Goal: Task Accomplishment & Management: Use online tool/utility

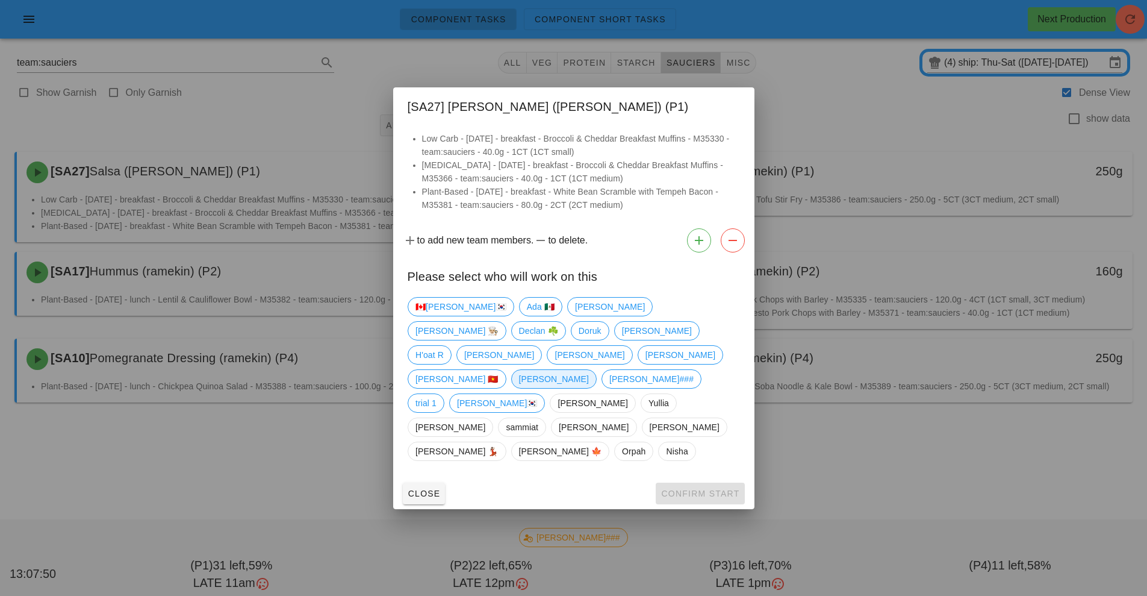
click at [518, 384] on span "[PERSON_NAME]" at bounding box center [553, 379] width 70 height 18
click at [700, 482] on button "Confirm Start" at bounding box center [700, 493] width 89 height 22
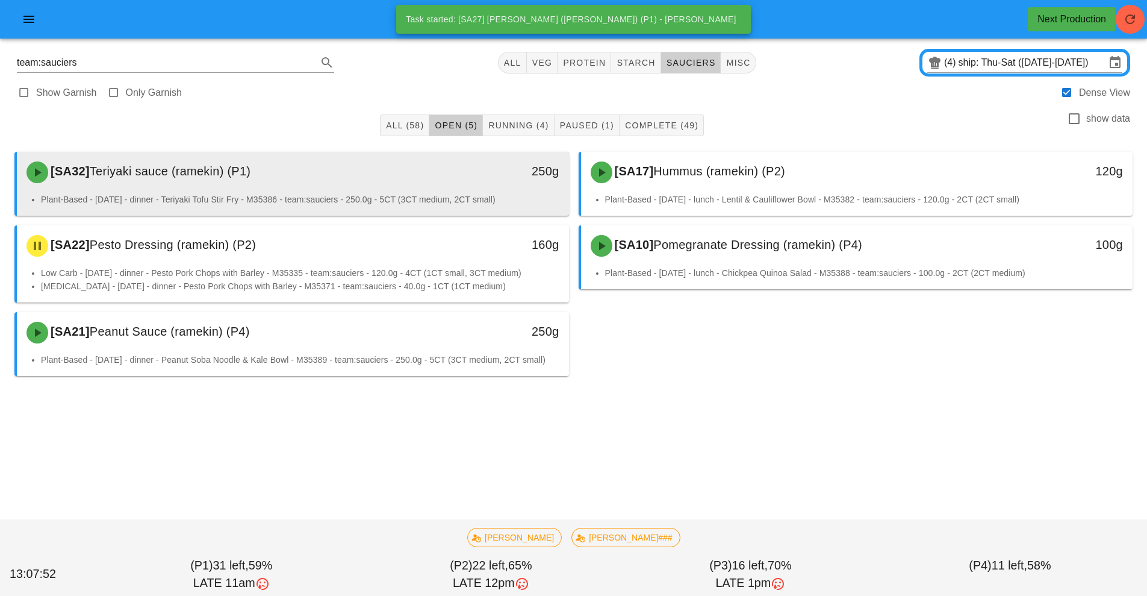
click at [428, 184] on div "[SA32] Teriyaki sauce (ramekin) (P1)" at bounding box center [224, 172] width 410 height 36
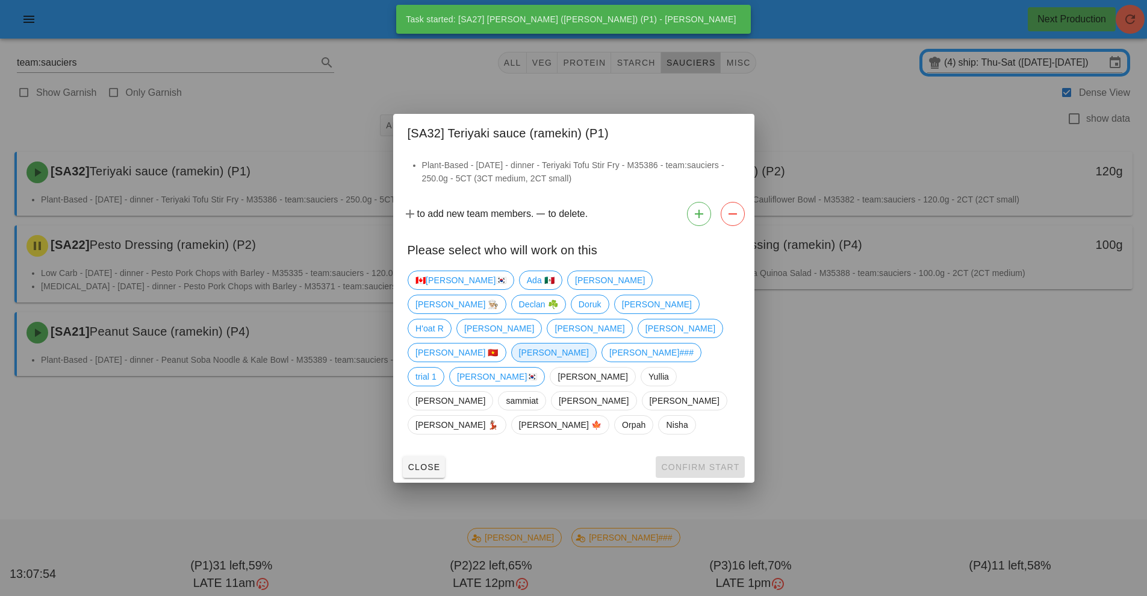
click at [518, 352] on span "[PERSON_NAME]" at bounding box center [553, 352] width 70 height 18
click at [687, 462] on span "Confirm Start" at bounding box center [700, 467] width 79 height 10
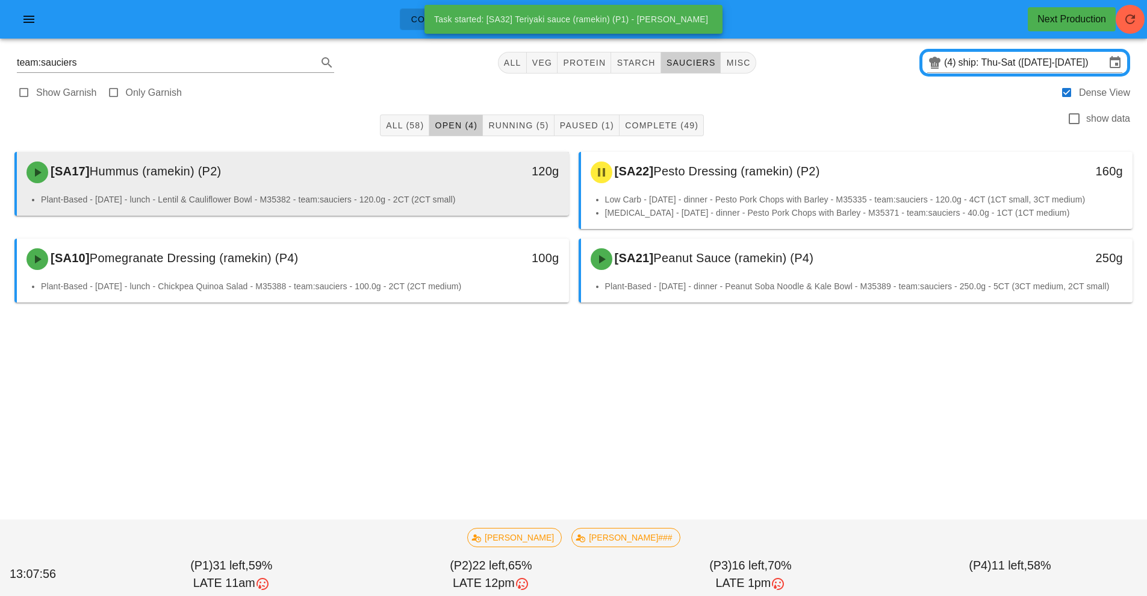
click at [409, 177] on div "[SA17] Hummus (ramekin) (P2)" at bounding box center [224, 172] width 410 height 36
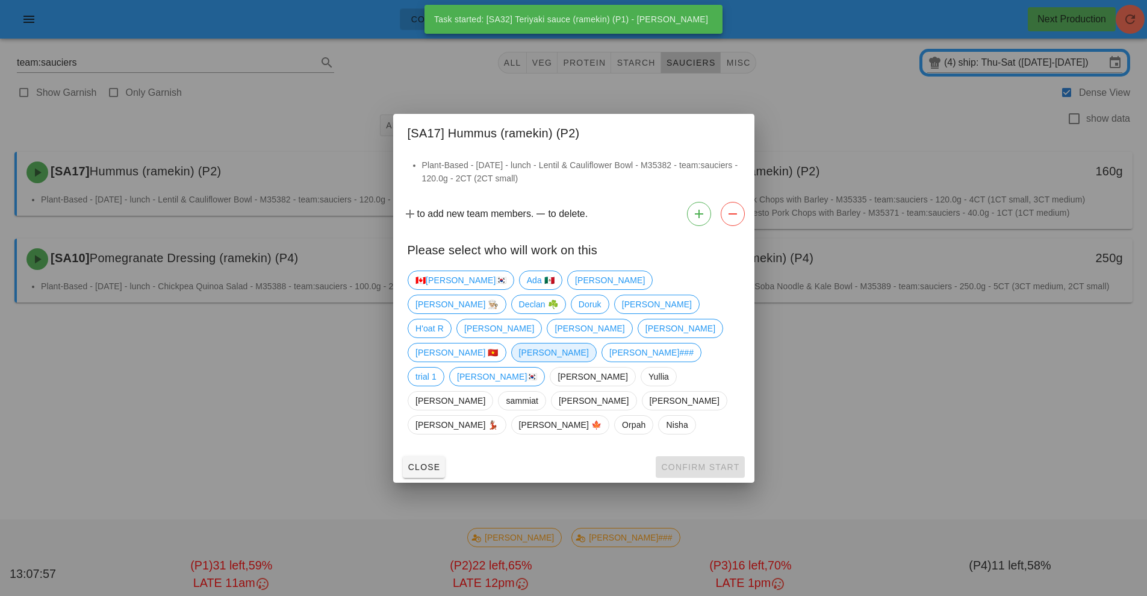
click at [518, 357] on span "[PERSON_NAME]" at bounding box center [553, 352] width 70 height 18
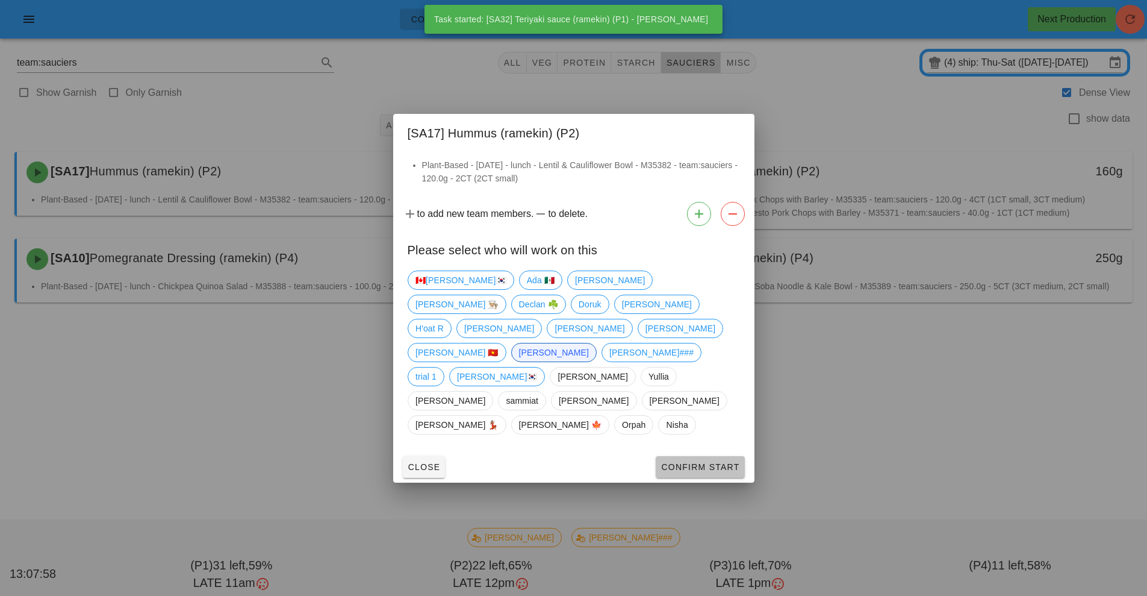
click at [687, 456] on button "Confirm Start" at bounding box center [700, 467] width 89 height 22
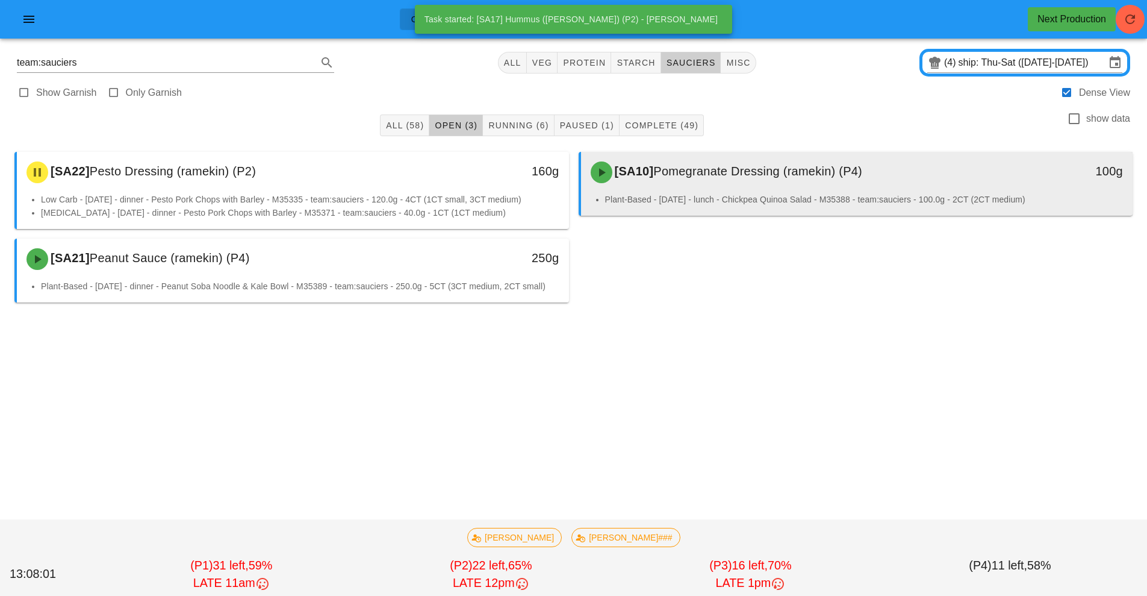
click at [688, 181] on div "[SA10] Pomegranate Dressing (ramekin) (P4)" at bounding box center [789, 172] width 410 height 36
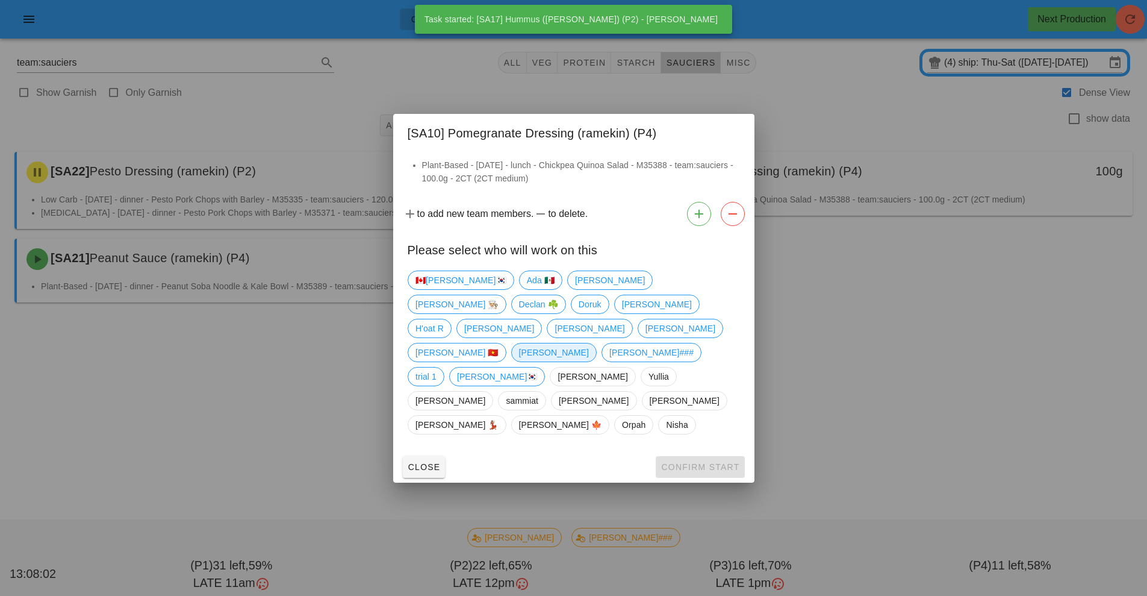
click at [518, 353] on span "[PERSON_NAME]" at bounding box center [553, 352] width 70 height 18
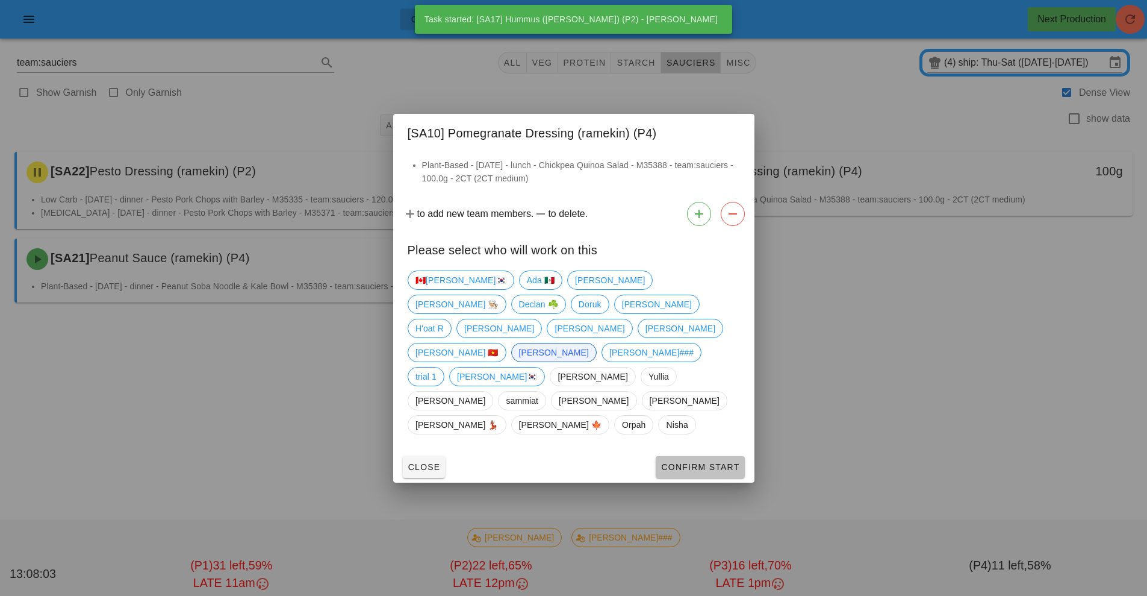
click at [704, 462] on span "Confirm Start" at bounding box center [700, 467] width 79 height 10
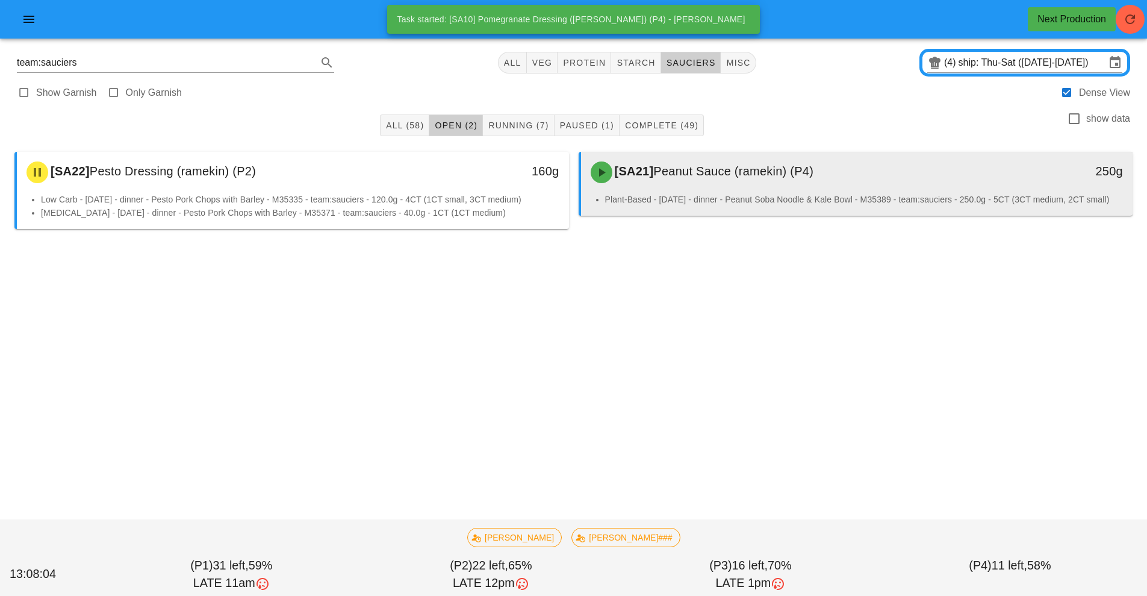
click at [735, 189] on div "[SA21] Peanut Sauce (ramekin) (P4)" at bounding box center [789, 172] width 410 height 36
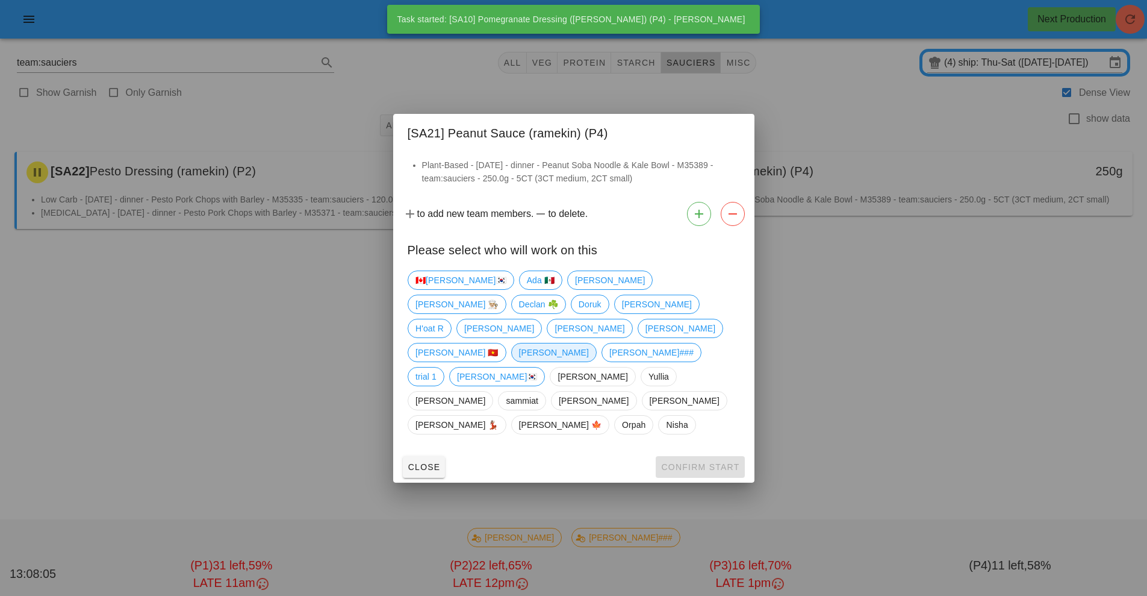
click at [518, 355] on span "[PERSON_NAME]" at bounding box center [553, 352] width 70 height 18
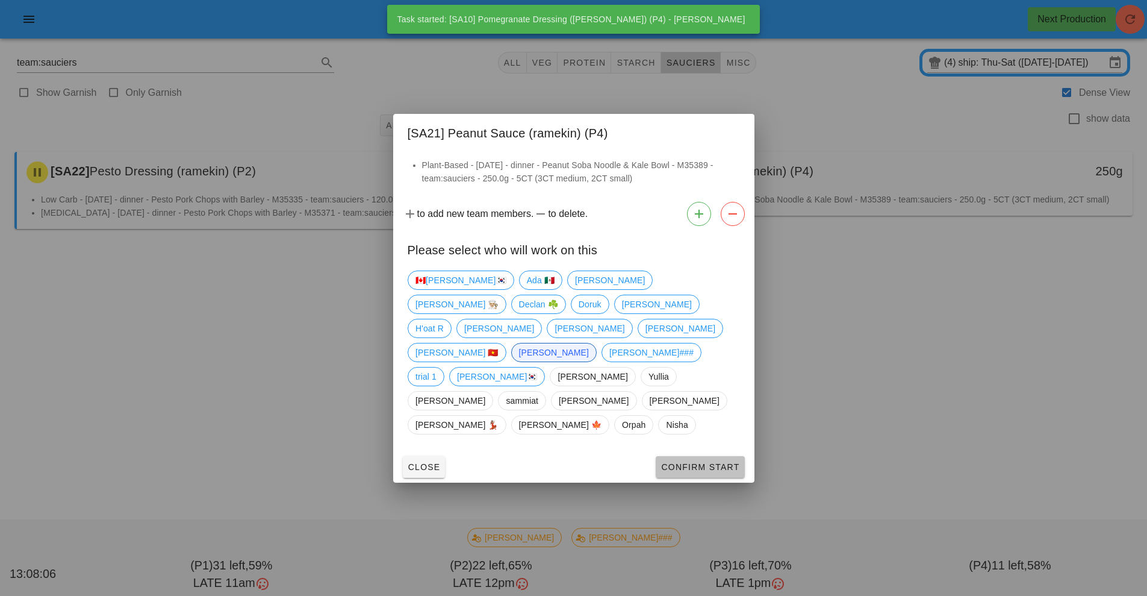
click at [697, 462] on span "Confirm Start" at bounding box center [700, 467] width 79 height 10
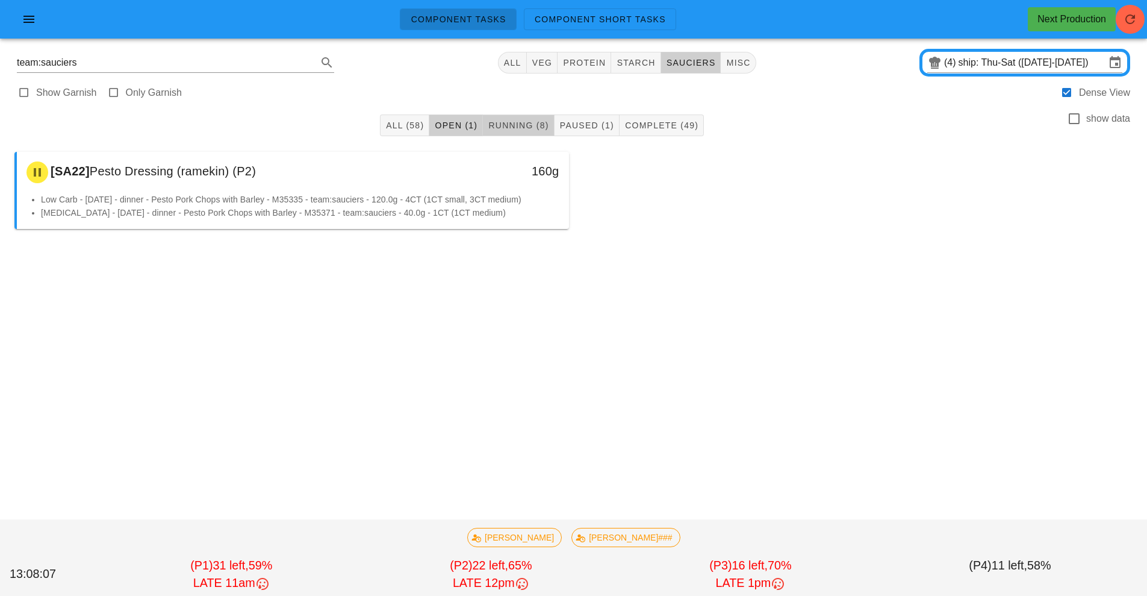
click at [529, 123] on span "Running (8)" at bounding box center [518, 125] width 61 height 10
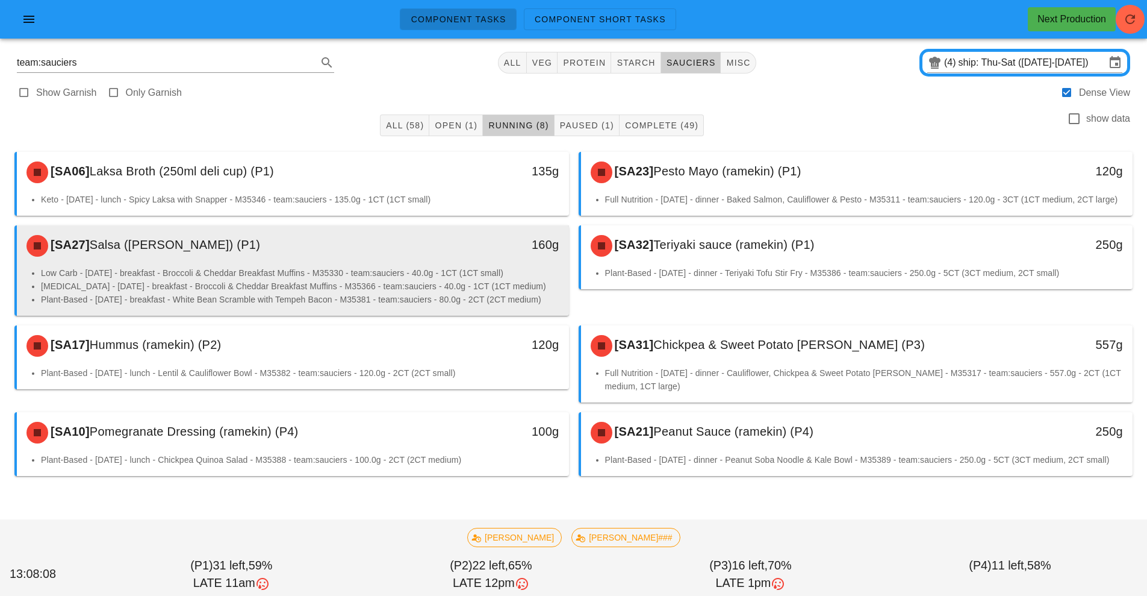
click at [473, 279] on li "Low Carb - [DATE] - breakfast - Broccoli & Cheddar Breakfast Muffins - M35330 -…" at bounding box center [300, 272] width 518 height 13
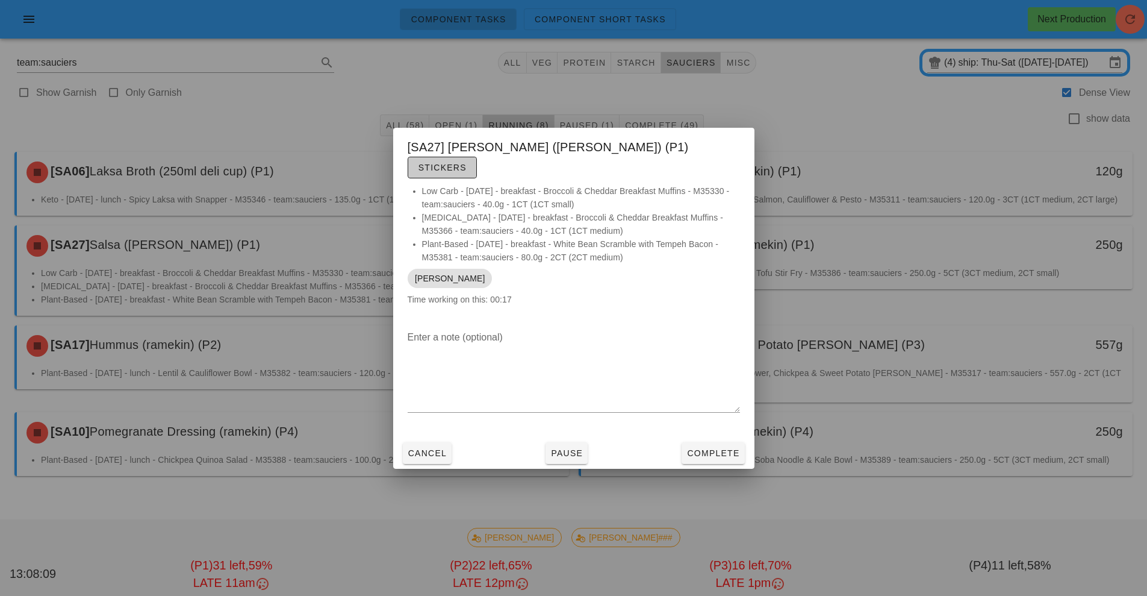
click at [467, 163] on span "Stickers" at bounding box center [442, 168] width 49 height 10
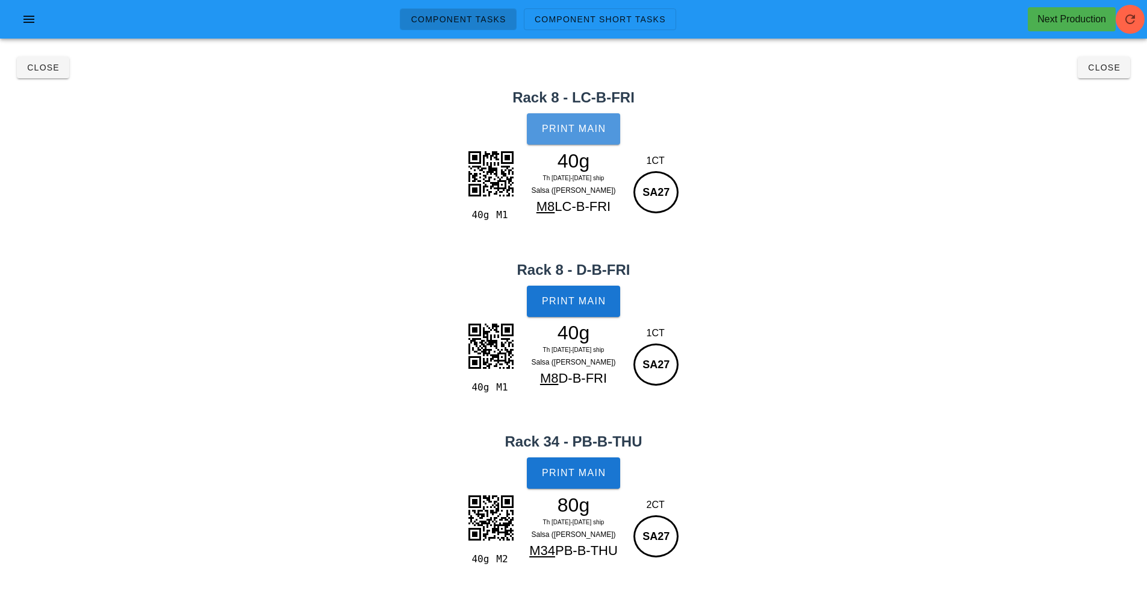
click at [557, 135] on button "Print Main" at bounding box center [573, 128] width 93 height 31
click at [570, 303] on span "Print Main" at bounding box center [573, 301] width 65 height 11
click at [571, 475] on span "Print Main" at bounding box center [573, 472] width 65 height 11
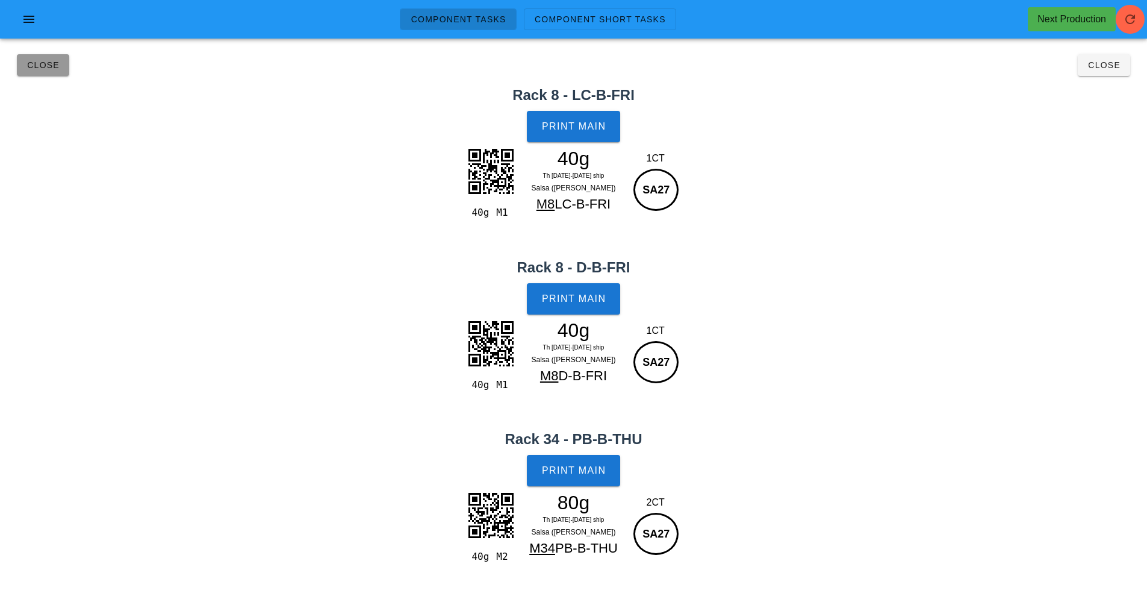
click at [47, 73] on button "Close" at bounding box center [43, 65] width 52 height 22
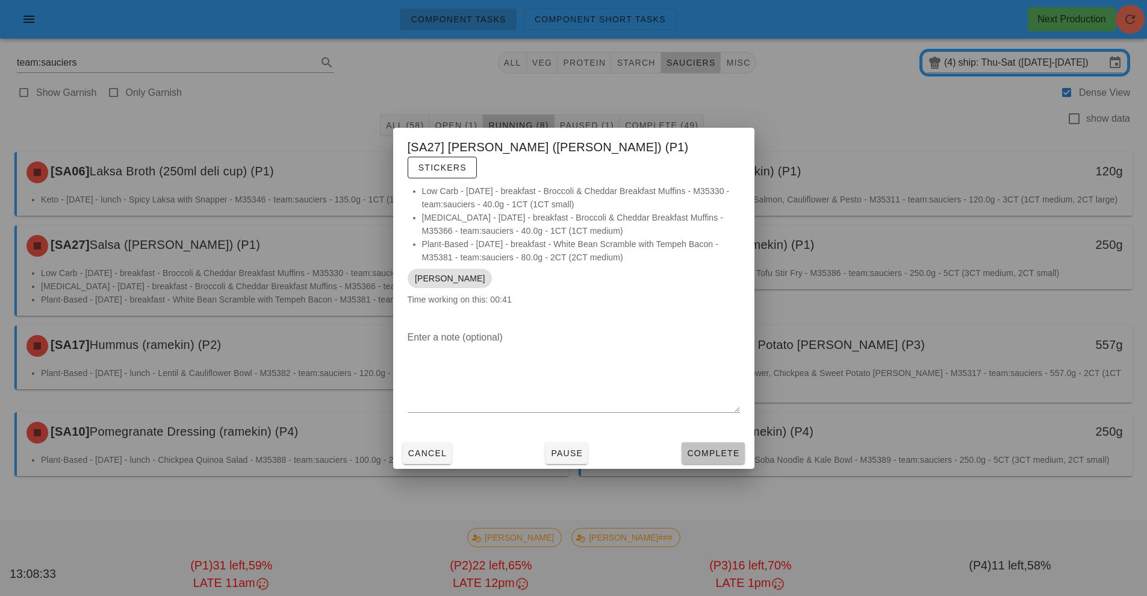
click at [714, 448] on span "Complete" at bounding box center [712, 453] width 53 height 10
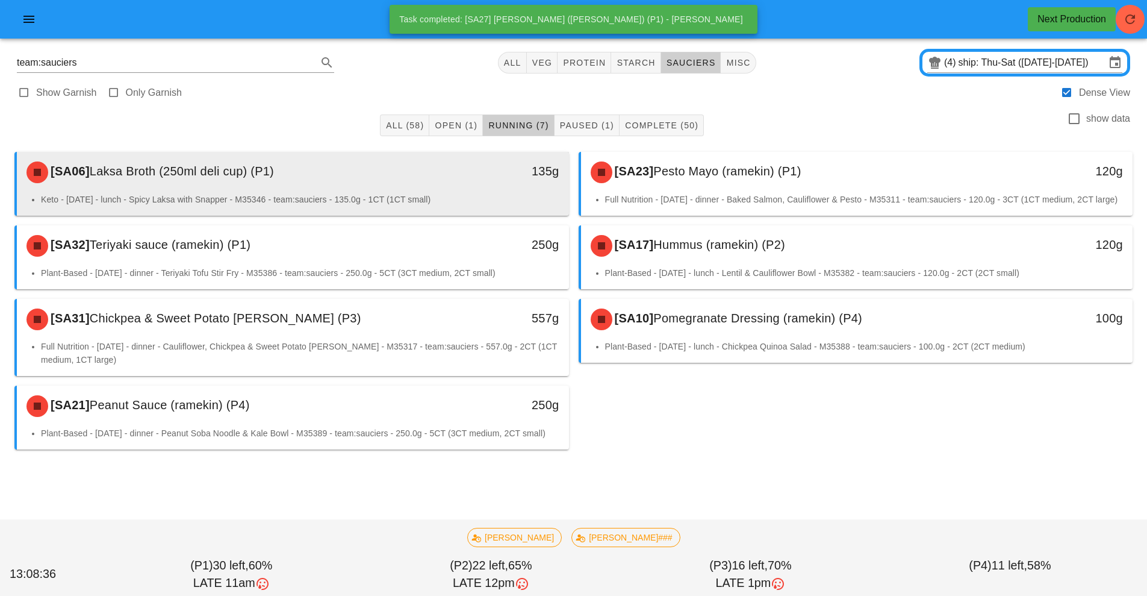
click at [384, 183] on div "[SA06] Laksa Broth (250ml deli cup) (P1)" at bounding box center [224, 172] width 410 height 36
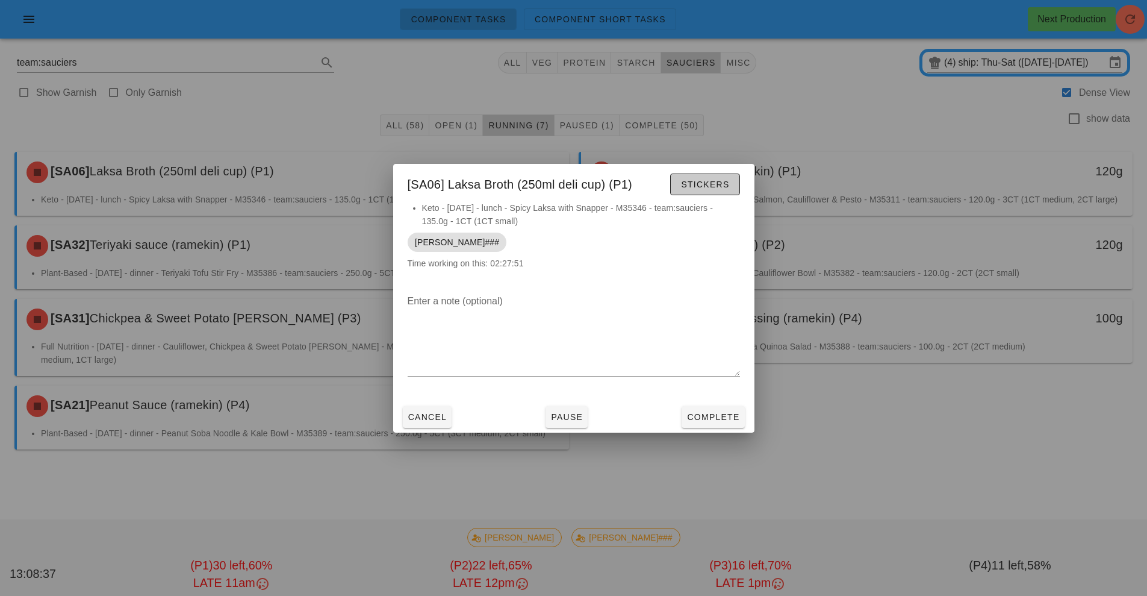
click at [696, 184] on span "Stickers" at bounding box center [704, 184] width 49 height 10
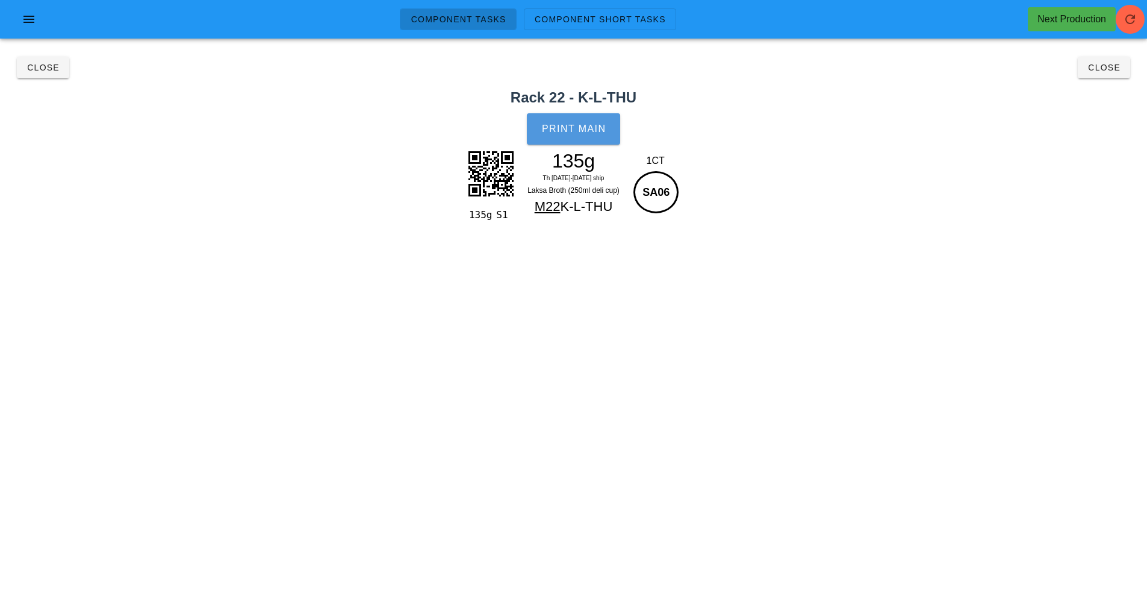
click at [581, 131] on span "Print Main" at bounding box center [573, 128] width 65 height 11
click at [28, 73] on button "Close" at bounding box center [43, 68] width 52 height 22
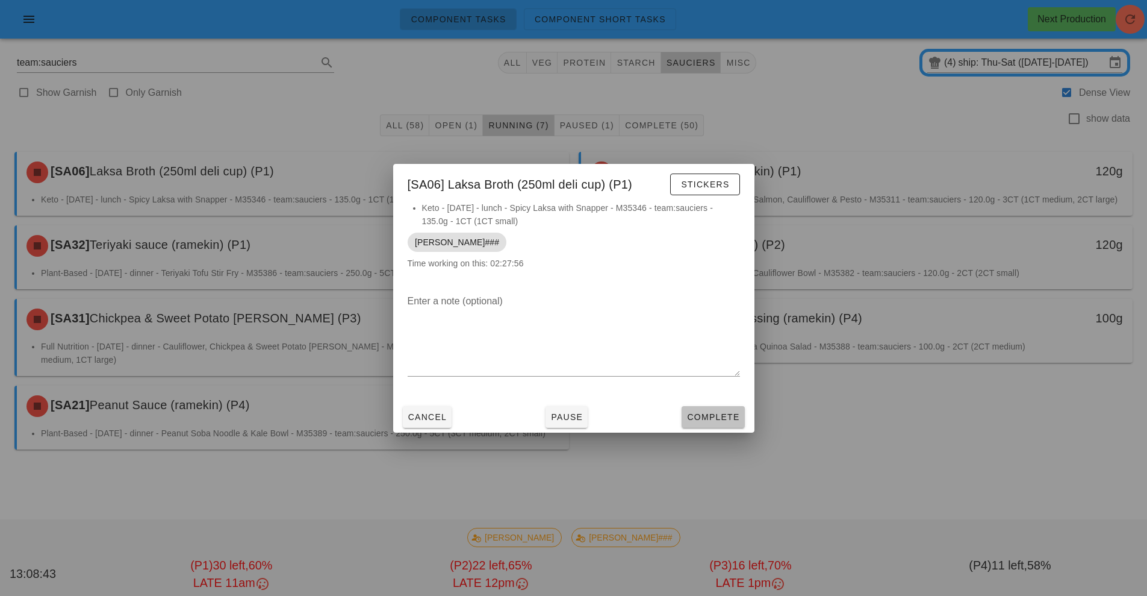
click at [719, 417] on span "Complete" at bounding box center [712, 417] width 53 height 10
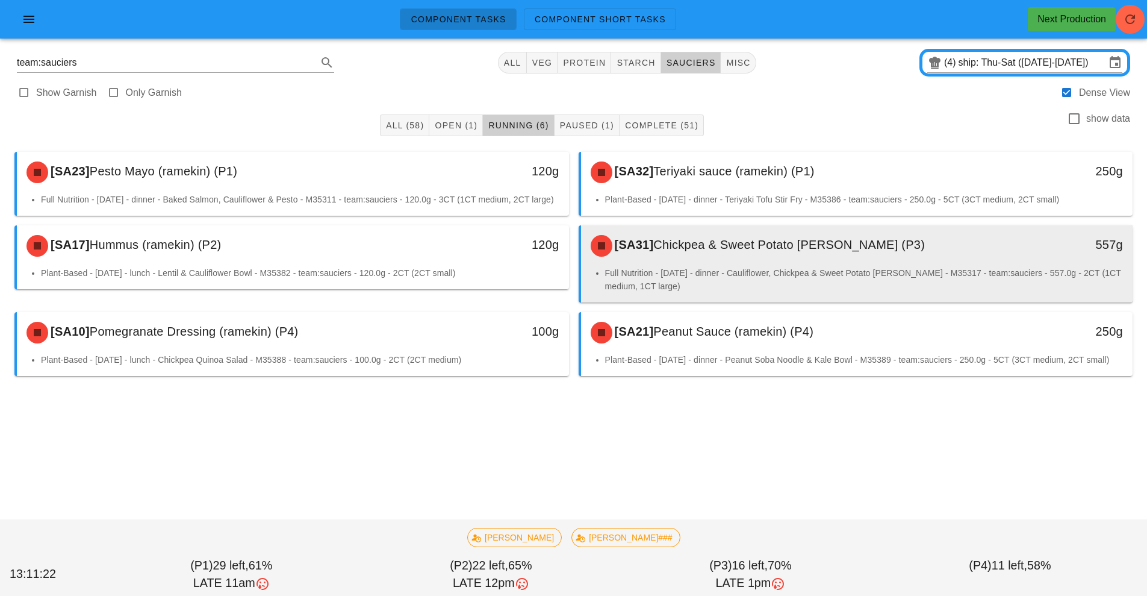
click at [765, 266] on div "[SA31] Chickpea & Sweet Potato [PERSON_NAME] (P3) 557g" at bounding box center [857, 245] width 552 height 41
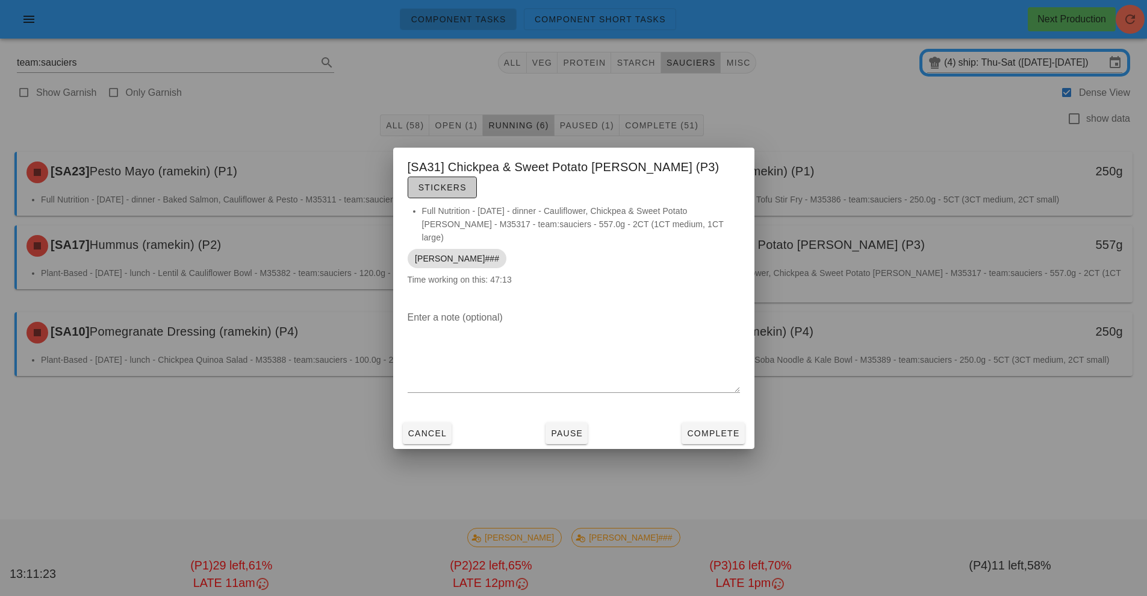
click at [467, 184] on span "Stickers" at bounding box center [442, 187] width 49 height 10
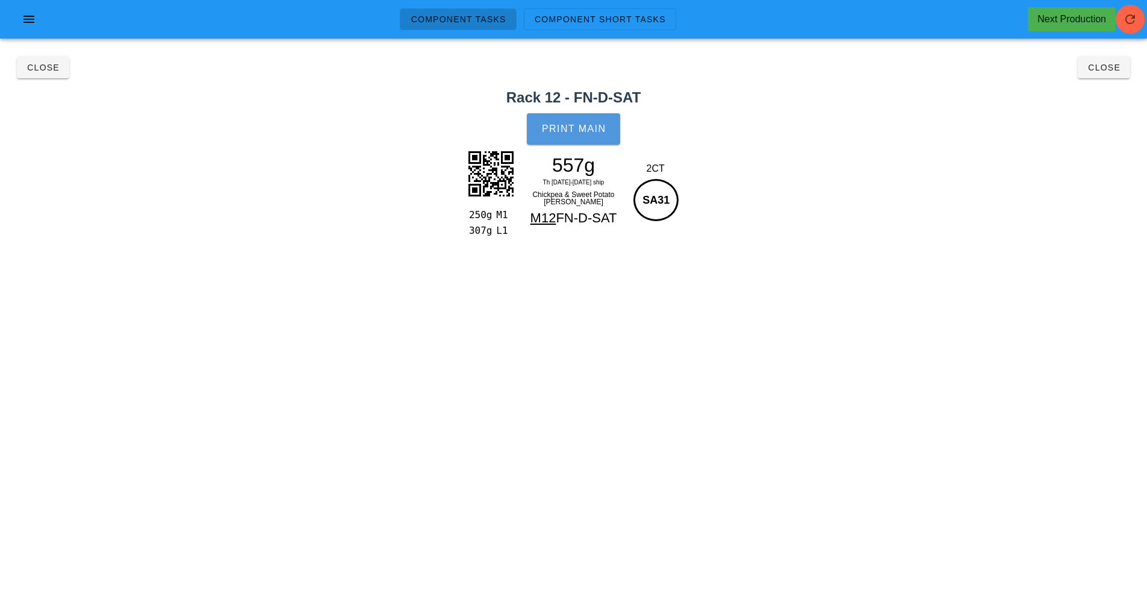
click at [588, 129] on span "Print Main" at bounding box center [573, 128] width 65 height 11
click at [48, 74] on button "Close" at bounding box center [43, 68] width 52 height 22
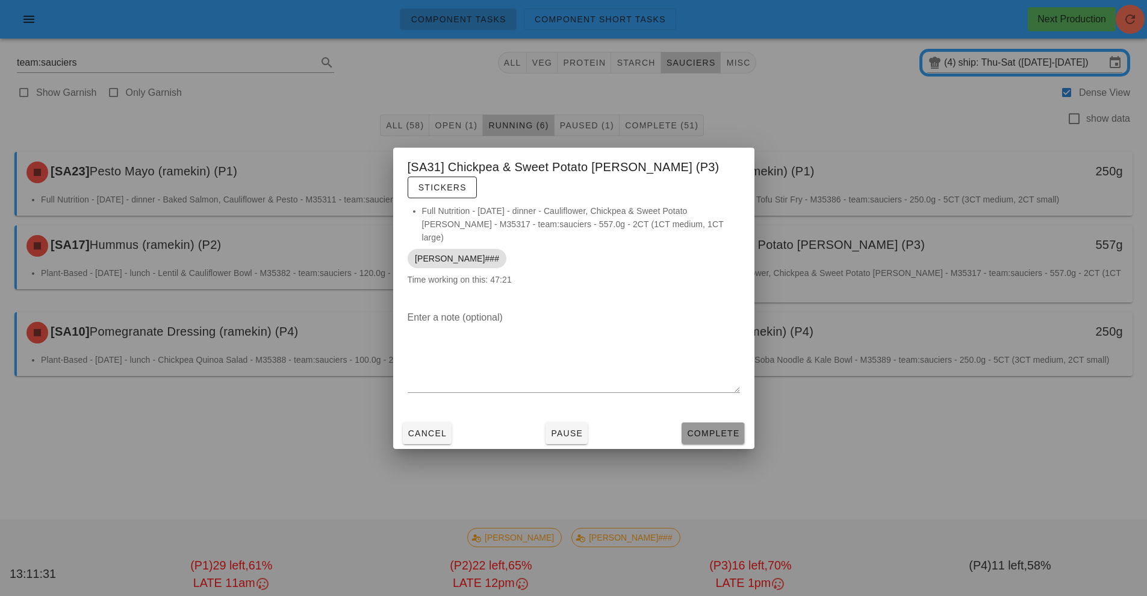
click at [723, 428] on span "Complete" at bounding box center [712, 433] width 53 height 10
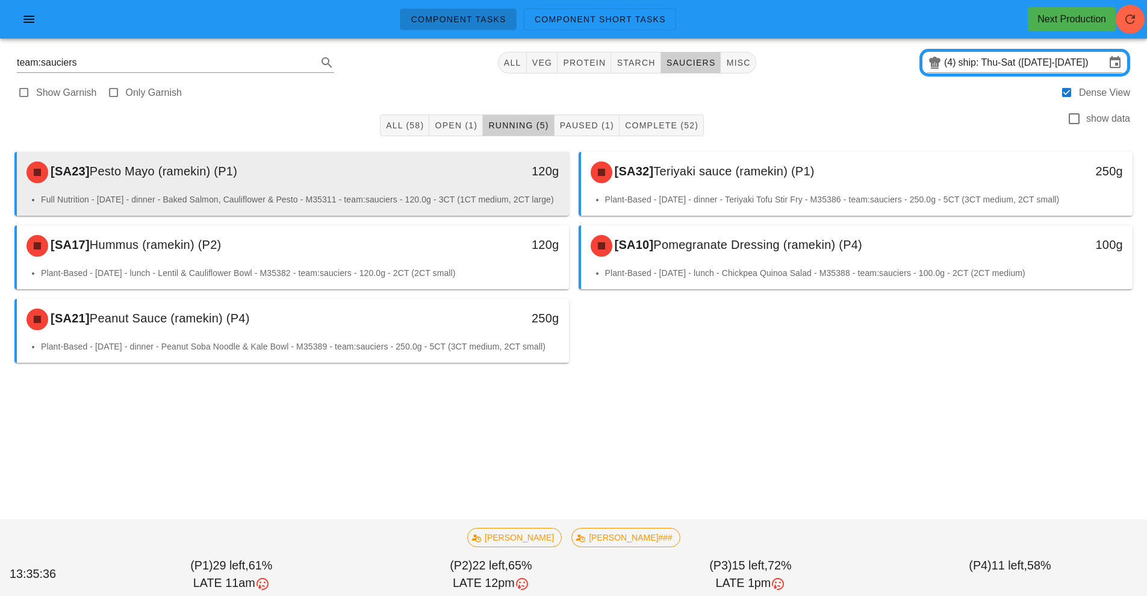
click at [397, 190] on div "[SA23] Pesto Mayo (ramekin) (P1) 120g" at bounding box center [293, 172] width 552 height 41
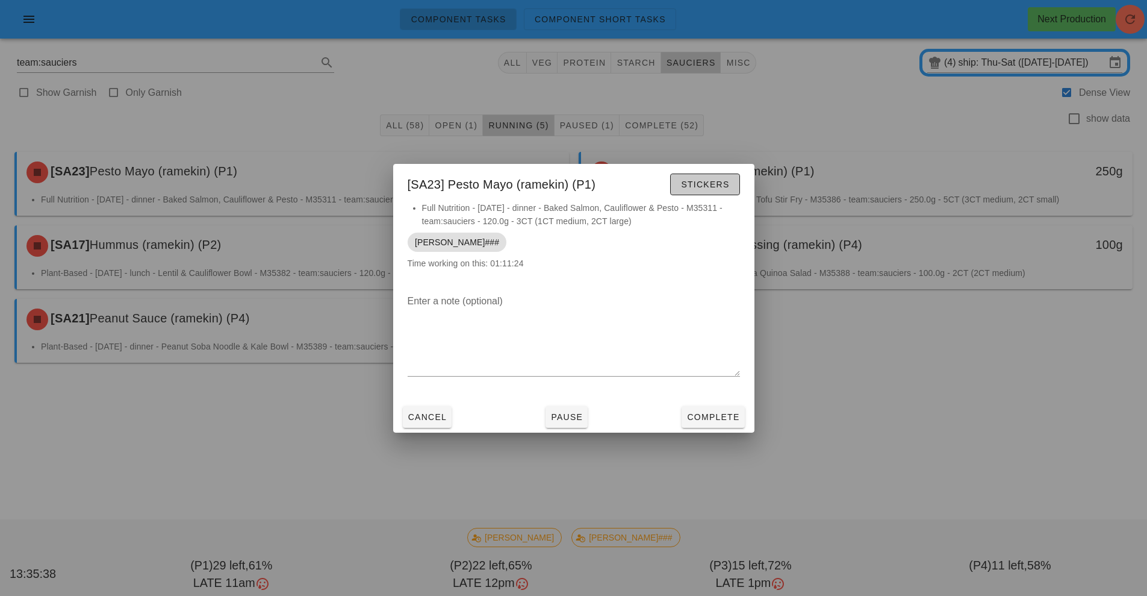
click at [712, 185] on span "Stickers" at bounding box center [704, 184] width 49 height 10
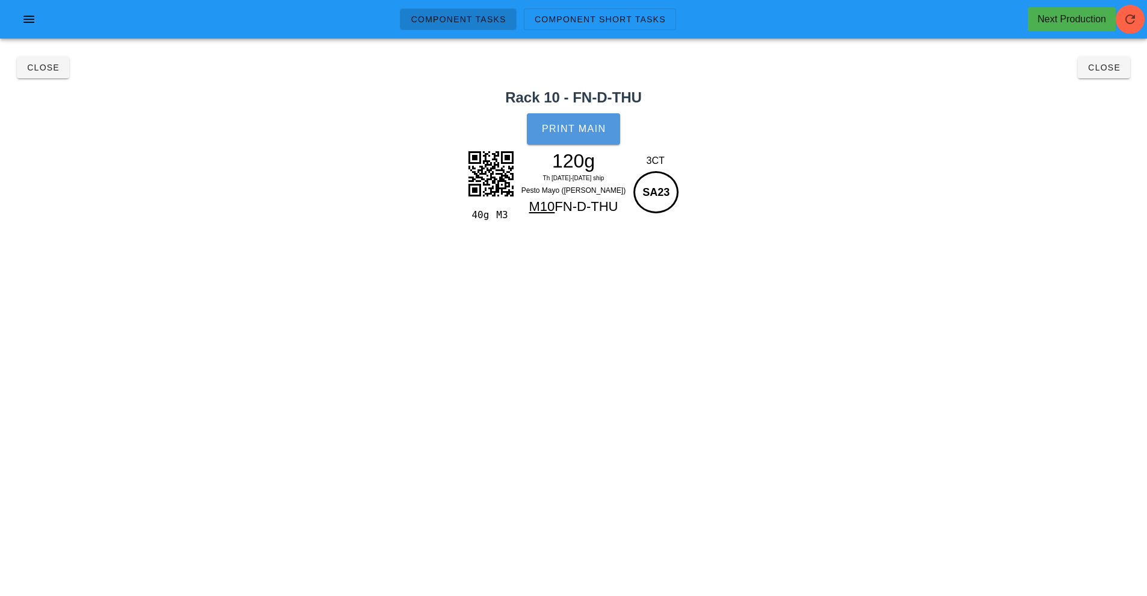
click at [575, 138] on button "Print Main" at bounding box center [573, 128] width 93 height 31
click at [43, 70] on span "Close" at bounding box center [42, 68] width 33 height 10
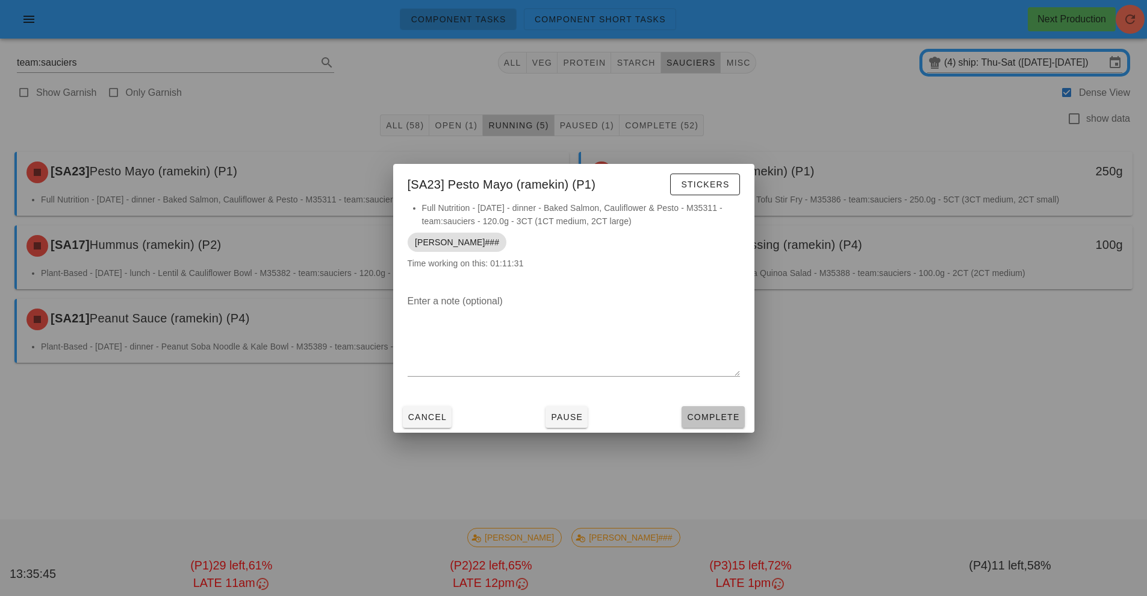
click at [718, 407] on button "Complete" at bounding box center [713, 417] width 63 height 22
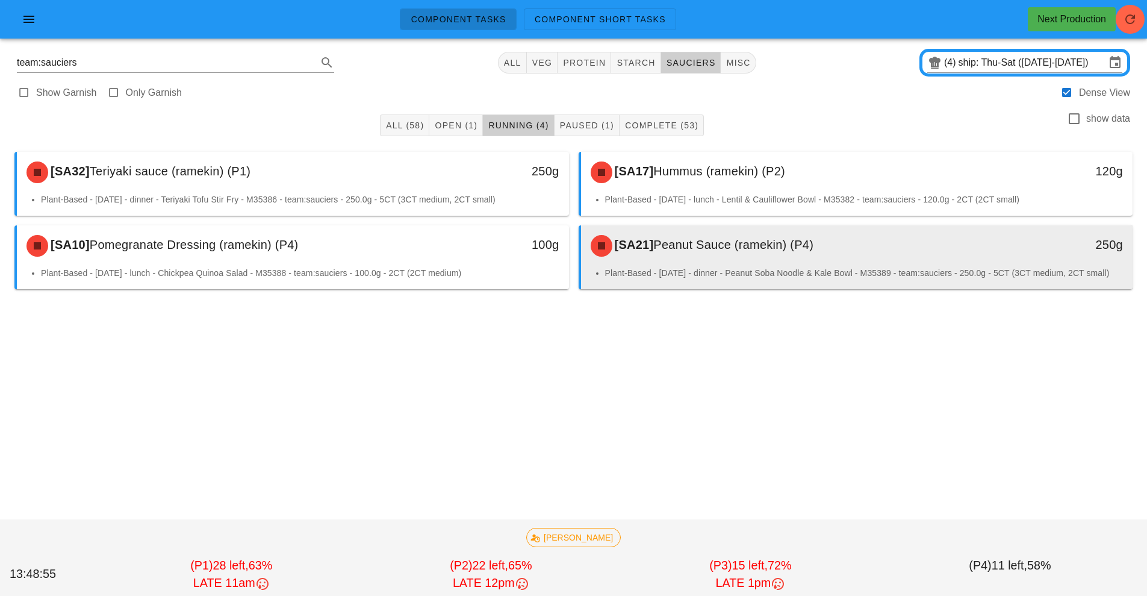
click at [797, 256] on div "[SA21] Peanut Sauce (ramekin) (P4)" at bounding box center [789, 246] width 410 height 36
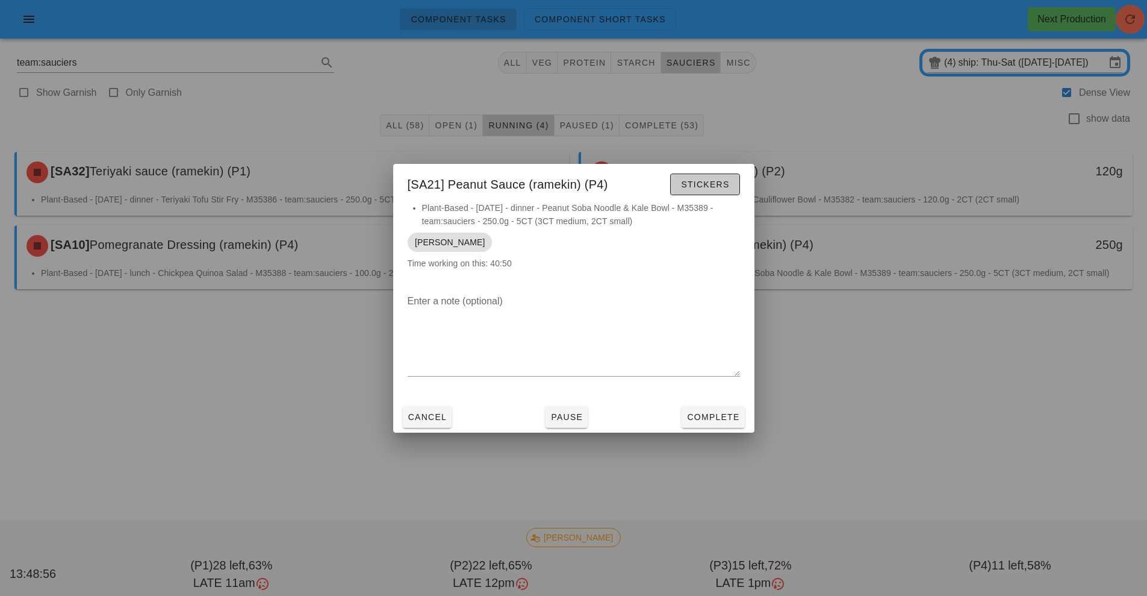
click at [714, 187] on span "Stickers" at bounding box center [704, 184] width 49 height 10
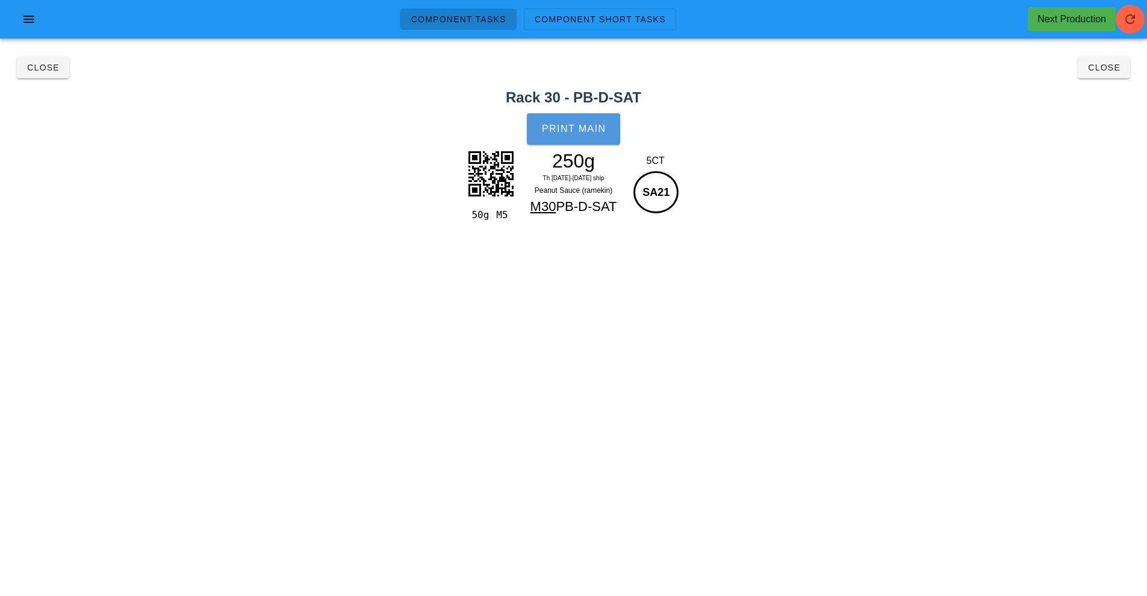
click at [575, 129] on span "Print Main" at bounding box center [573, 128] width 65 height 11
click at [1113, 63] on span "Close" at bounding box center [1104, 68] width 33 height 10
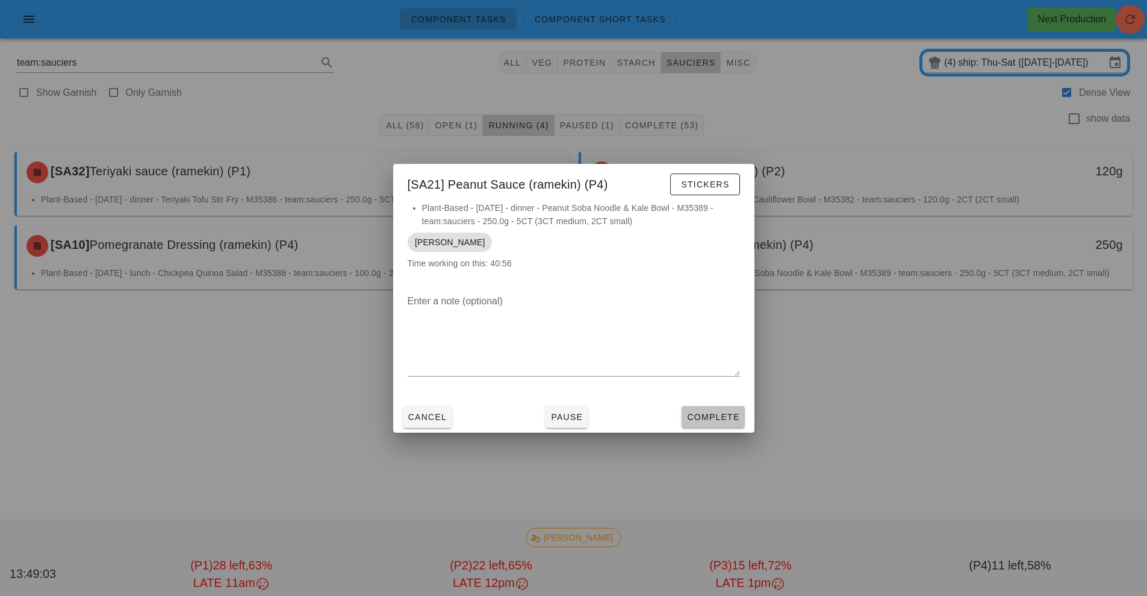
click at [717, 417] on span "Complete" at bounding box center [712, 417] width 53 height 10
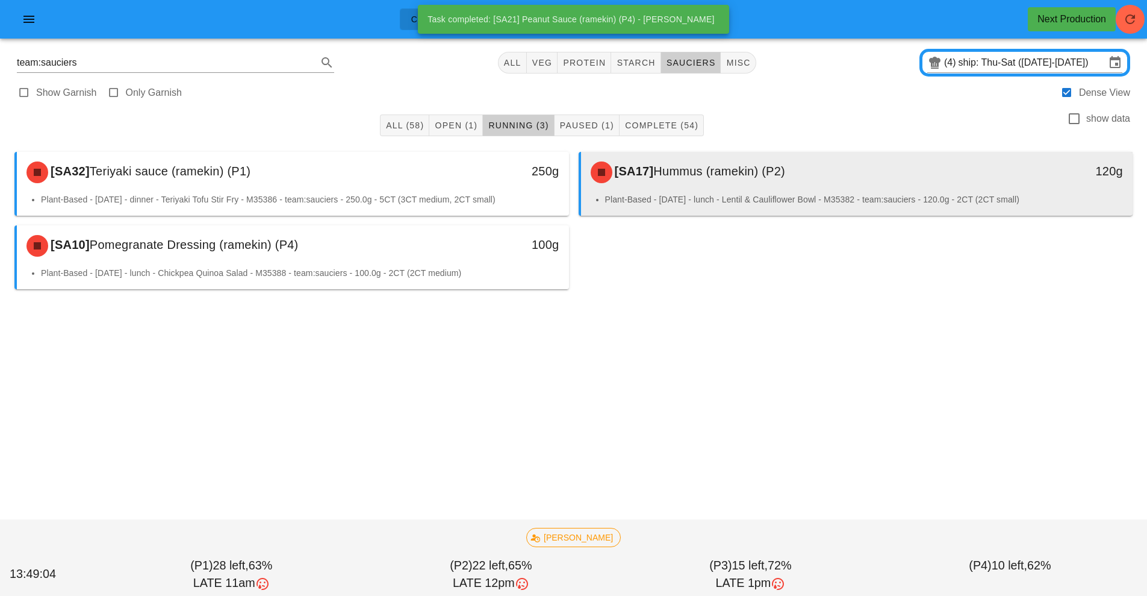
click at [750, 184] on div "[SA17] Hummus (ramekin) (P2)" at bounding box center [789, 172] width 410 height 36
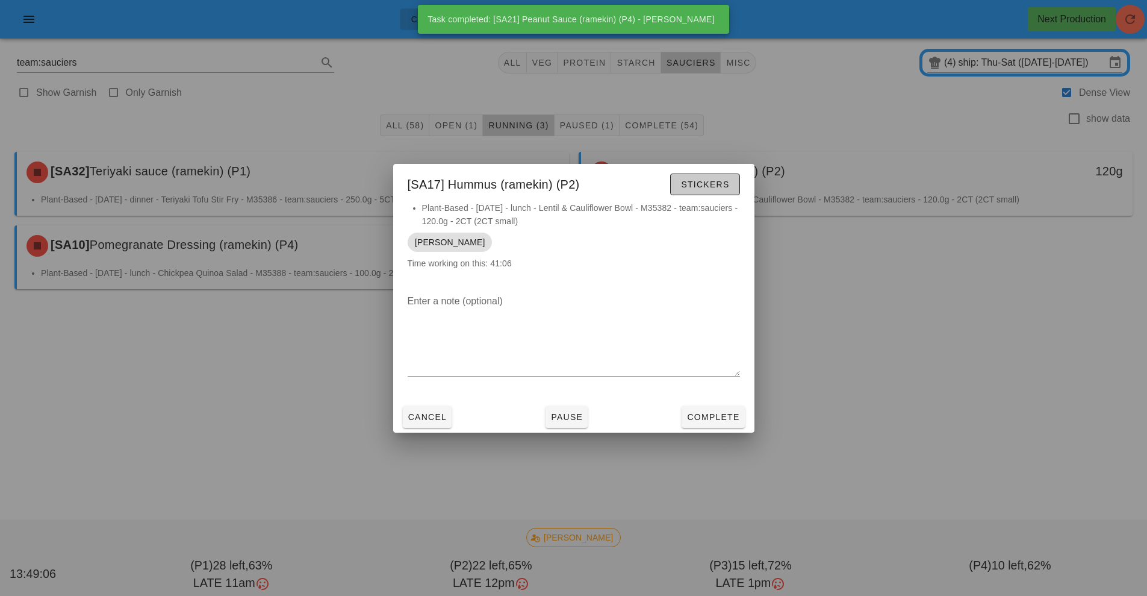
click at [715, 188] on span "Stickers" at bounding box center [704, 184] width 49 height 10
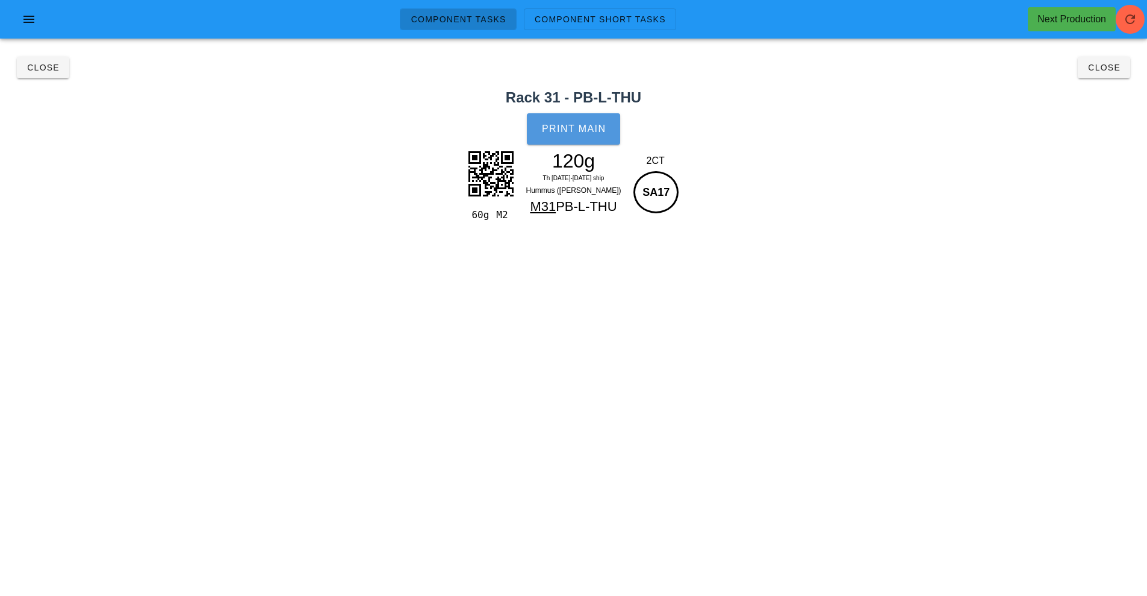
click at [588, 128] on span "Print Main" at bounding box center [573, 128] width 65 height 11
click at [1105, 68] on span "Close" at bounding box center [1104, 68] width 33 height 10
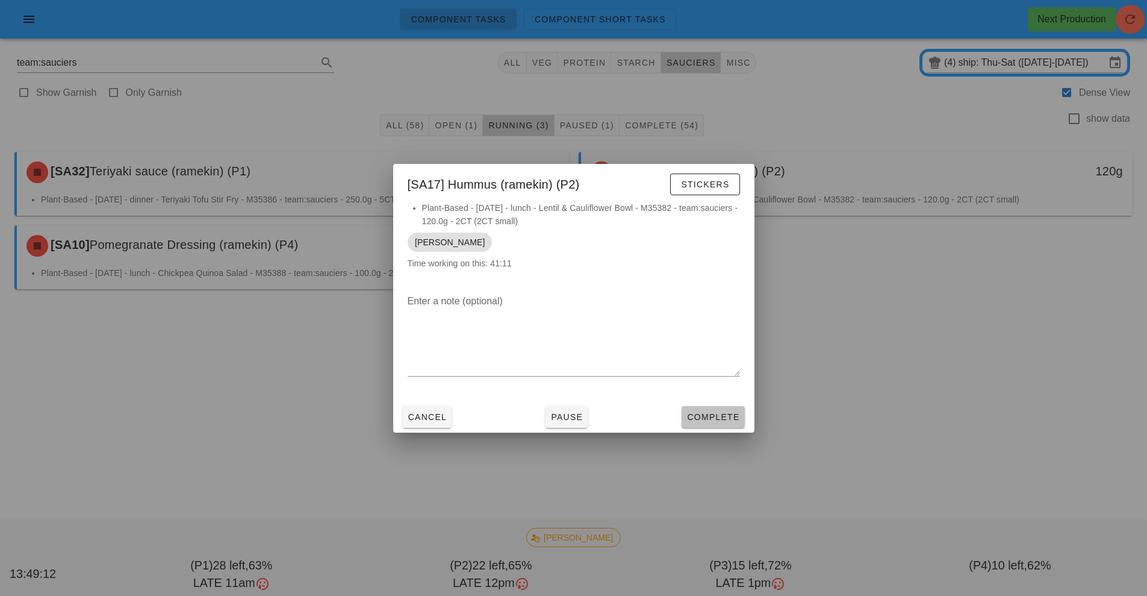
click at [708, 420] on span "Complete" at bounding box center [712, 417] width 53 height 10
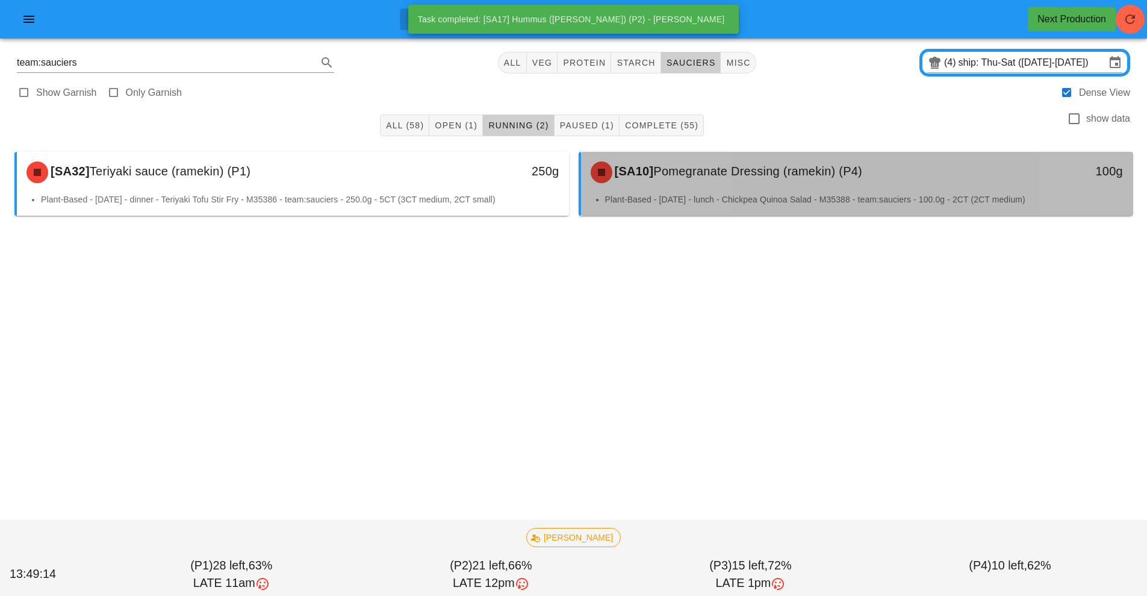
click at [723, 204] on li "Plant-Based - [DATE] - lunch - Chickpea Quinoa Salad - M35388 - team:sauciers -…" at bounding box center [864, 199] width 518 height 13
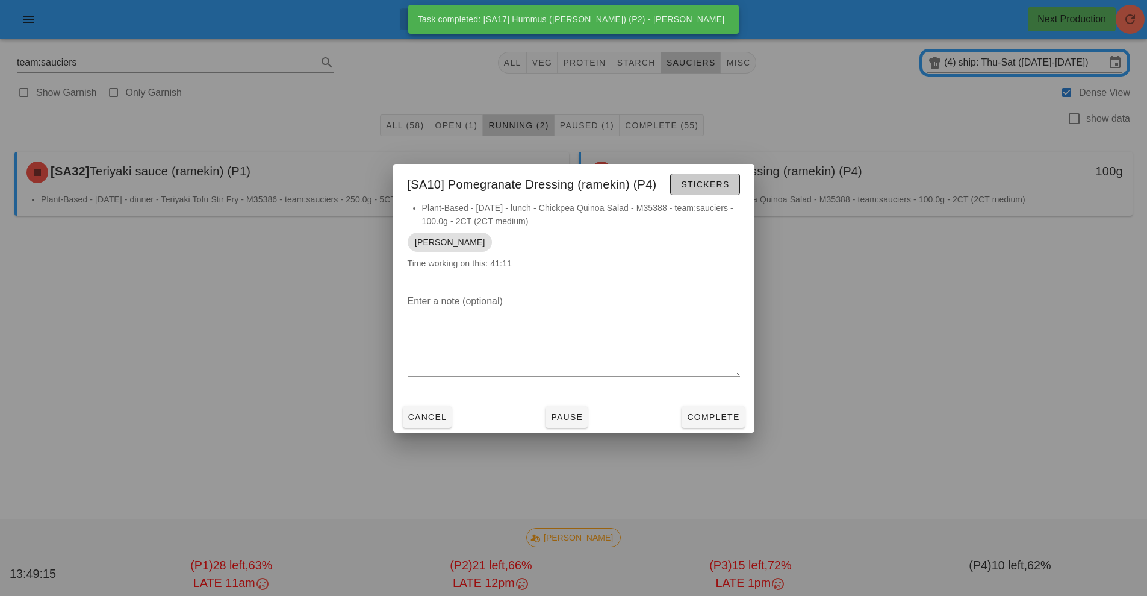
click at [735, 182] on button "Stickers" at bounding box center [704, 184] width 69 height 22
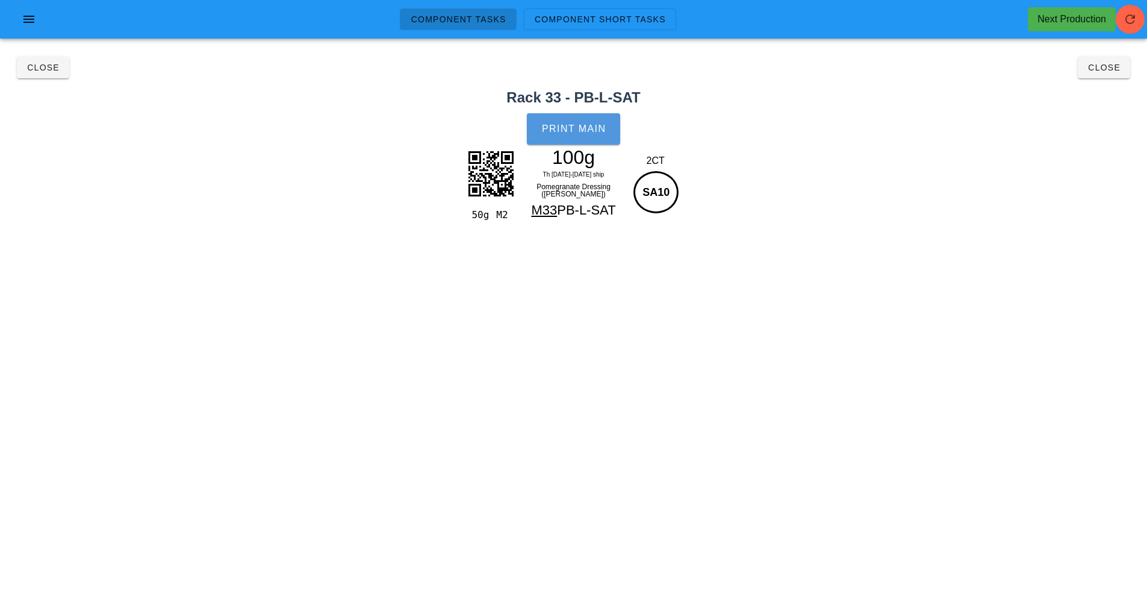
click at [591, 143] on button "Print Main" at bounding box center [573, 128] width 93 height 31
click at [1085, 67] on button "Close" at bounding box center [1104, 68] width 52 height 22
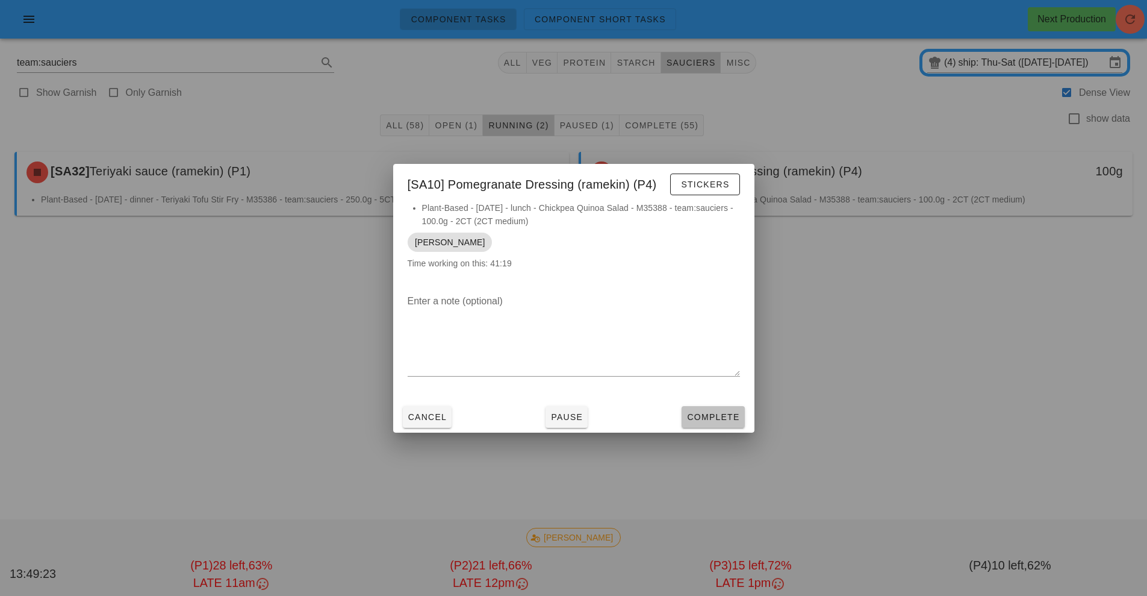
click at [720, 416] on span "Complete" at bounding box center [712, 417] width 53 height 10
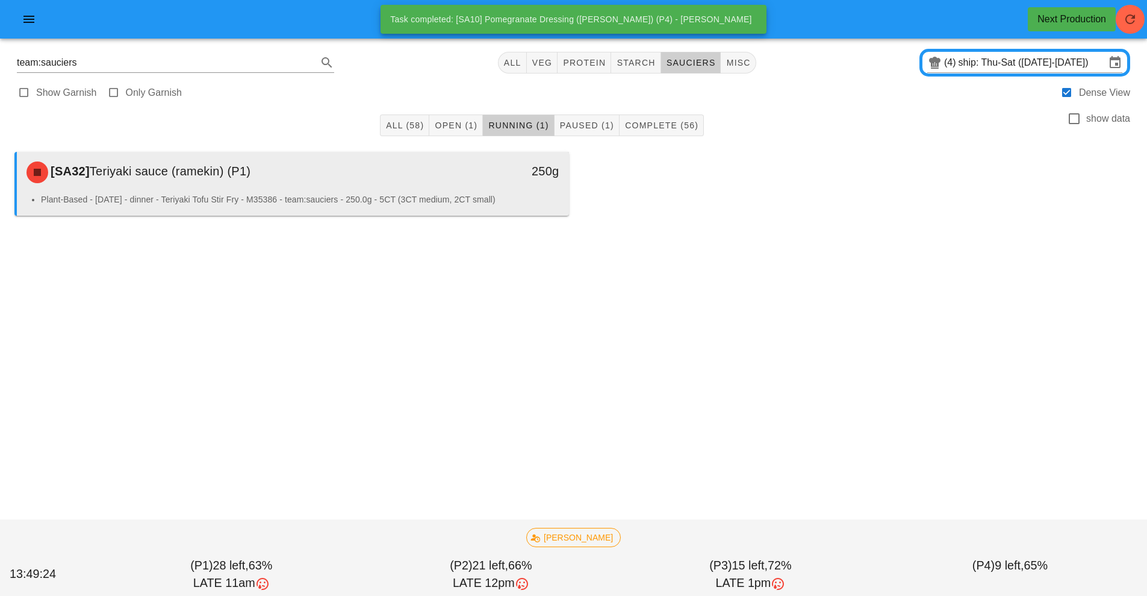
click at [485, 176] on div "250g" at bounding box center [498, 170] width 122 height 19
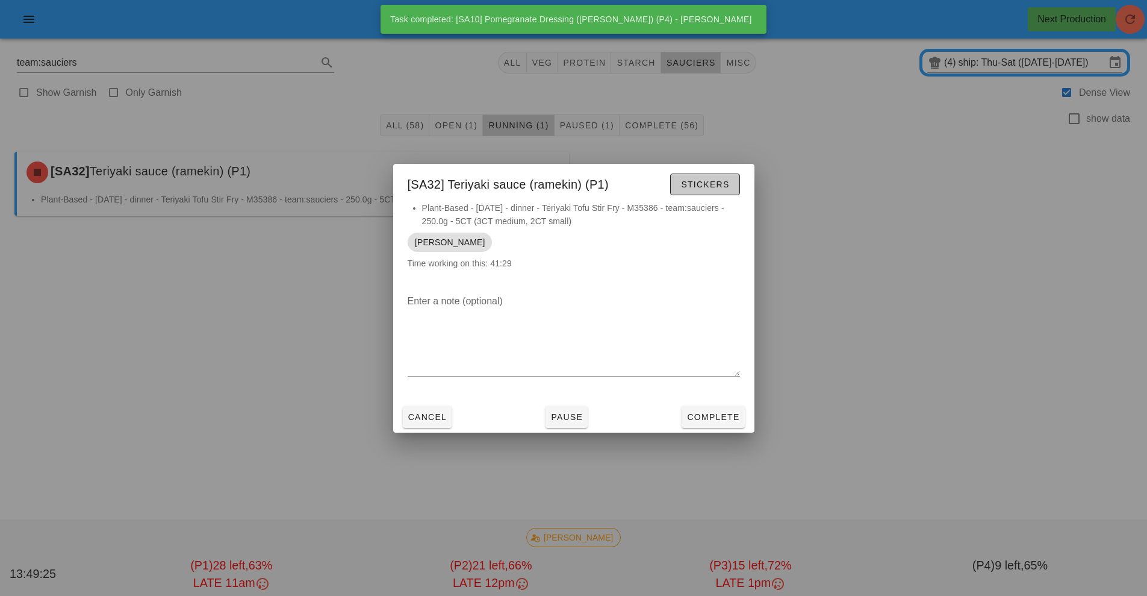
click at [712, 182] on span "Stickers" at bounding box center [704, 184] width 49 height 10
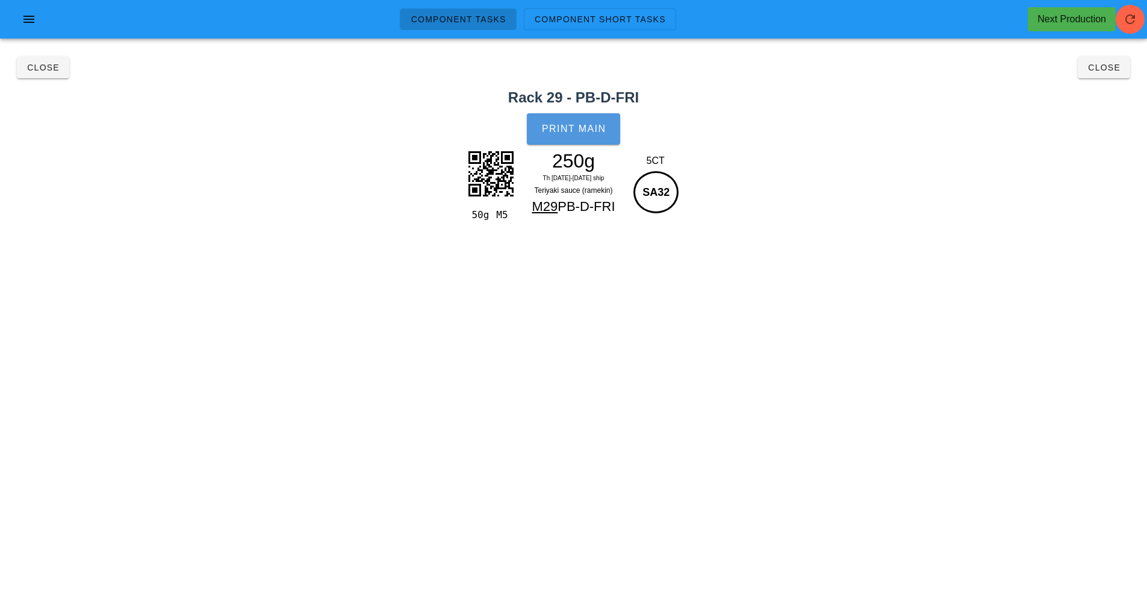
click at [587, 126] on span "Print Main" at bounding box center [573, 128] width 65 height 11
click at [1106, 78] on button "Close" at bounding box center [1104, 68] width 52 height 22
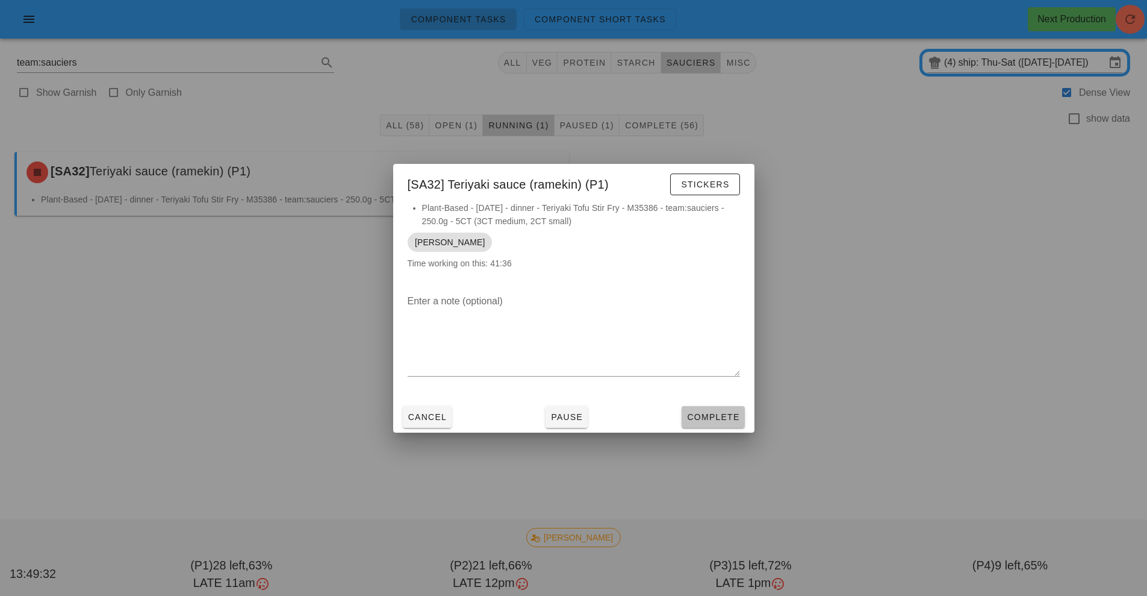
click at [723, 412] on span "Complete" at bounding box center [712, 417] width 53 height 10
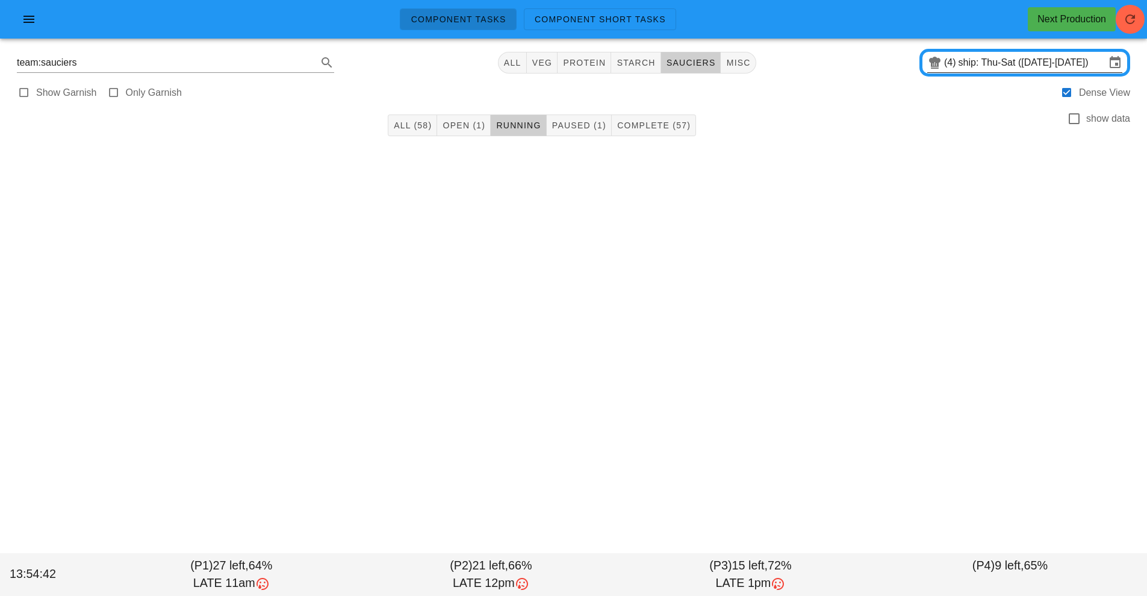
click at [1021, 68] on input "ship: Thu-Sat ([DATE]-[DATE])" at bounding box center [1032, 62] width 147 height 19
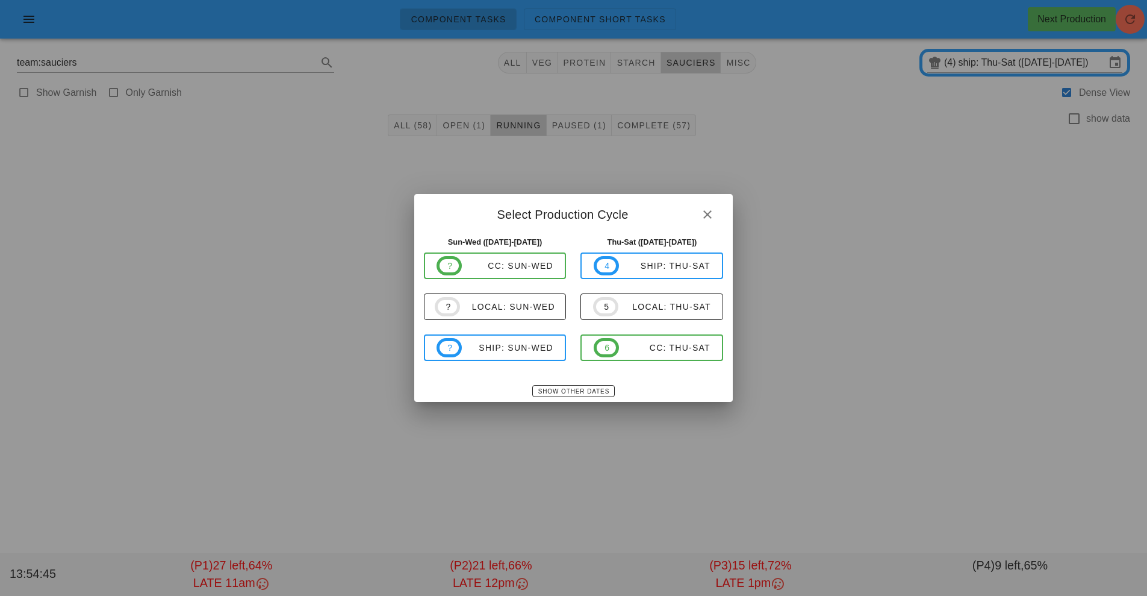
click at [456, 140] on div at bounding box center [573, 298] width 1147 height 596
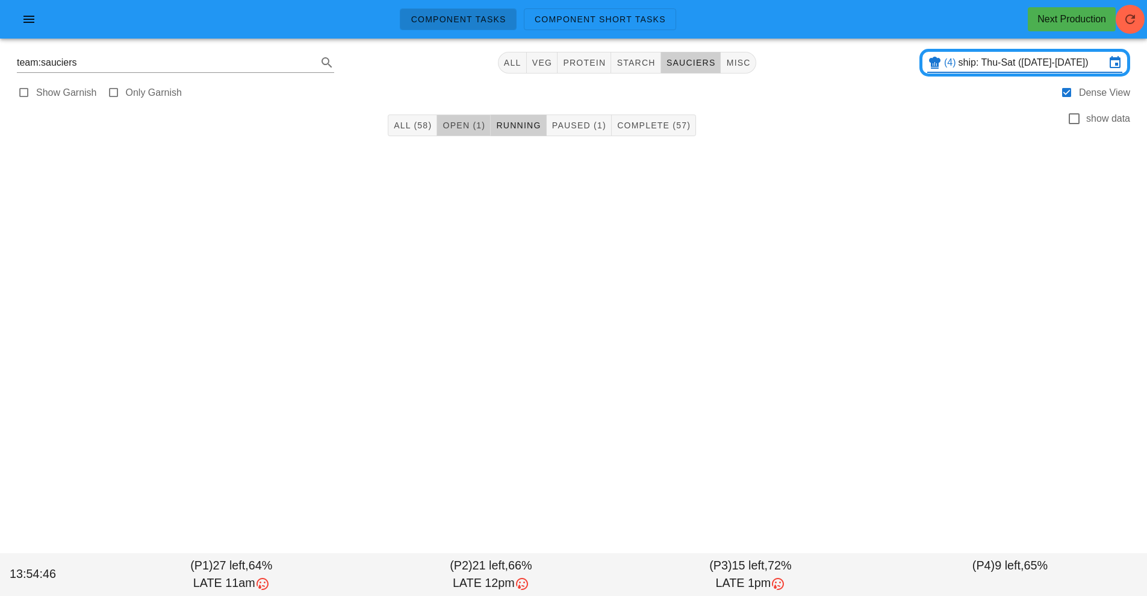
click at [471, 126] on span "Open (1)" at bounding box center [463, 125] width 43 height 10
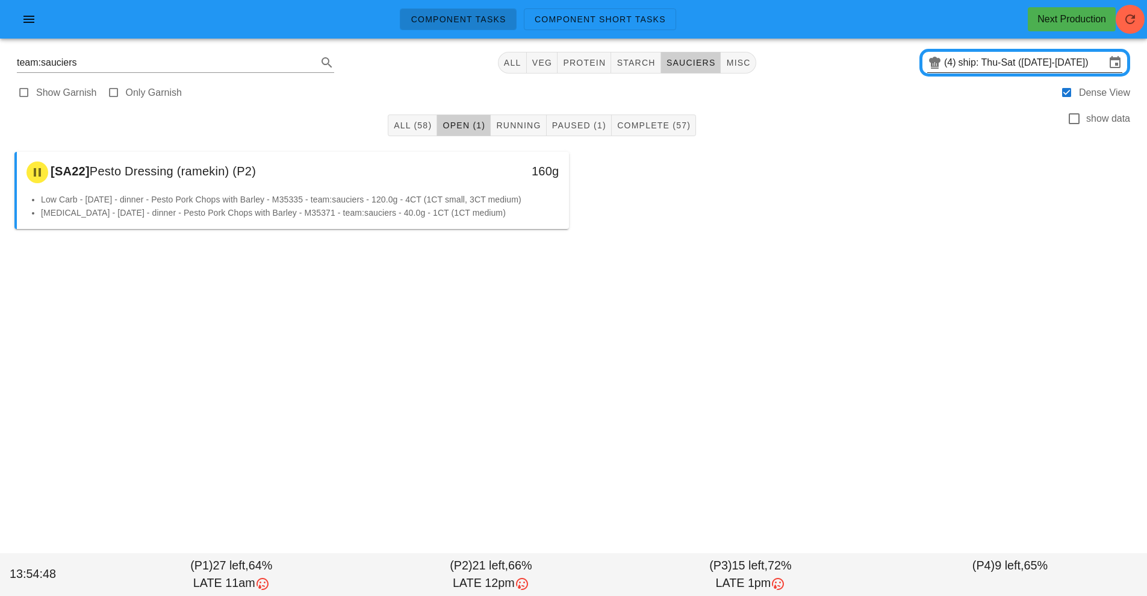
click at [996, 68] on input "ship: Thu-Sat ([DATE]-[DATE])" at bounding box center [1032, 62] width 147 height 19
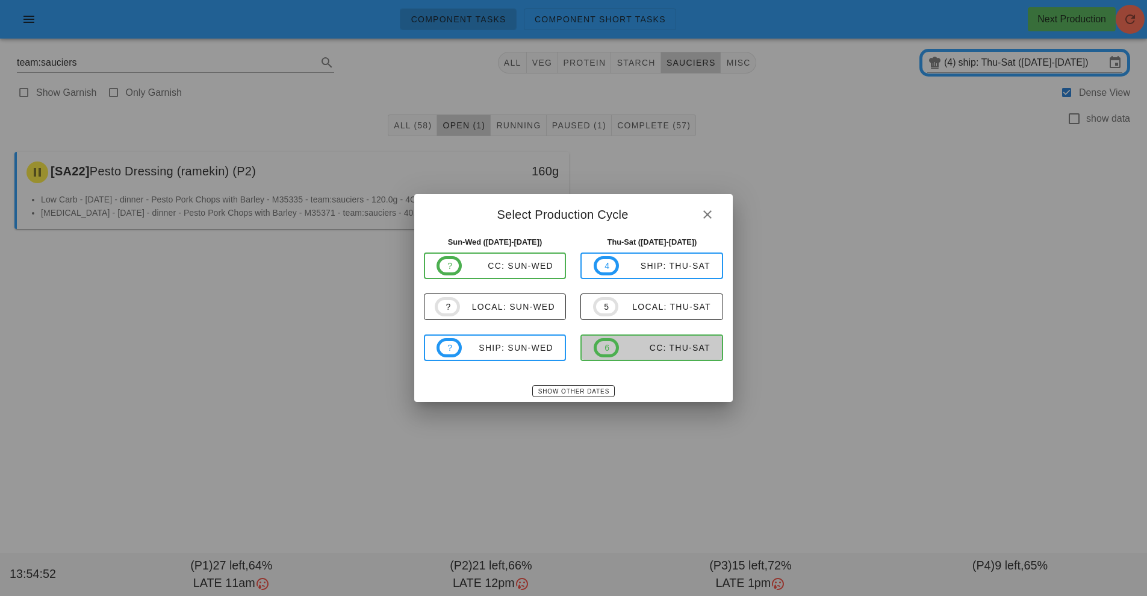
click at [672, 349] on div "CC: Thu-Sat" at bounding box center [665, 348] width 92 height 10
type input "CC: Thu-Sat ([DATE]-[DATE])"
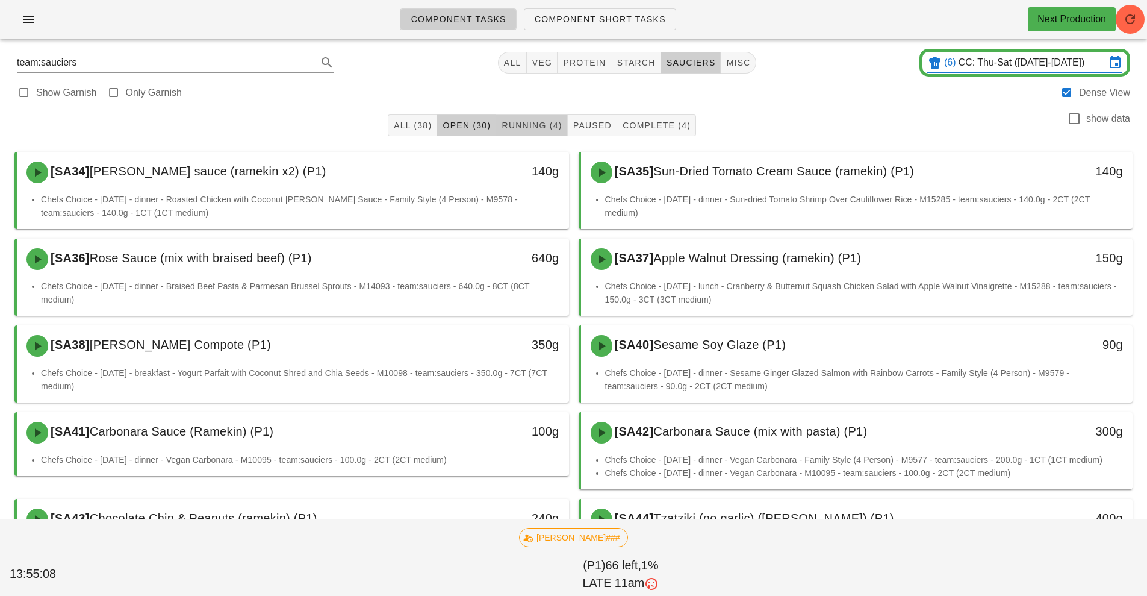
click at [535, 127] on span "Running (4)" at bounding box center [531, 125] width 61 height 10
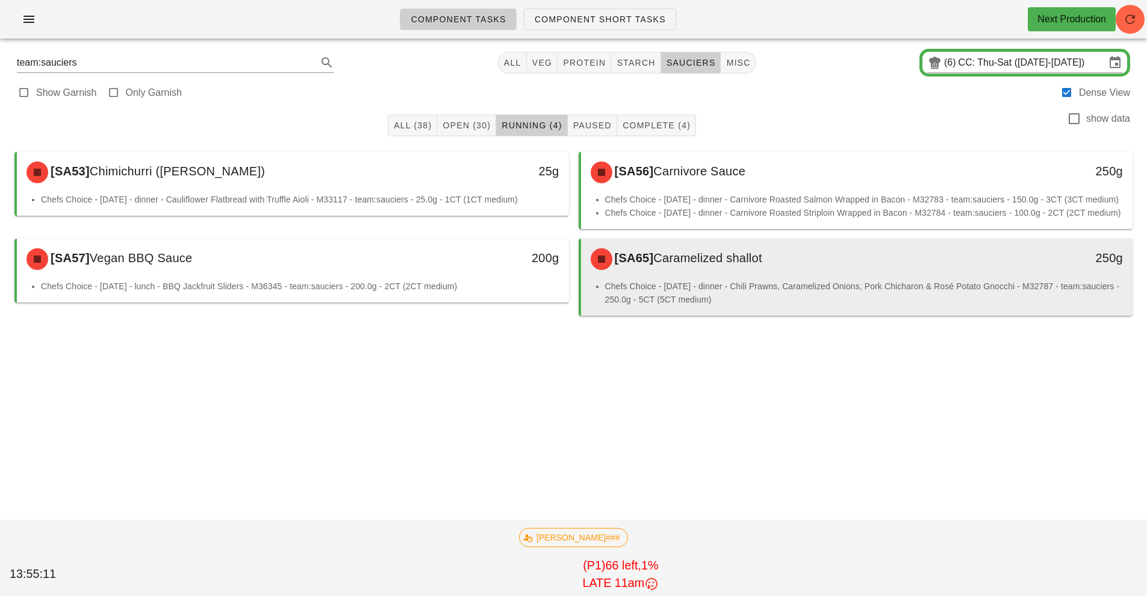
click at [688, 276] on div "[SA65] Caramelized shallot" at bounding box center [789, 259] width 410 height 36
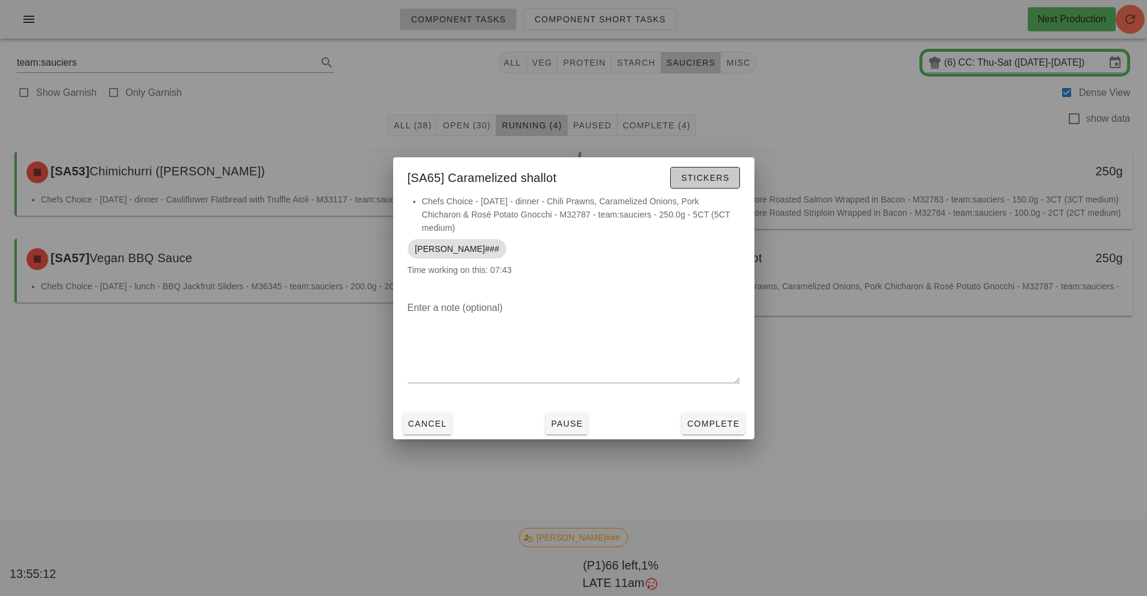
click at [714, 179] on span "Stickers" at bounding box center [704, 178] width 49 height 10
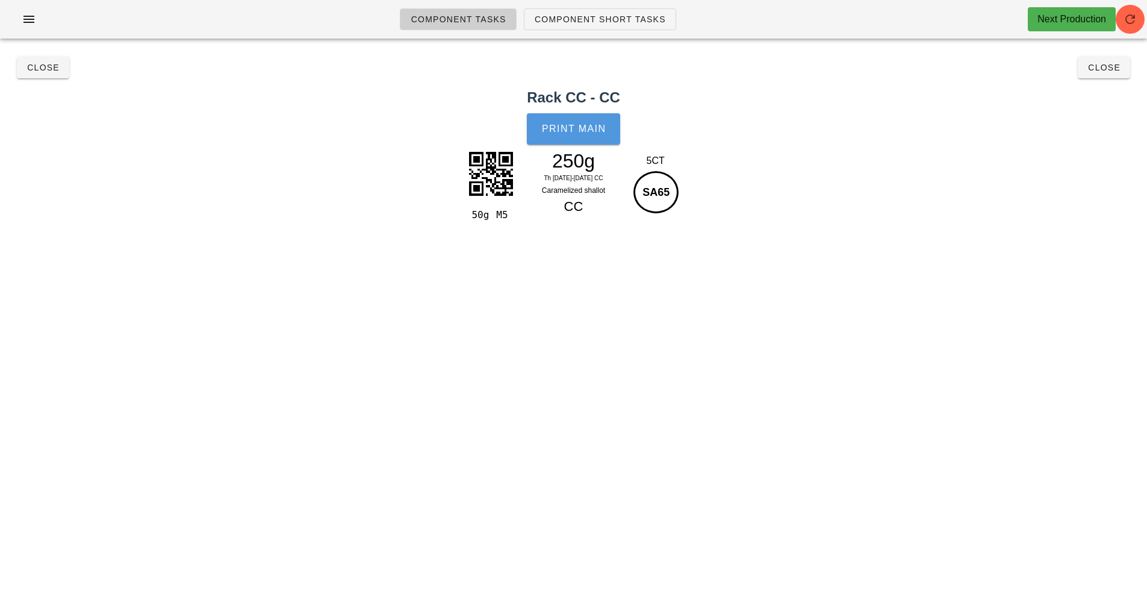
click at [594, 141] on button "Print Main" at bounding box center [573, 128] width 93 height 31
click at [46, 71] on span "Close" at bounding box center [42, 68] width 33 height 10
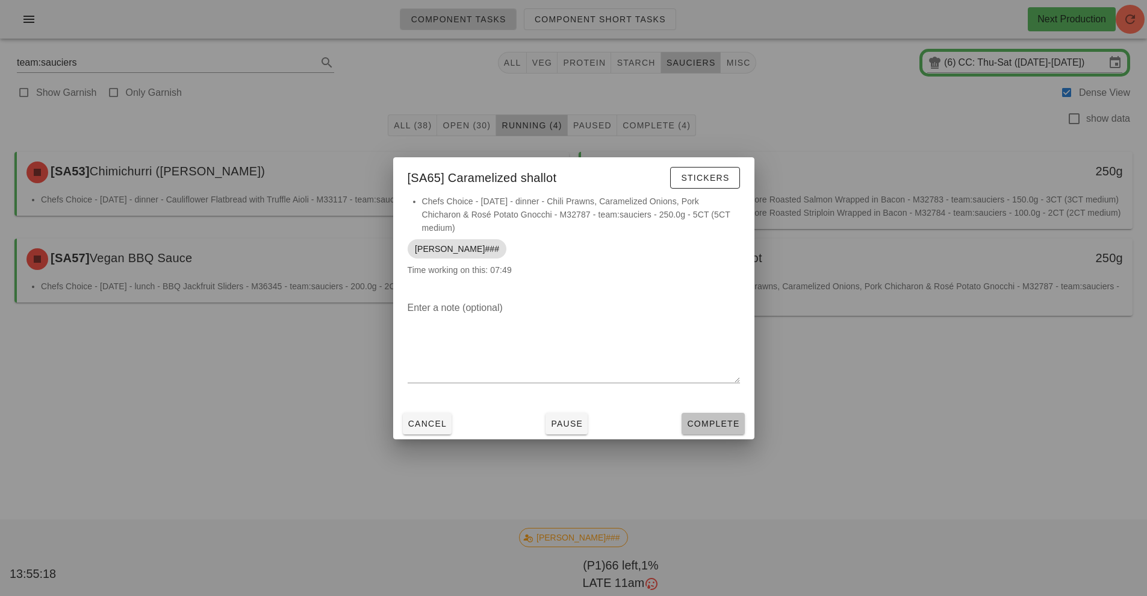
click at [714, 423] on span "Complete" at bounding box center [712, 424] width 53 height 10
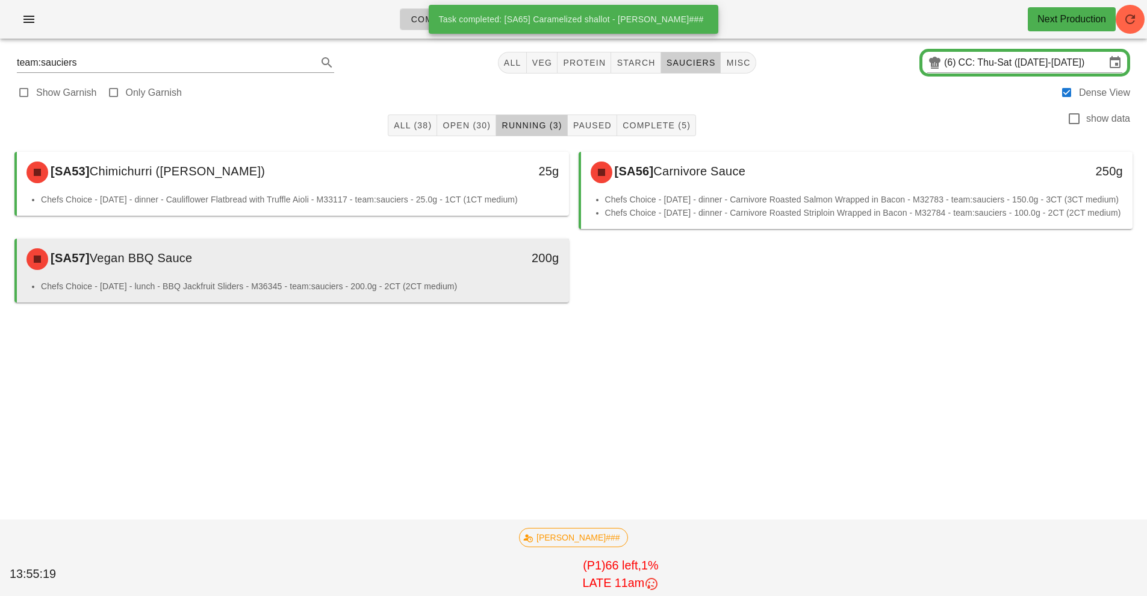
click at [368, 272] on div "[SA57] Vegan BBQ Sauce" at bounding box center [224, 259] width 410 height 36
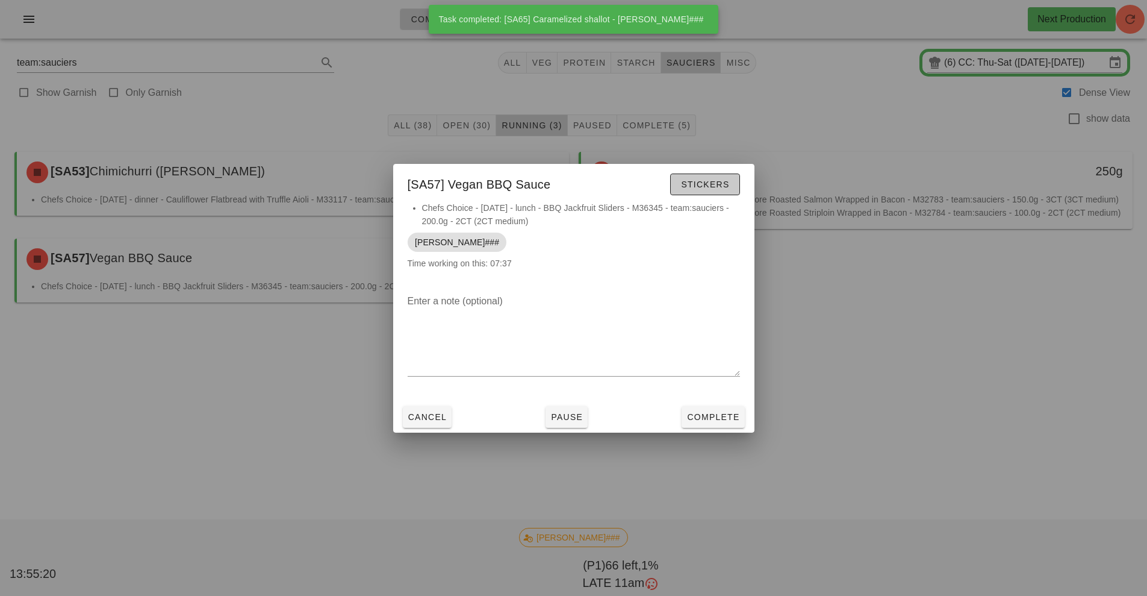
click at [714, 187] on span "Stickers" at bounding box center [704, 184] width 49 height 10
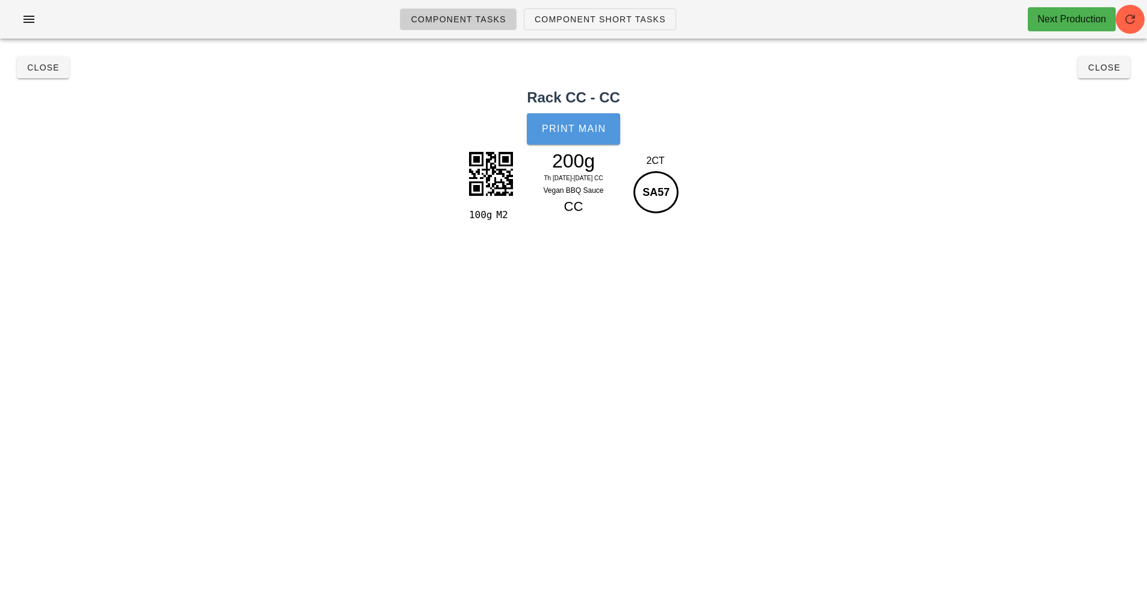
click at [590, 140] on button "Print Main" at bounding box center [573, 128] width 93 height 31
click at [42, 69] on span "Close" at bounding box center [42, 68] width 33 height 10
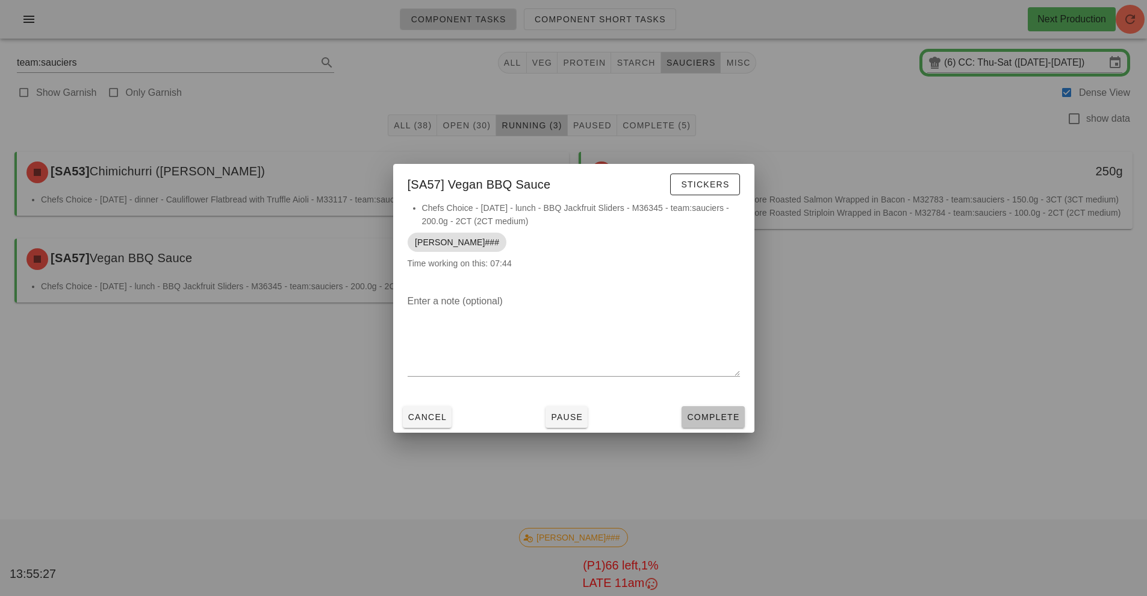
click at [720, 415] on span "Complete" at bounding box center [712, 417] width 53 height 10
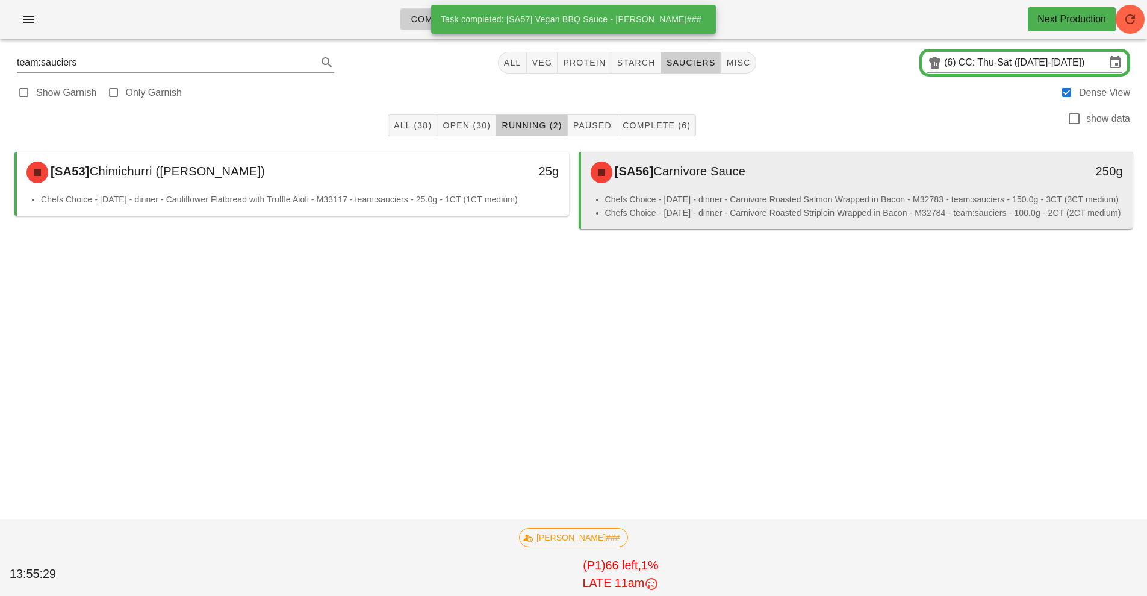
click at [699, 202] on li "Chefs Choice - [DATE] - dinner - Carnivore Roasted Salmon Wrapped in Bacon - M3…" at bounding box center [864, 199] width 518 height 13
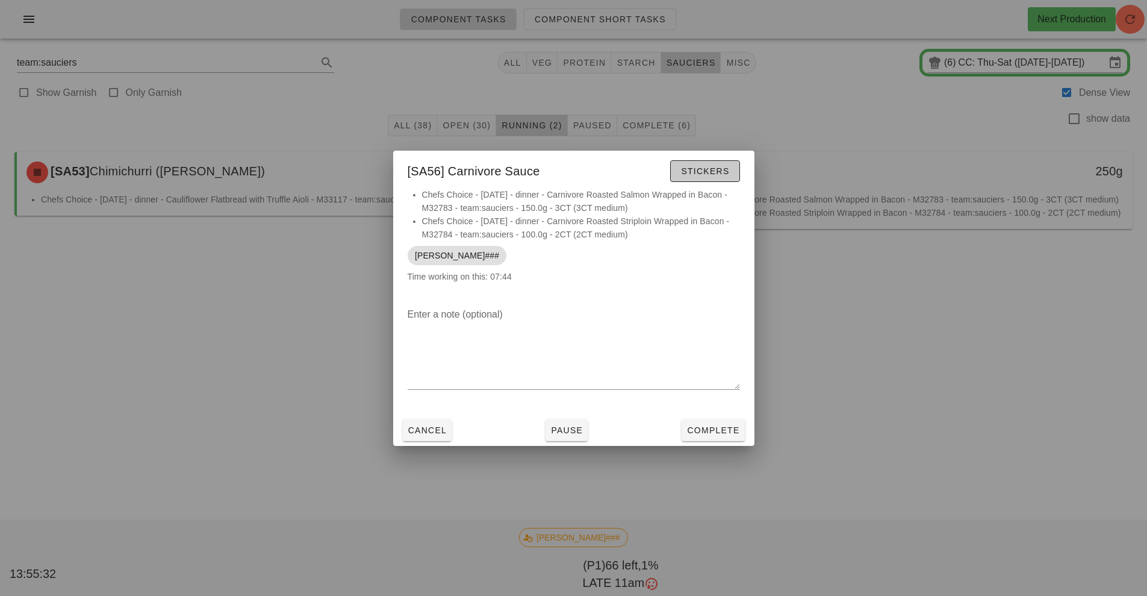
click at [702, 178] on button "Stickers" at bounding box center [704, 171] width 69 height 22
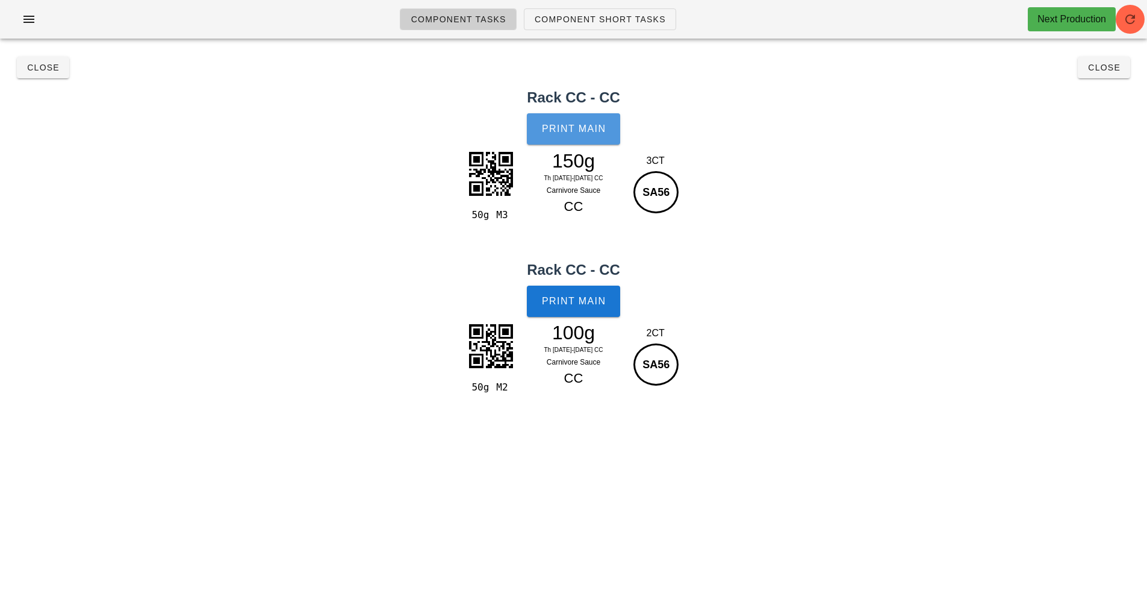
click at [575, 137] on button "Print Main" at bounding box center [573, 128] width 93 height 31
click at [40, 68] on span "Close" at bounding box center [42, 68] width 33 height 10
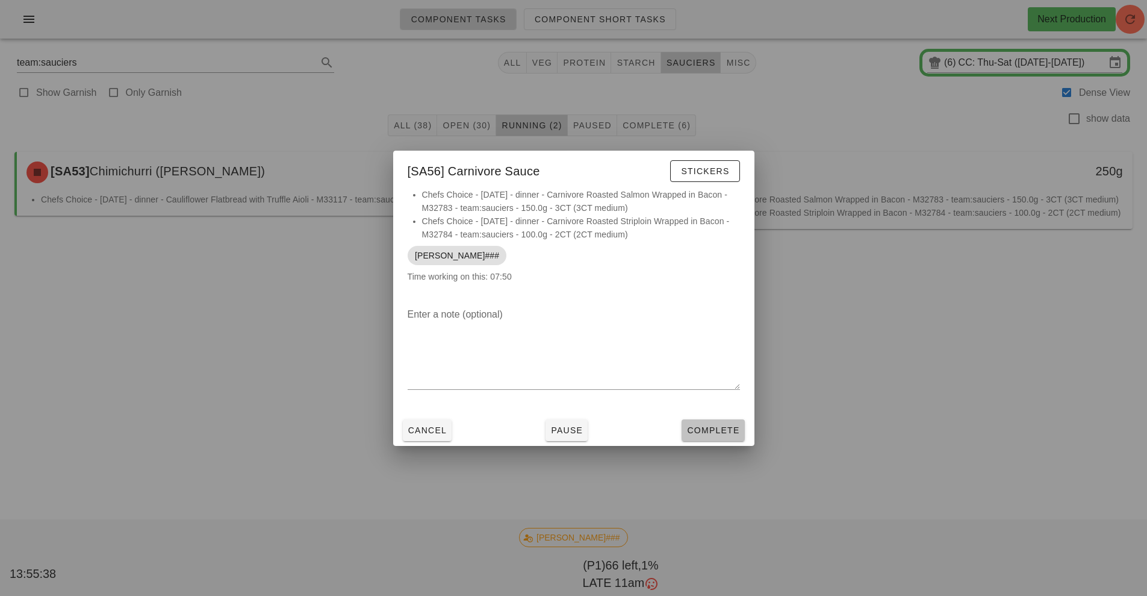
click at [730, 432] on span "Complete" at bounding box center [712, 430] width 53 height 10
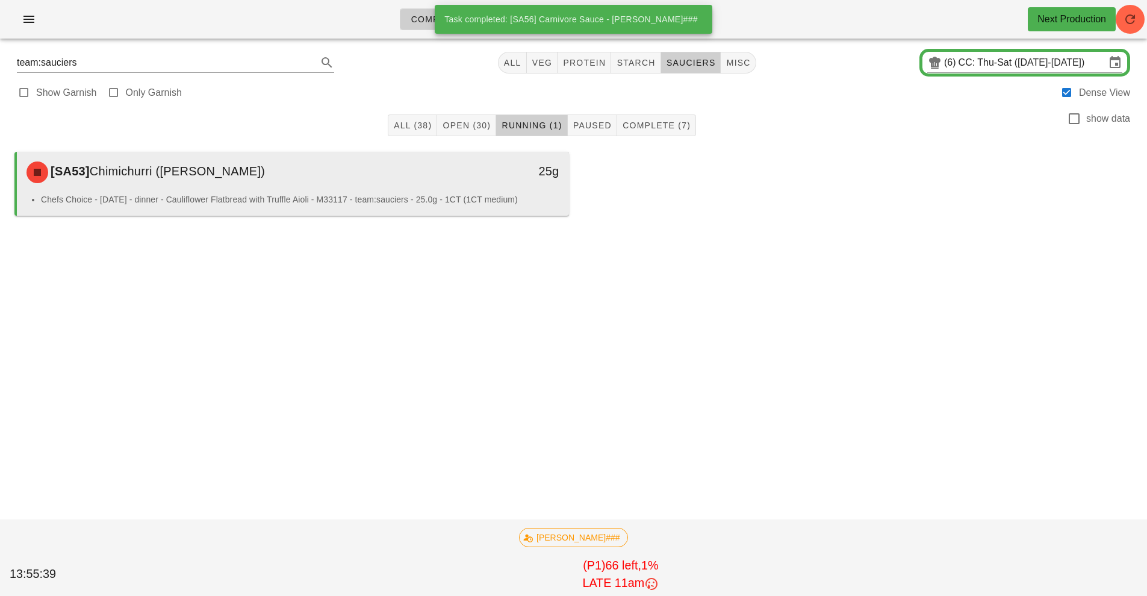
click at [361, 175] on div "[SA53] [PERSON_NAME] ([PERSON_NAME])" at bounding box center [224, 172] width 410 height 36
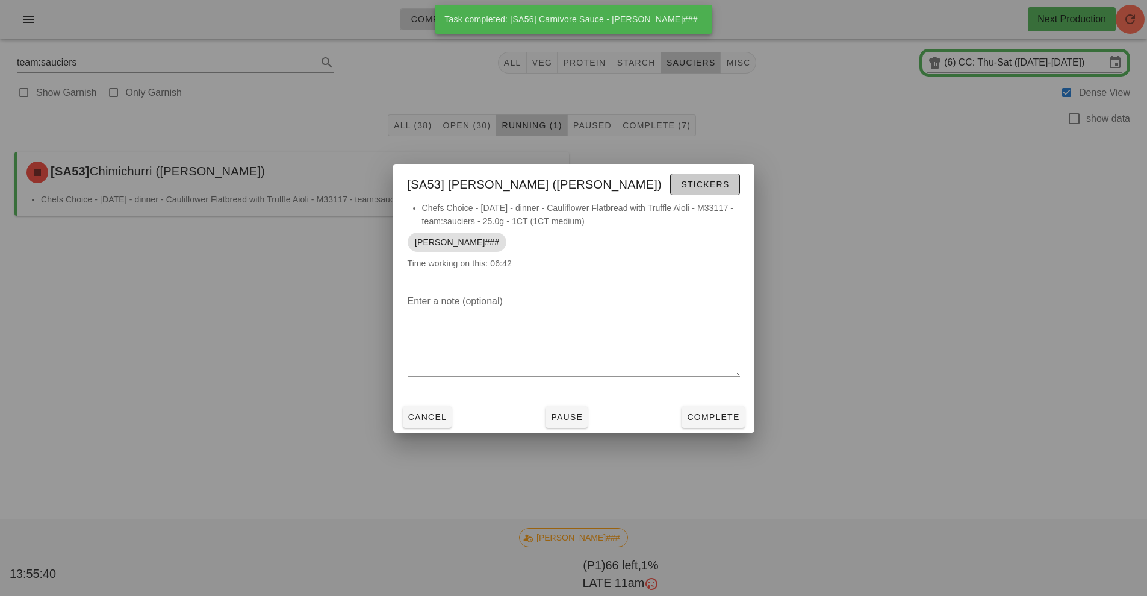
click at [712, 183] on span "Stickers" at bounding box center [704, 184] width 49 height 10
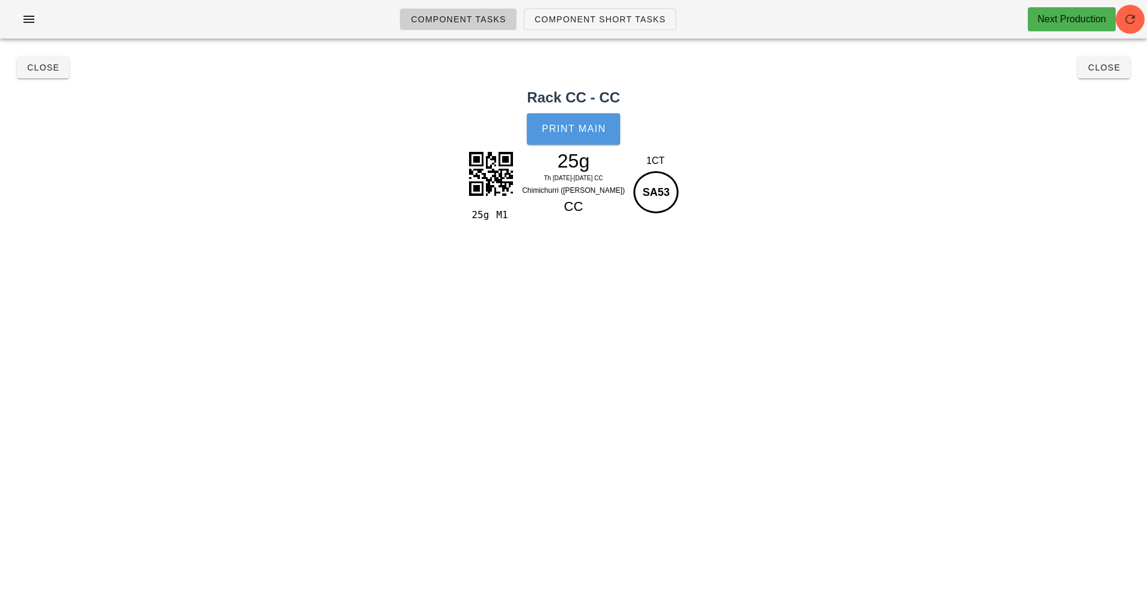
click at [571, 143] on button "Print Main" at bounding box center [573, 128] width 93 height 31
click at [42, 75] on button "Close" at bounding box center [43, 68] width 52 height 22
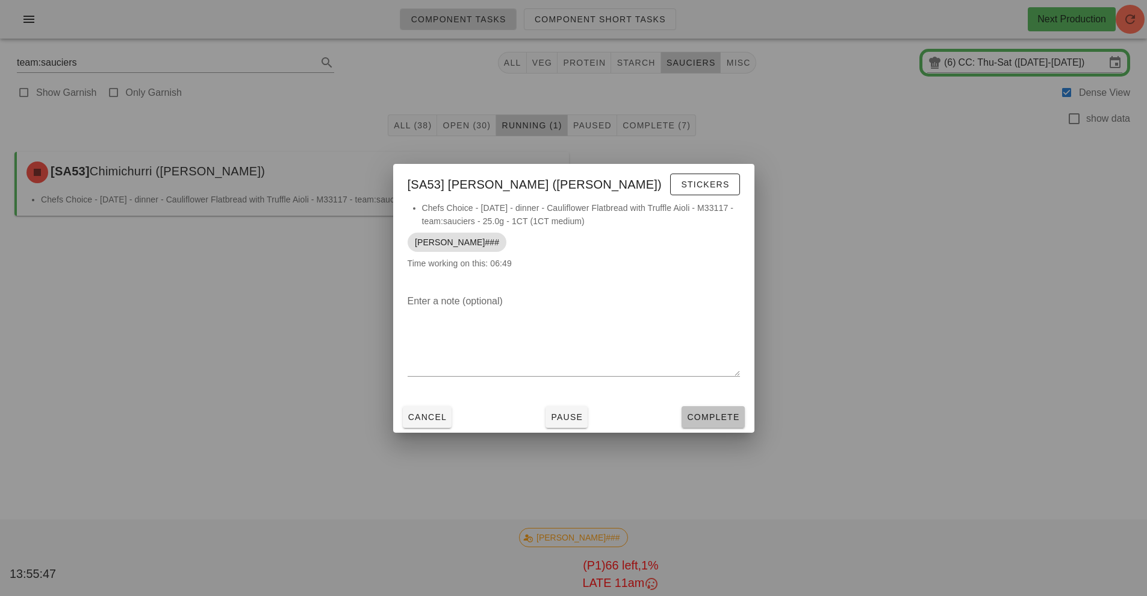
click at [723, 417] on span "Complete" at bounding box center [712, 417] width 53 height 10
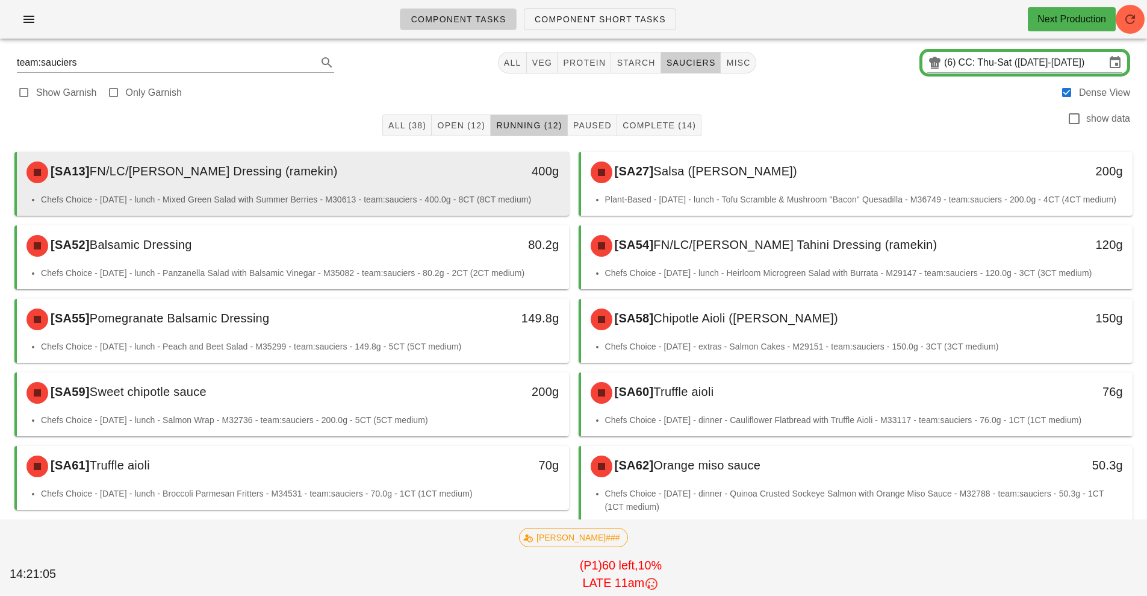
click at [458, 178] on div "400g" at bounding box center [498, 170] width 122 height 19
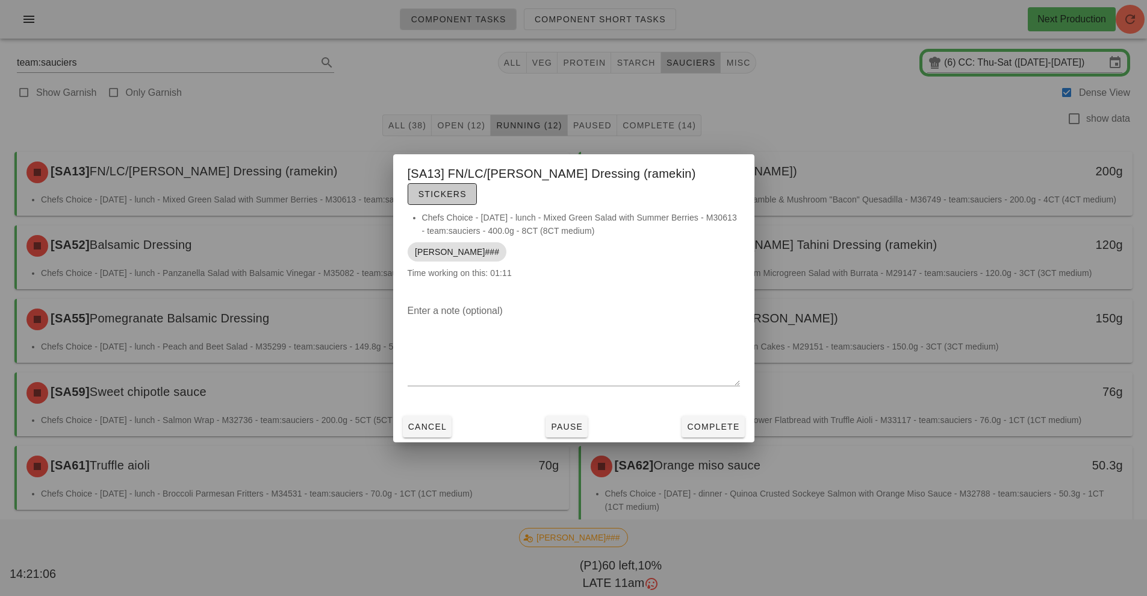
click at [467, 189] on span "Stickers" at bounding box center [442, 194] width 49 height 10
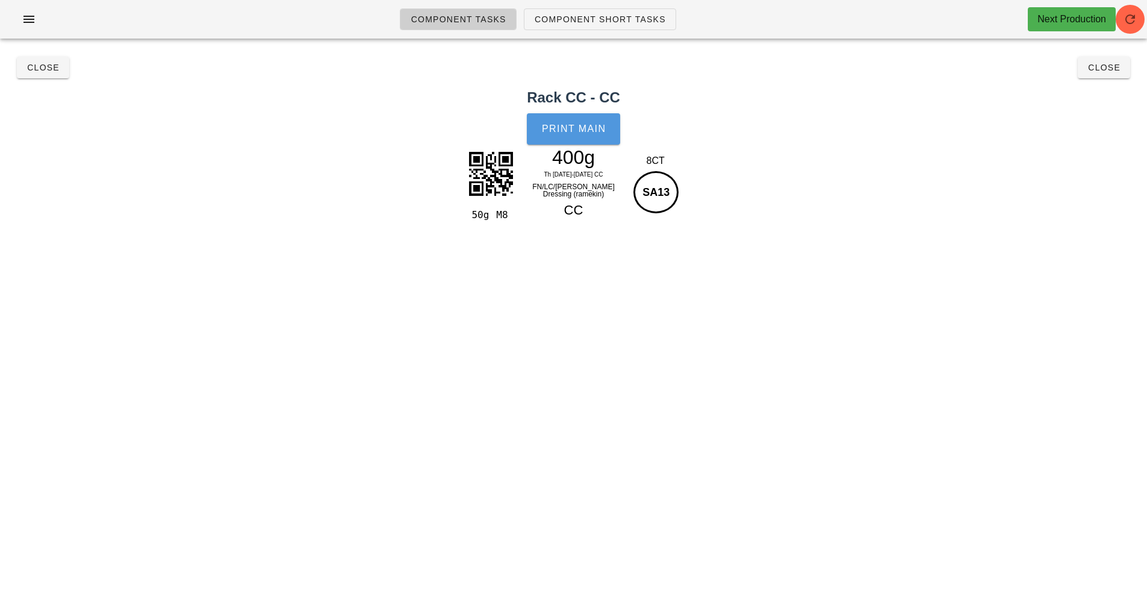
click at [574, 130] on span "Print Main" at bounding box center [573, 128] width 65 height 11
click at [45, 70] on span "Close" at bounding box center [42, 68] width 33 height 10
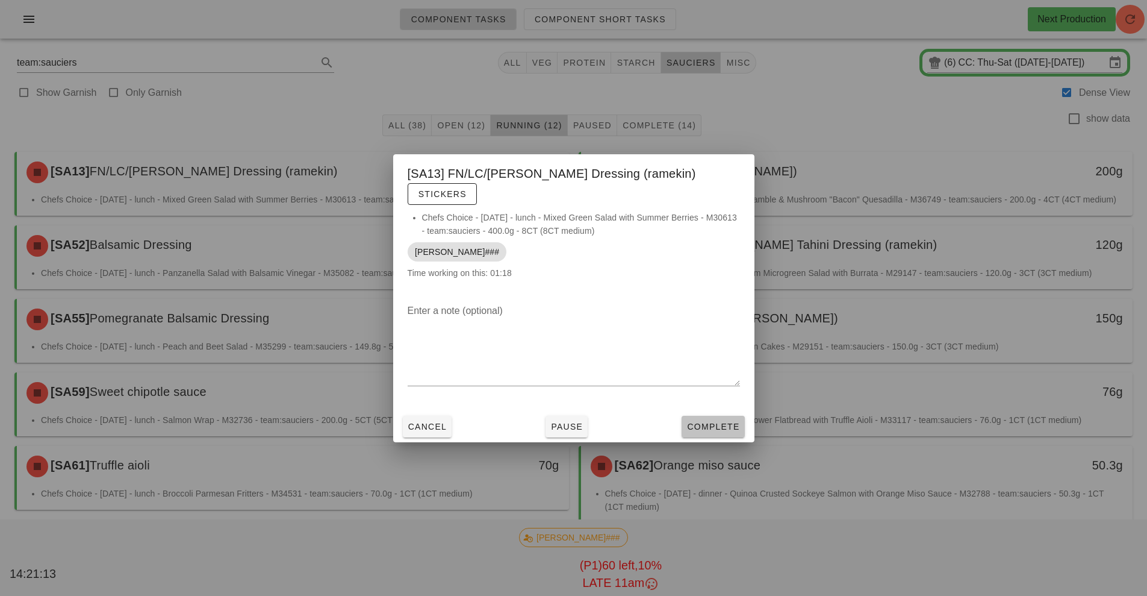
click at [709, 422] on span "Complete" at bounding box center [712, 427] width 53 height 10
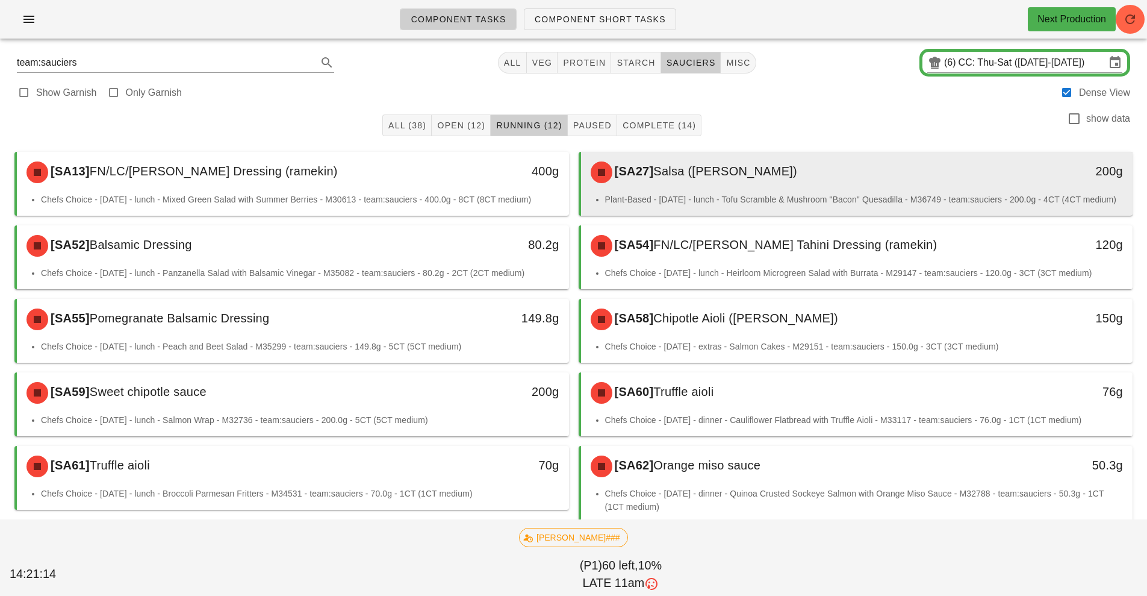
click at [605, 196] on li "Plant-Based - [DATE] - lunch - Tofu Scramble & Mushroom "Bacon" Quesadilla - M3…" at bounding box center [864, 199] width 518 height 13
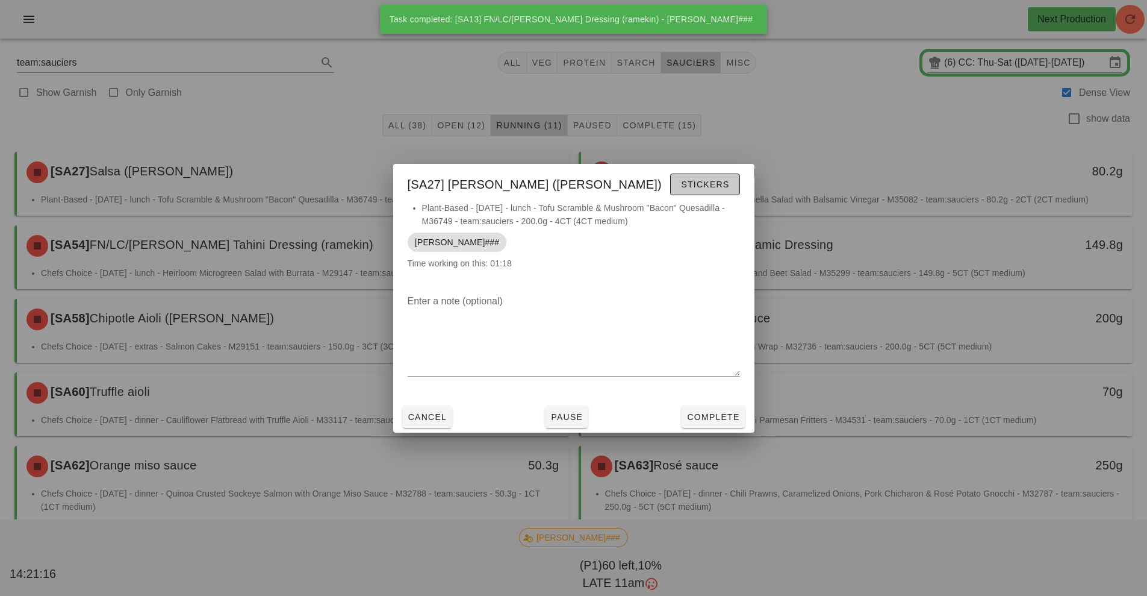
click at [728, 191] on button "Stickers" at bounding box center [704, 184] width 69 height 22
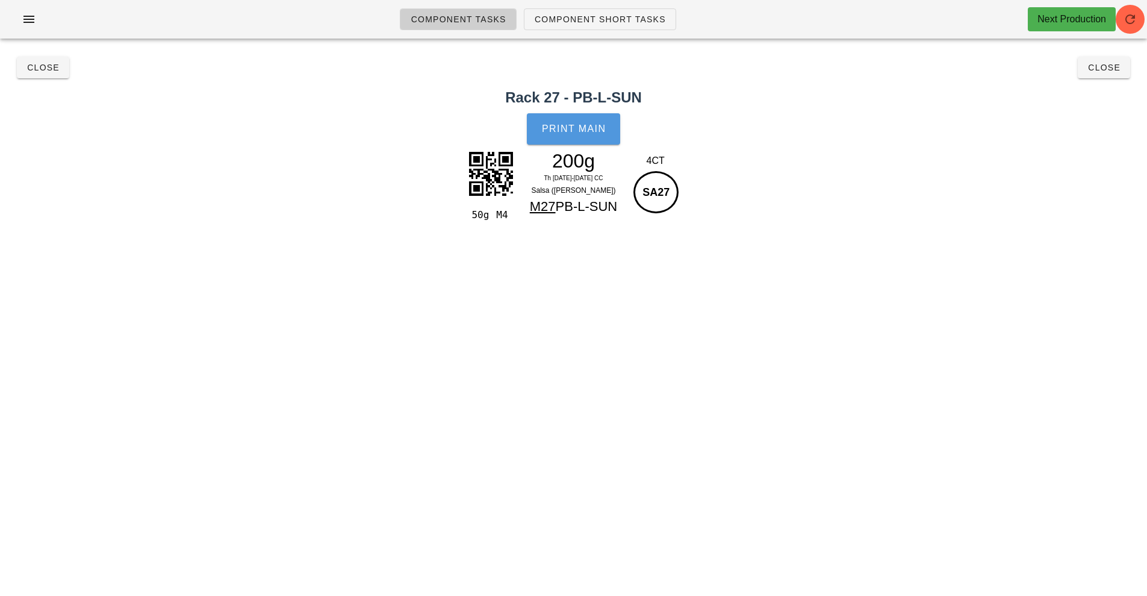
click at [558, 131] on span "Print Main" at bounding box center [573, 128] width 65 height 11
click at [56, 73] on button "Close" at bounding box center [43, 68] width 52 height 22
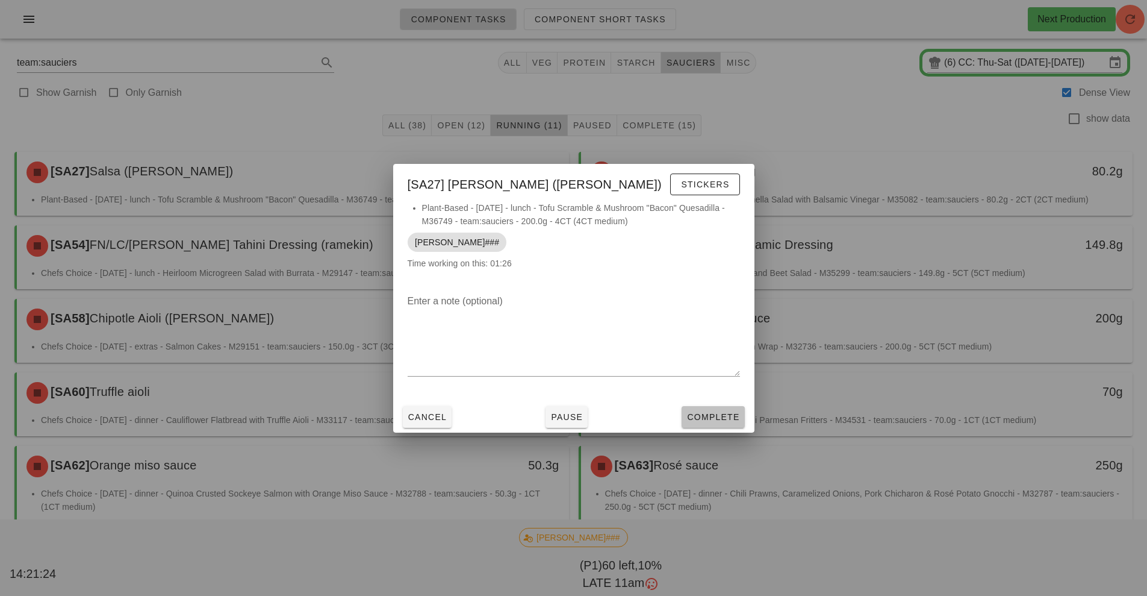
click at [709, 420] on span "Complete" at bounding box center [712, 417] width 53 height 10
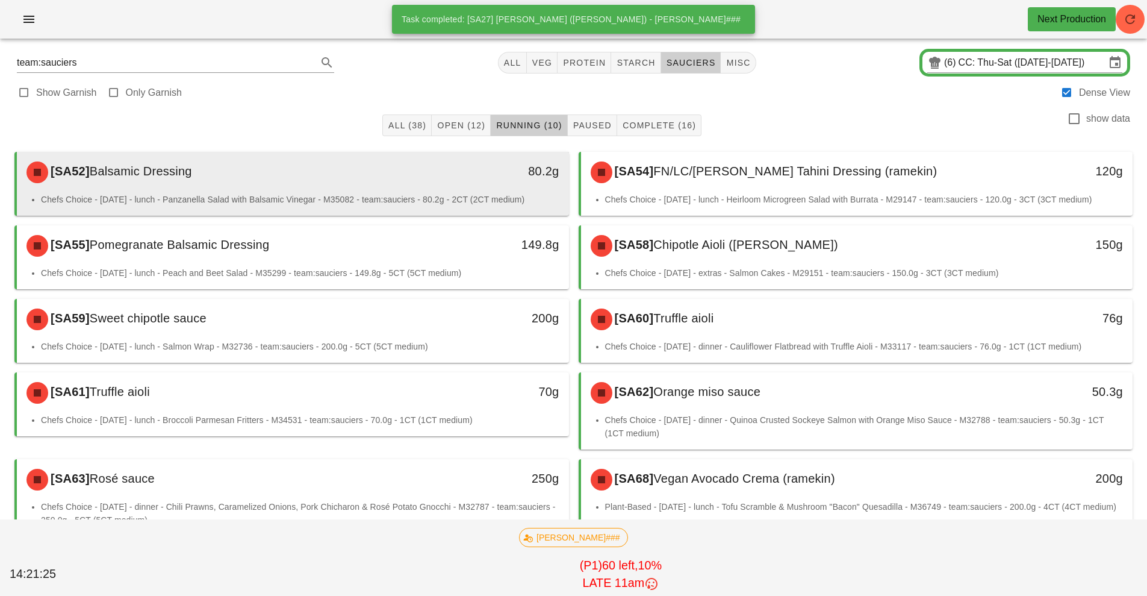
click at [476, 189] on div "80.2g" at bounding box center [497, 172] width 137 height 36
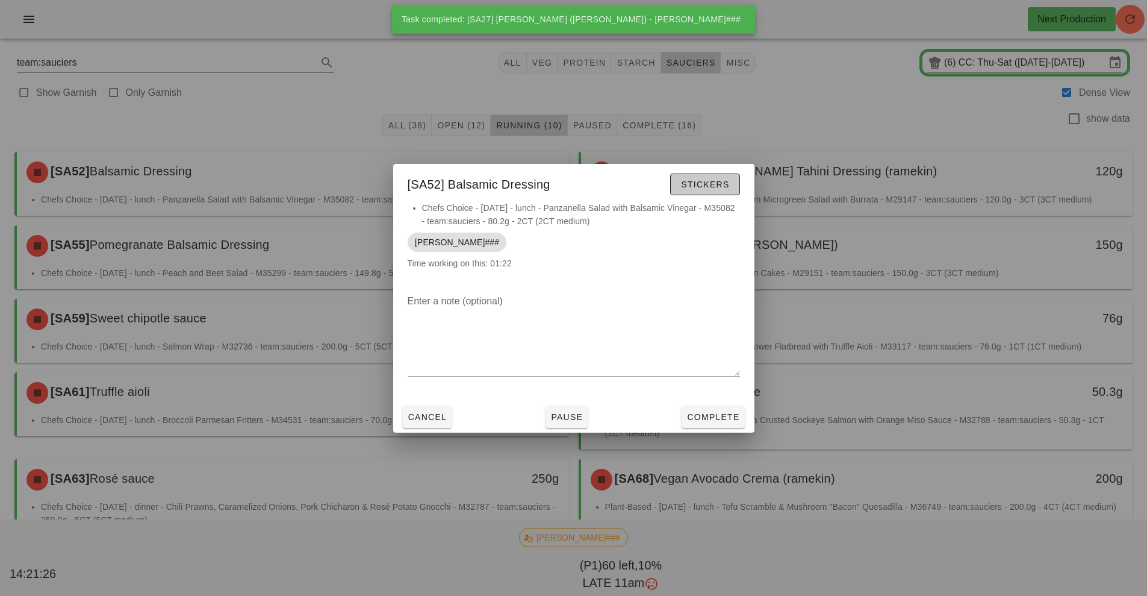
click at [700, 188] on span "Stickers" at bounding box center [704, 184] width 49 height 10
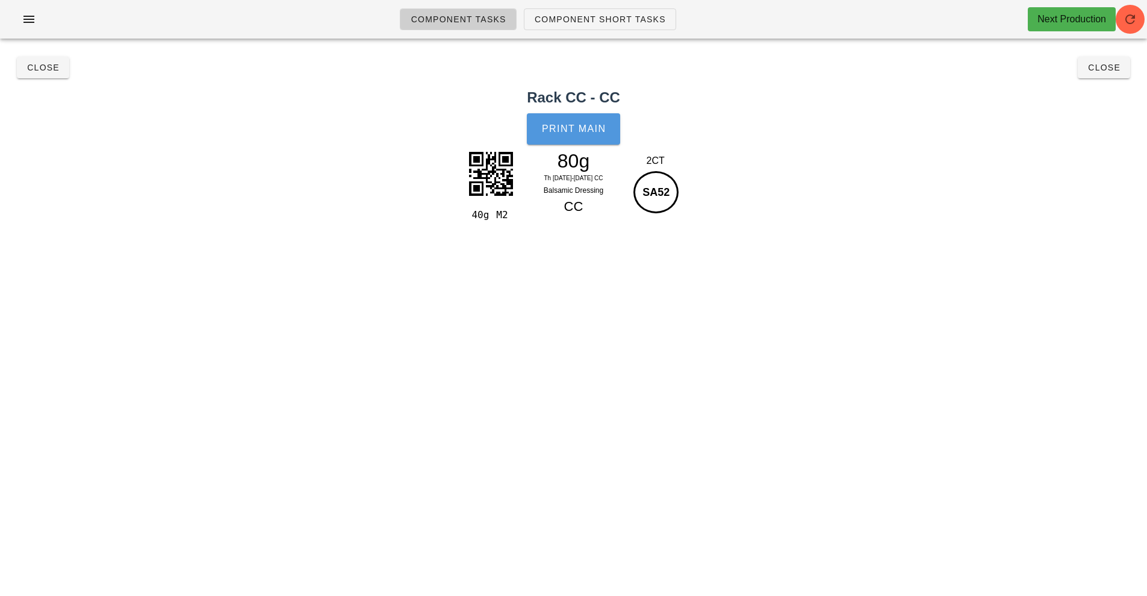
click at [571, 140] on button "Print Main" at bounding box center [573, 128] width 93 height 31
click at [38, 67] on span "Close" at bounding box center [42, 68] width 33 height 10
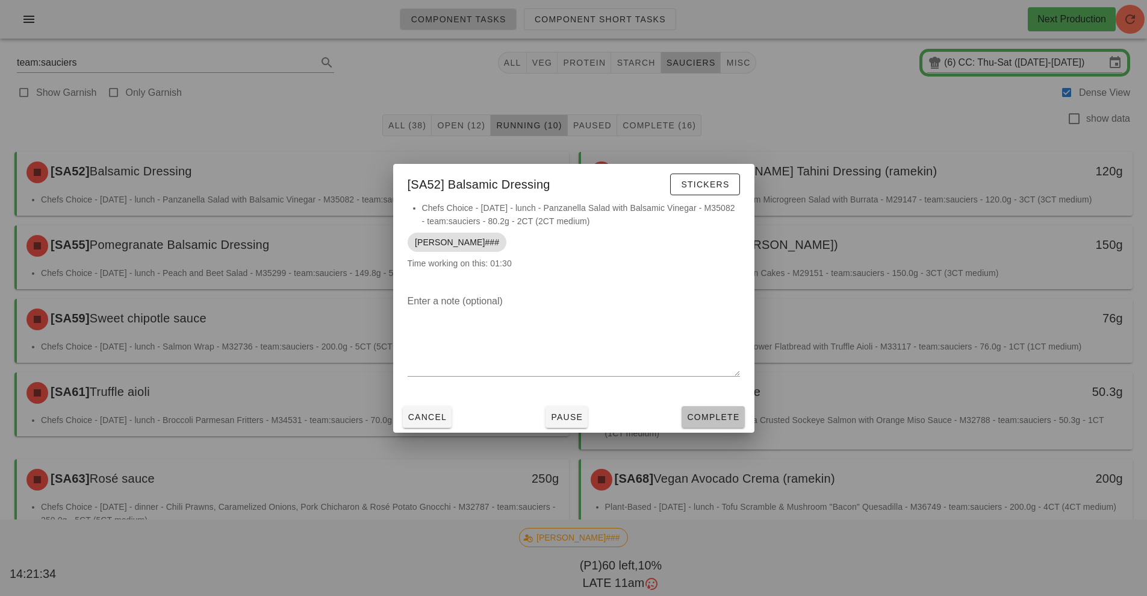
click at [721, 418] on span "Complete" at bounding box center [712, 417] width 53 height 10
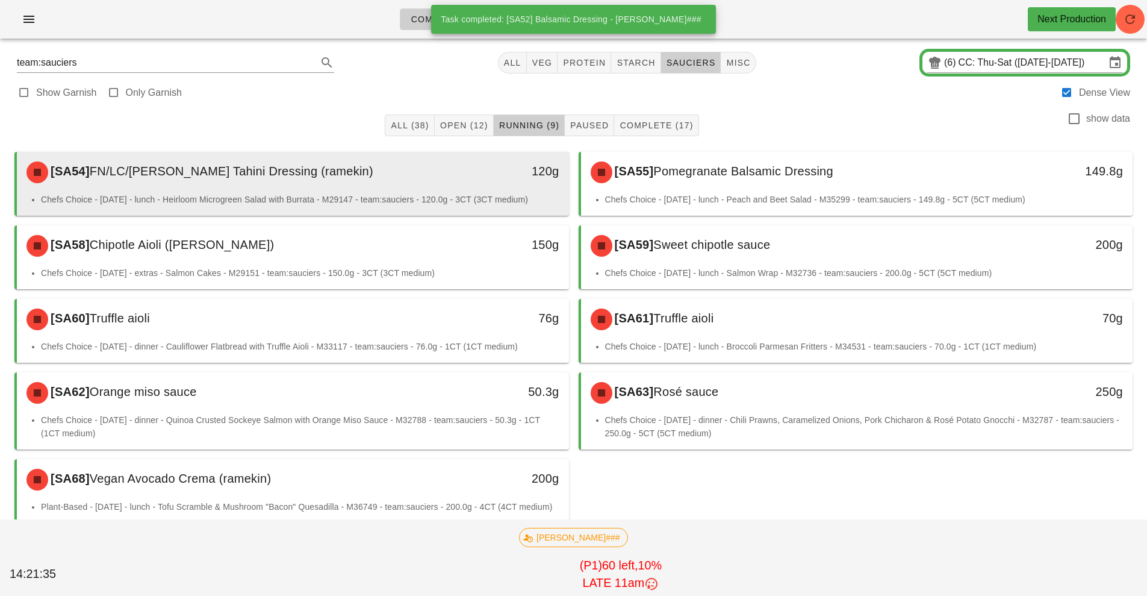
click at [446, 185] on div "120g" at bounding box center [497, 172] width 137 height 36
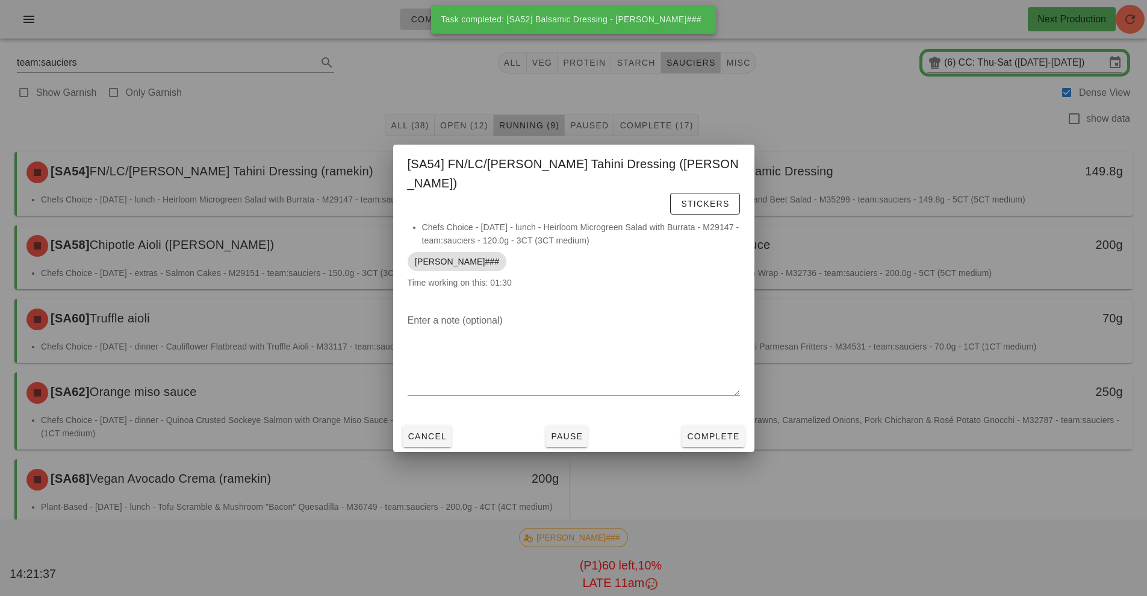
click at [689, 190] on div "[SA54] FN/LC/[PERSON_NAME] Tahini Dressing (ramekin) Stickers" at bounding box center [573, 183] width 361 height 76
click at [680, 199] on span "Stickers" at bounding box center [704, 204] width 49 height 10
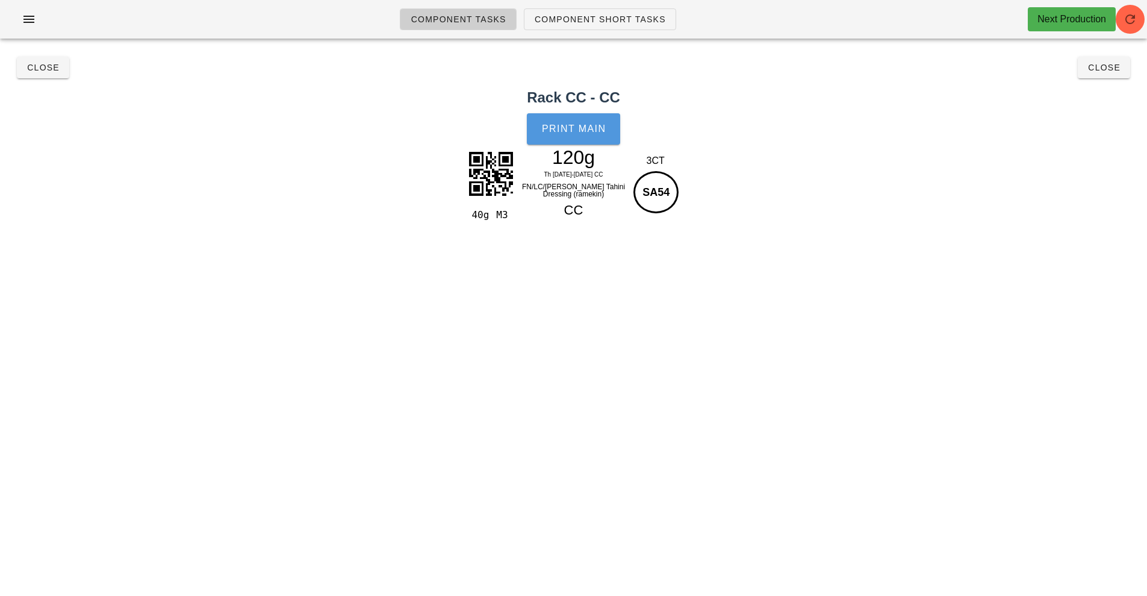
click at [580, 134] on span "Print Main" at bounding box center [573, 128] width 65 height 11
click at [54, 73] on button "Close" at bounding box center [43, 68] width 52 height 22
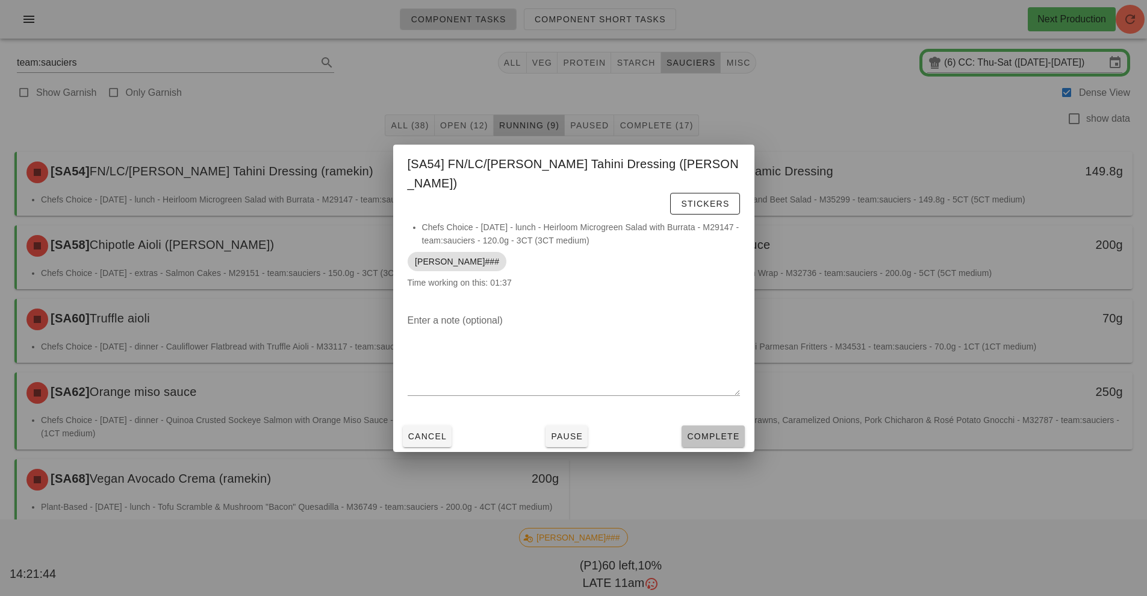
click at [707, 431] on span "Complete" at bounding box center [712, 436] width 53 height 10
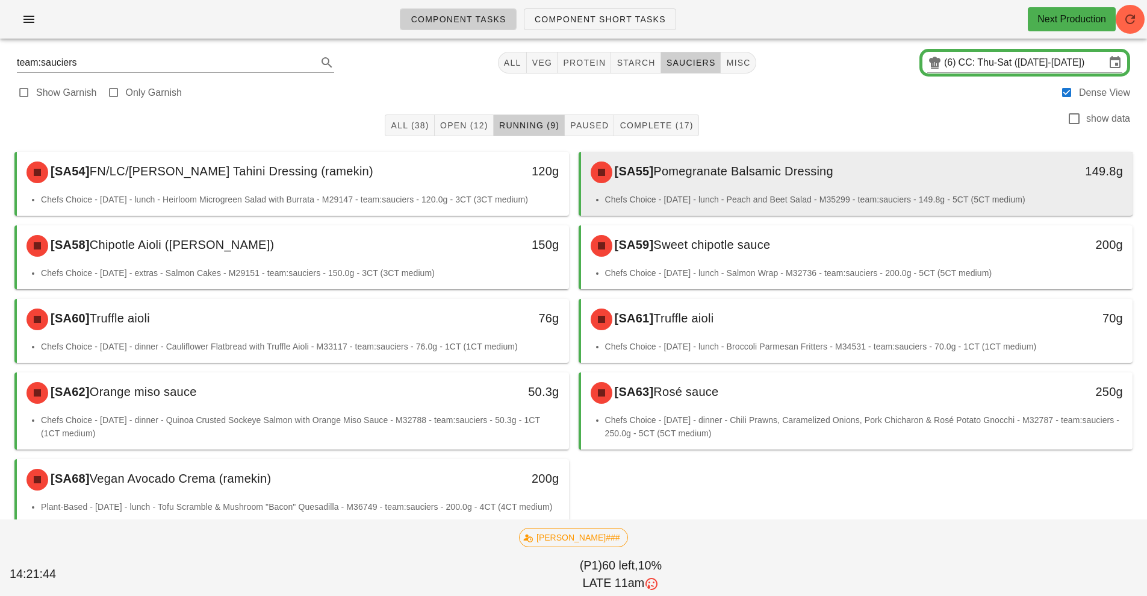
click at [584, 182] on div "[SA55] Pomegranate Balsamic Dressing" at bounding box center [789, 172] width 410 height 36
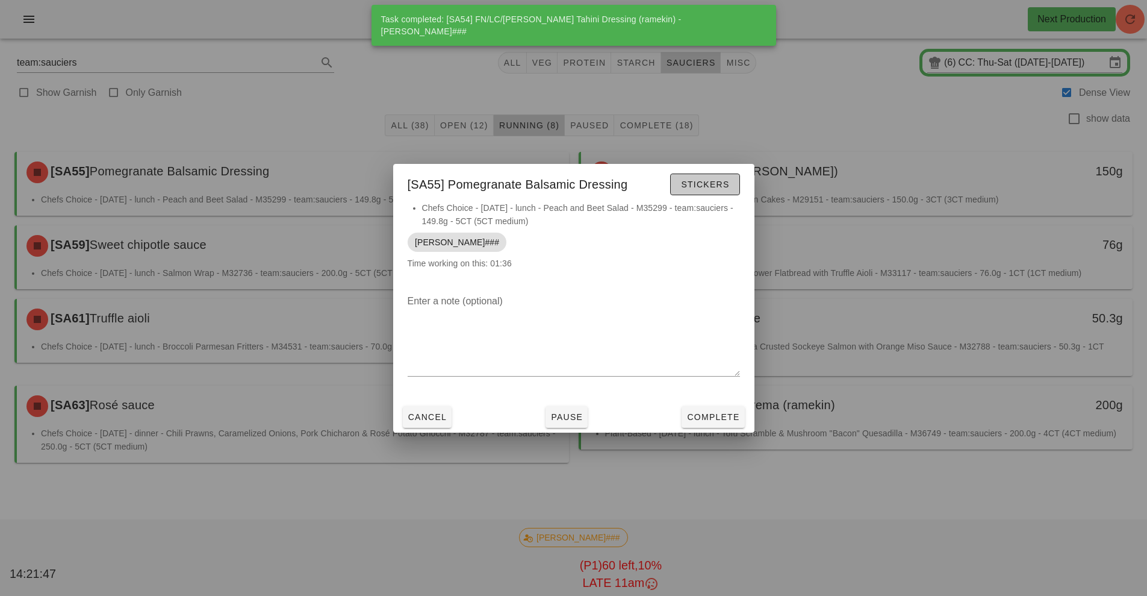
click at [708, 185] on span "Stickers" at bounding box center [704, 184] width 49 height 10
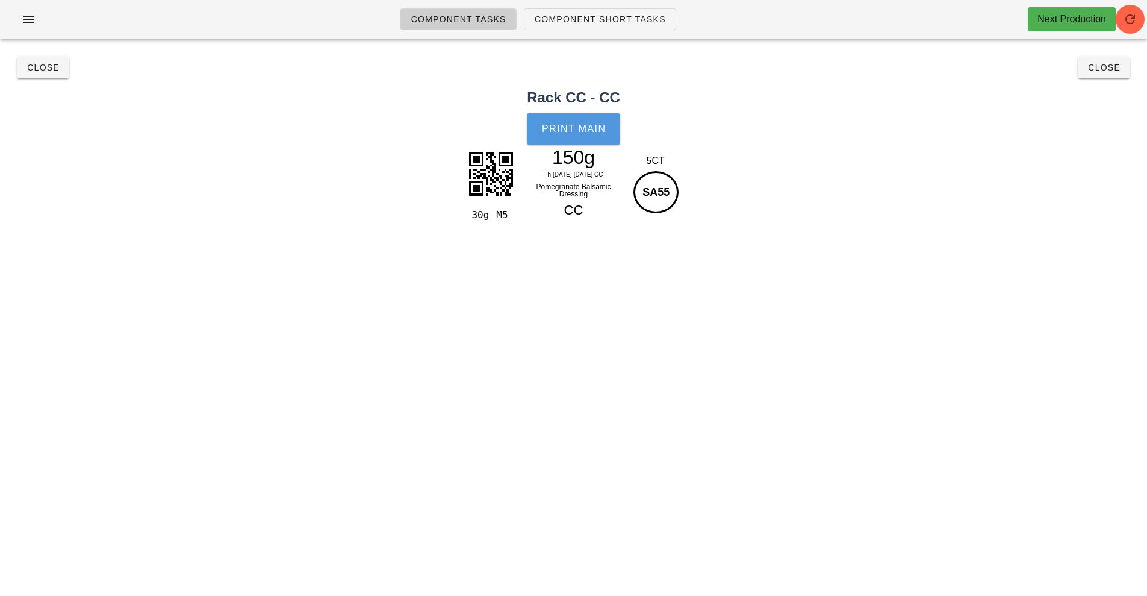
click at [588, 140] on button "Print Main" at bounding box center [573, 128] width 93 height 31
click at [43, 76] on button "Close" at bounding box center [43, 68] width 52 height 22
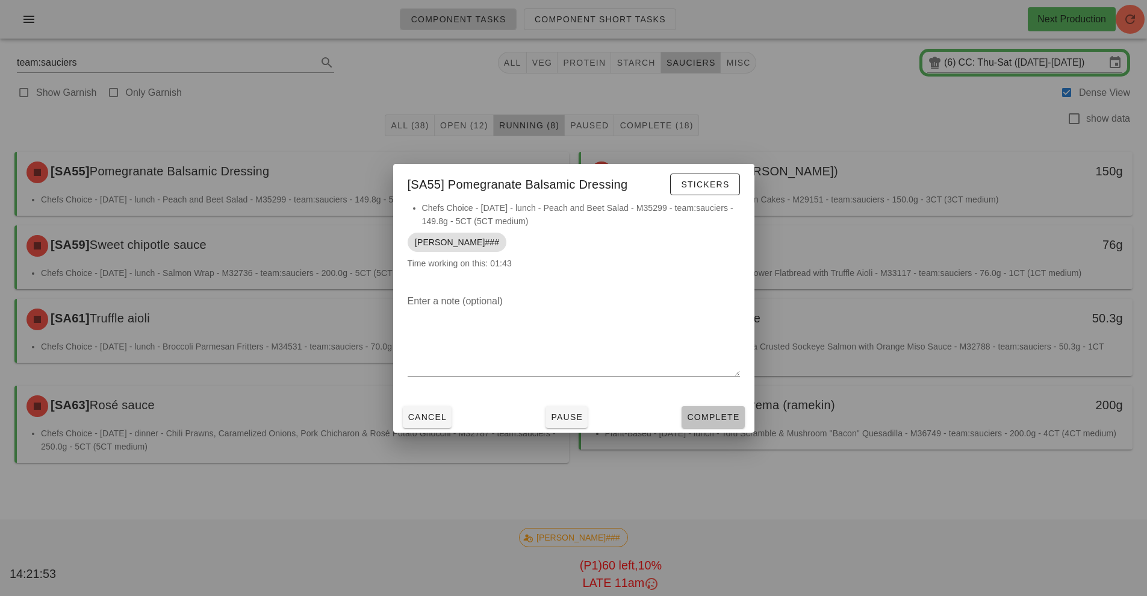
click at [711, 414] on span "Complete" at bounding box center [712, 417] width 53 height 10
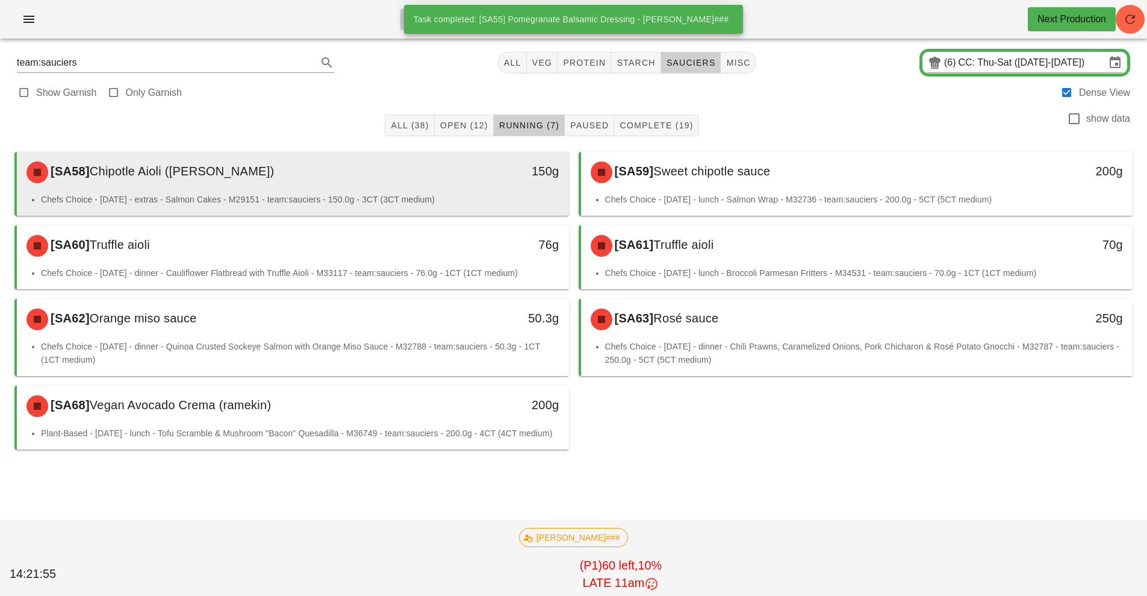
click at [470, 195] on li "Chefs Choice - [DATE] - extras - Salmon Cakes - M29151 - team:sauciers - 150.0g…" at bounding box center [300, 199] width 518 height 13
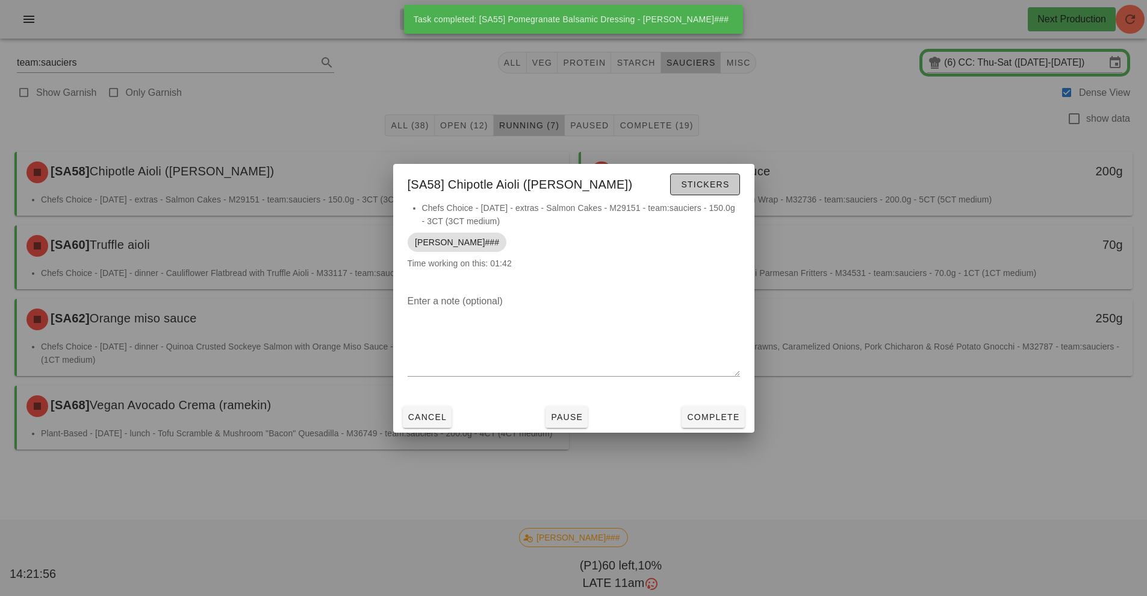
click at [708, 182] on span "Stickers" at bounding box center [704, 184] width 49 height 10
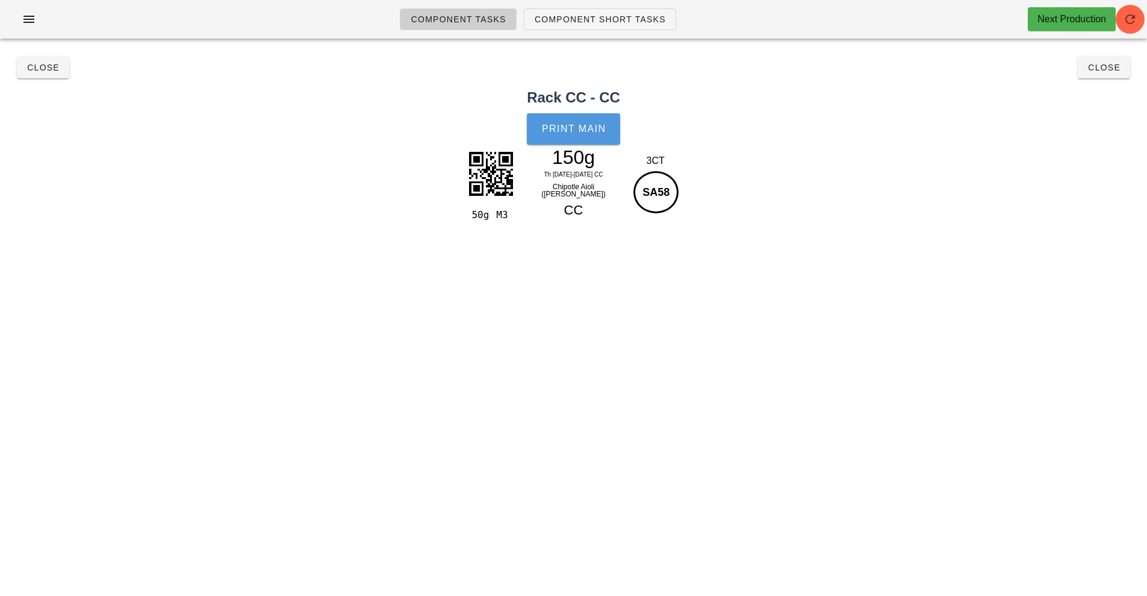
click at [577, 142] on button "Print Main" at bounding box center [573, 128] width 93 height 31
click at [43, 67] on span "Close" at bounding box center [42, 68] width 33 height 10
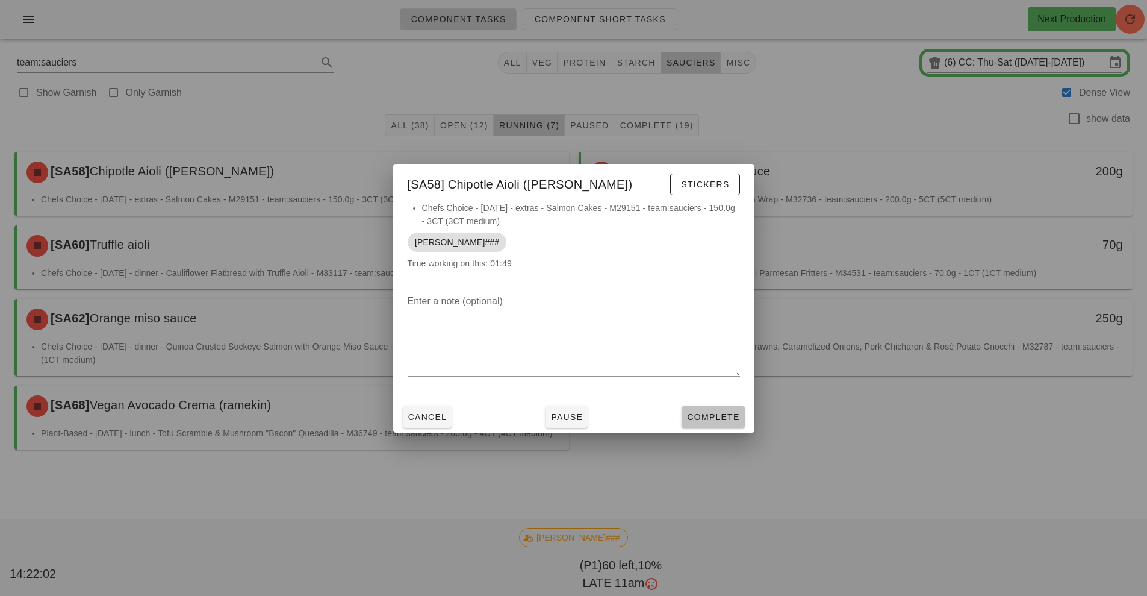
click at [719, 417] on span "Complete" at bounding box center [712, 417] width 53 height 10
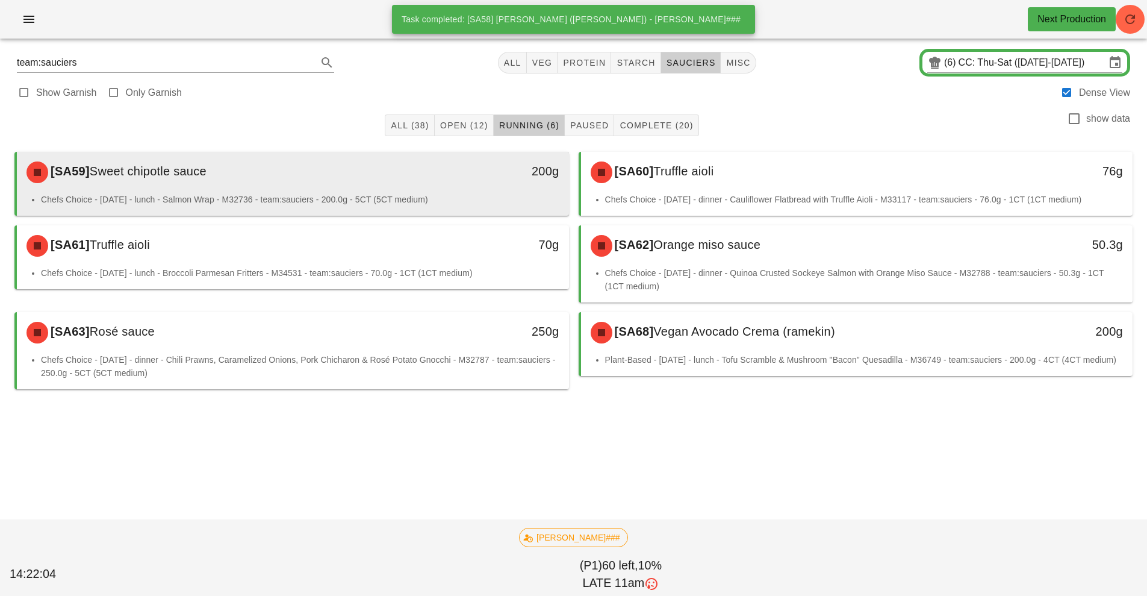
click at [402, 179] on div "[SA59] Sweet chipotle sauce" at bounding box center [224, 172] width 410 height 36
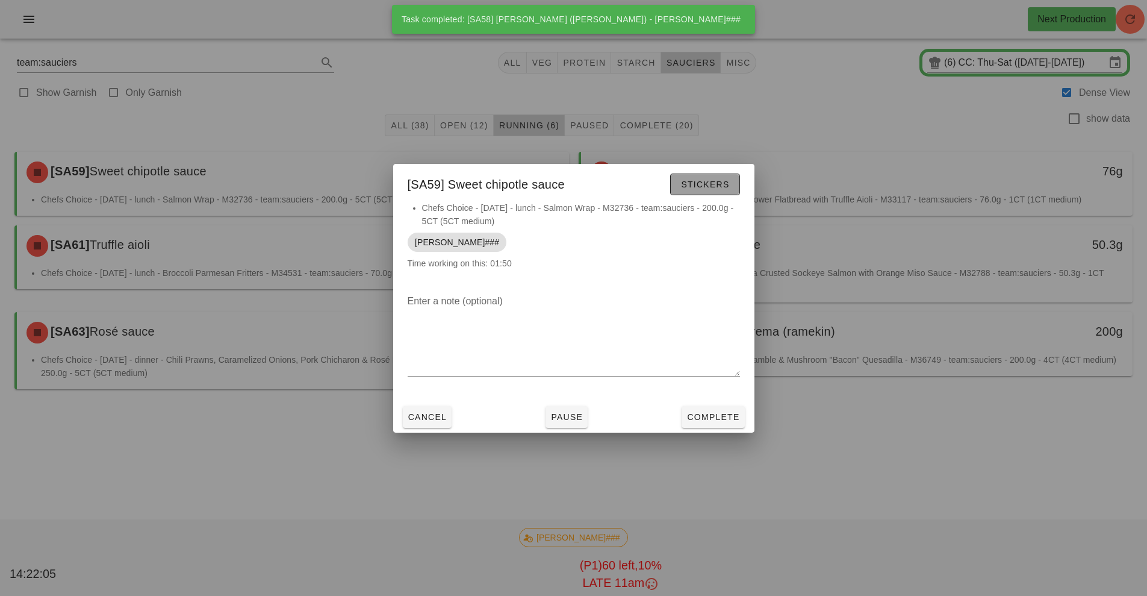
click at [702, 185] on span "Stickers" at bounding box center [704, 184] width 49 height 10
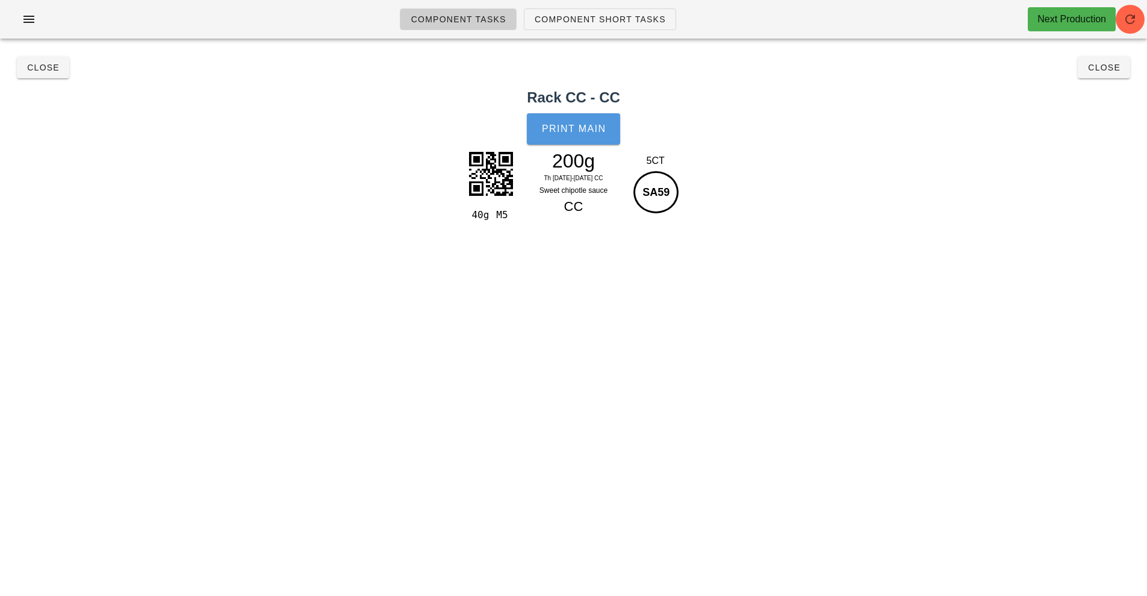
click at [553, 138] on button "Print Main" at bounding box center [573, 128] width 93 height 31
click at [49, 76] on button "Close" at bounding box center [43, 68] width 52 height 22
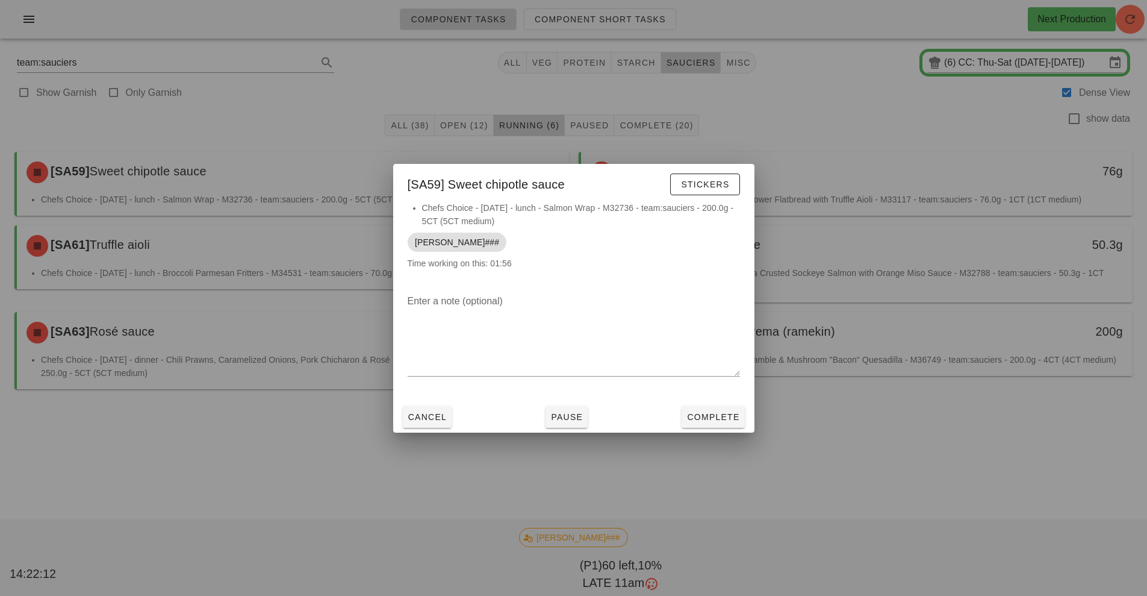
click at [720, 366] on div at bounding box center [573, 298] width 1147 height 596
click at [730, 414] on div at bounding box center [574, 412] width 1128 height 36
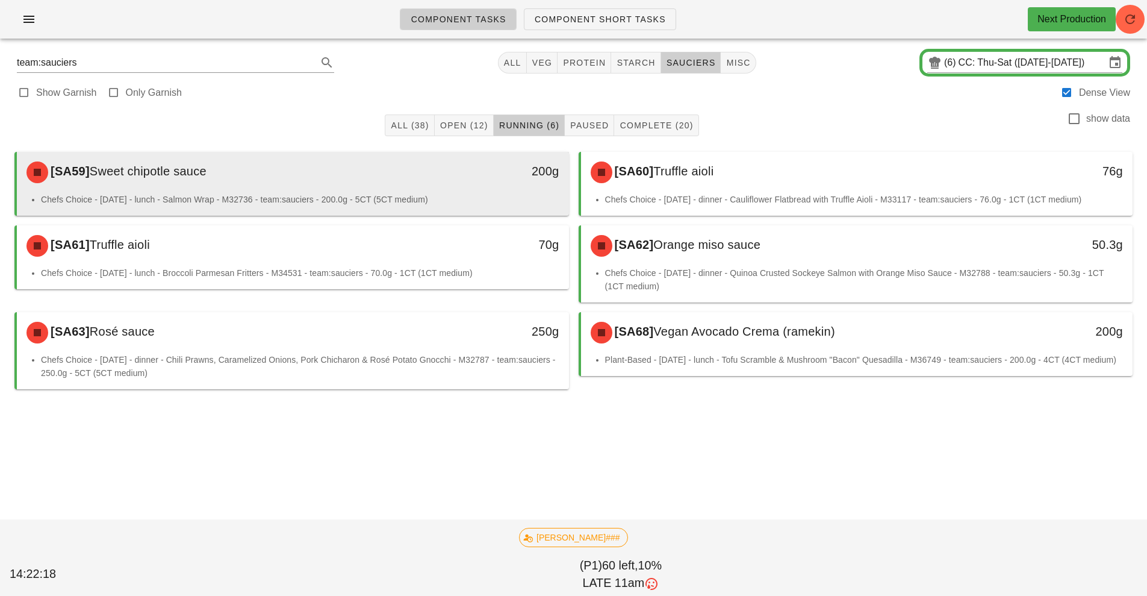
click at [505, 175] on div "200g" at bounding box center [498, 170] width 122 height 19
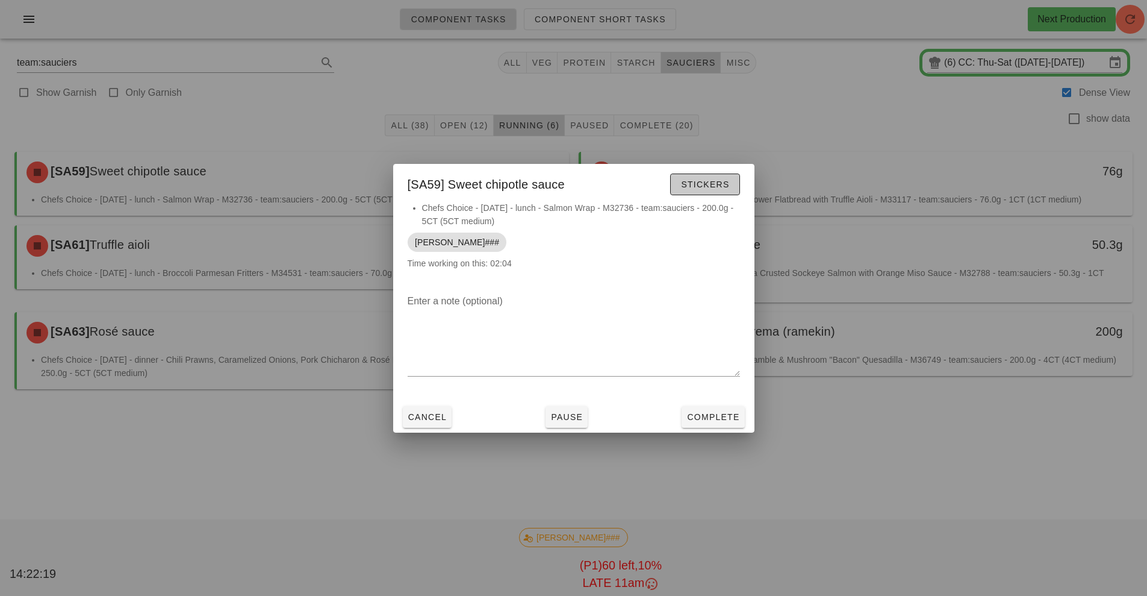
click at [713, 185] on span "Stickers" at bounding box center [704, 184] width 49 height 10
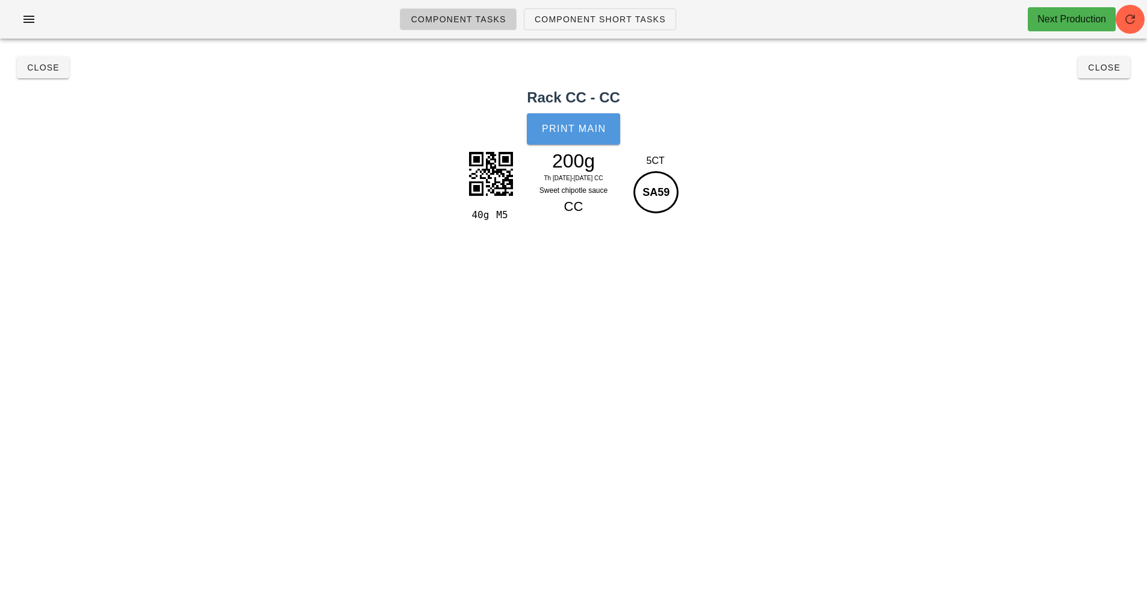
click at [584, 135] on button "Print Main" at bounding box center [573, 128] width 93 height 31
click at [39, 69] on span "Close" at bounding box center [42, 68] width 33 height 10
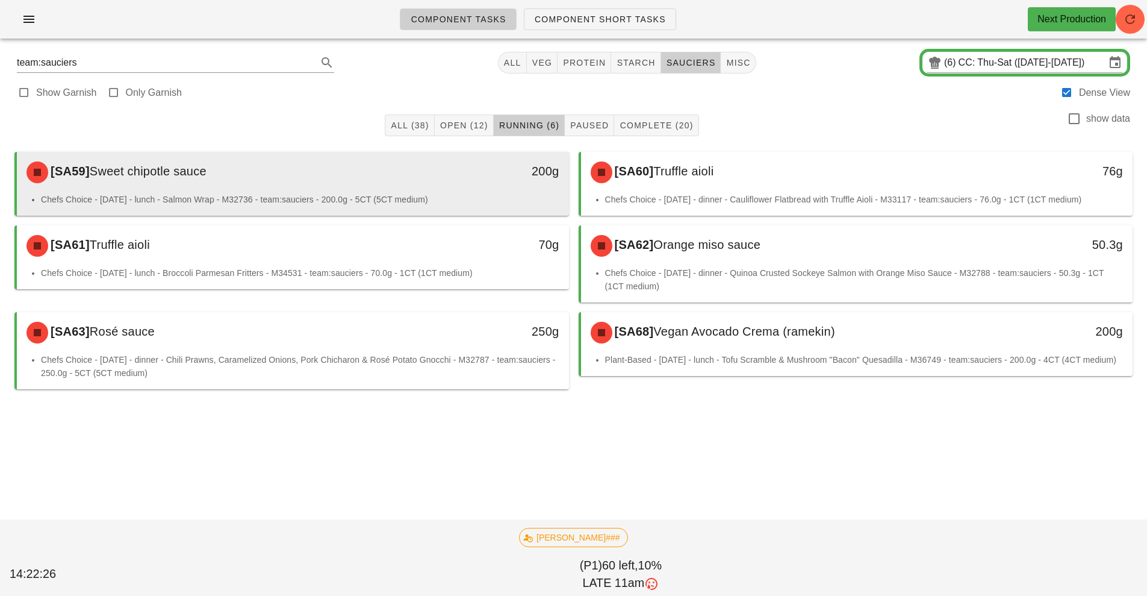
click at [372, 191] on div "[SA59] Sweet chipotle sauce 200g" at bounding box center [293, 172] width 552 height 41
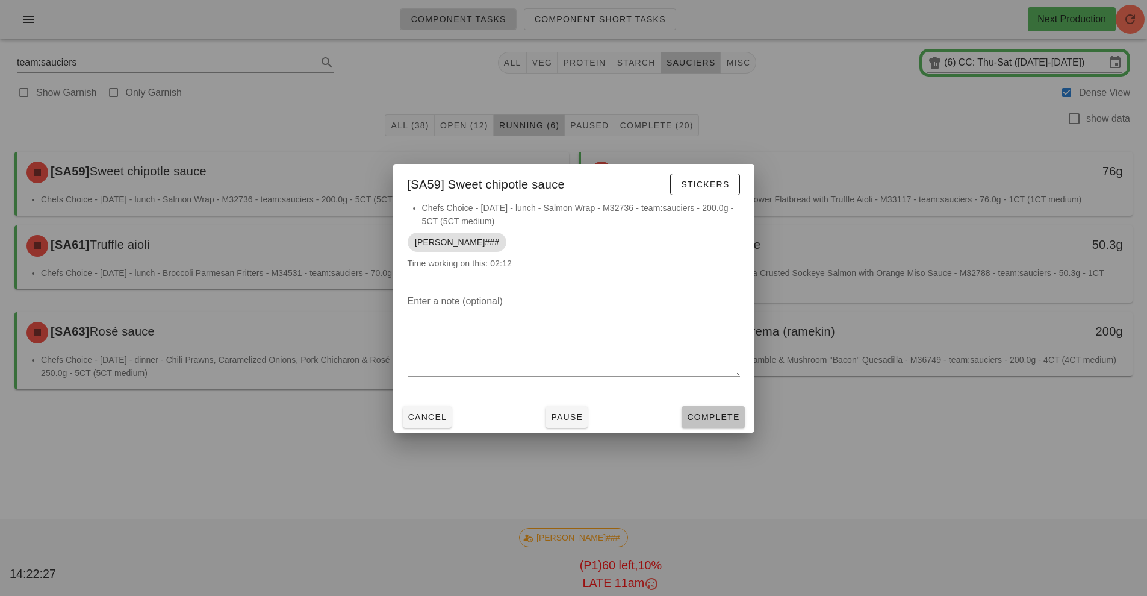
click at [714, 414] on span "Complete" at bounding box center [712, 417] width 53 height 10
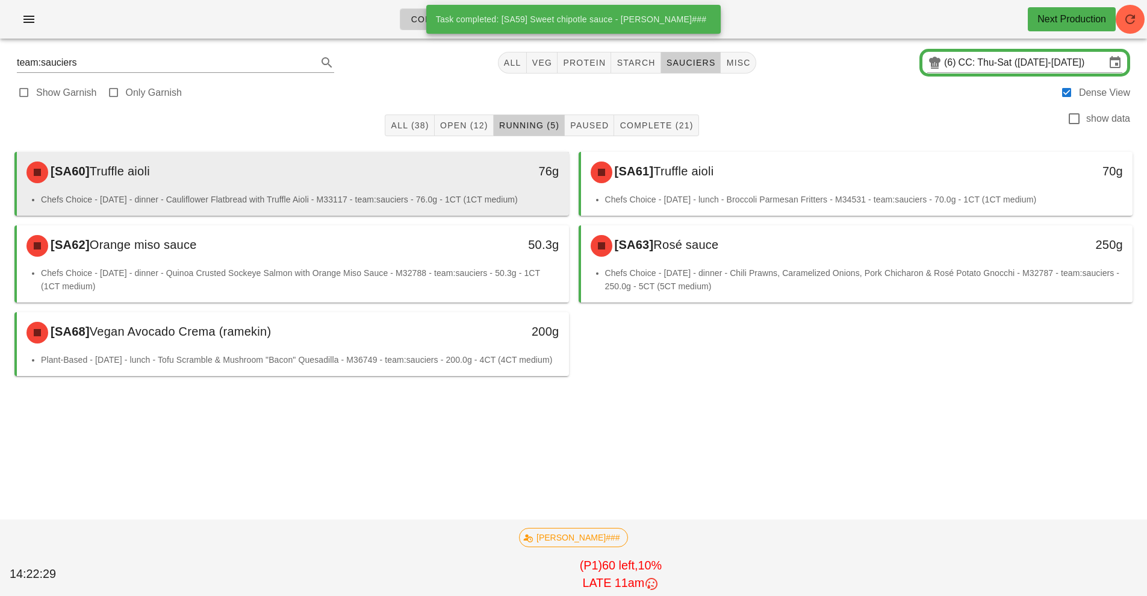
click at [388, 187] on div "[SA60] Truffle aioli" at bounding box center [224, 172] width 410 height 36
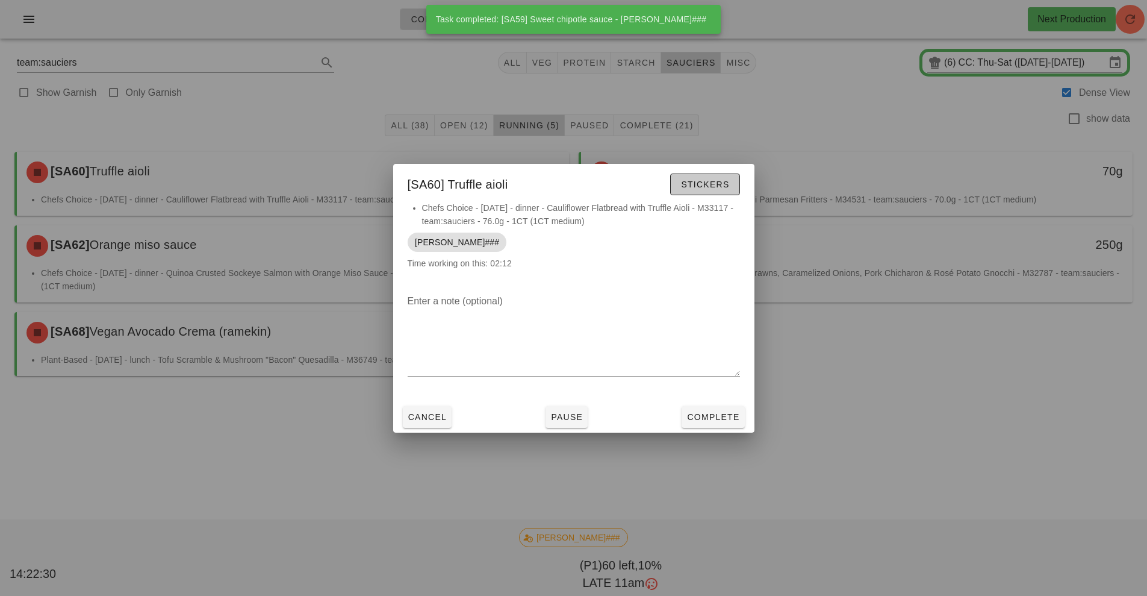
click at [712, 184] on span "Stickers" at bounding box center [704, 184] width 49 height 10
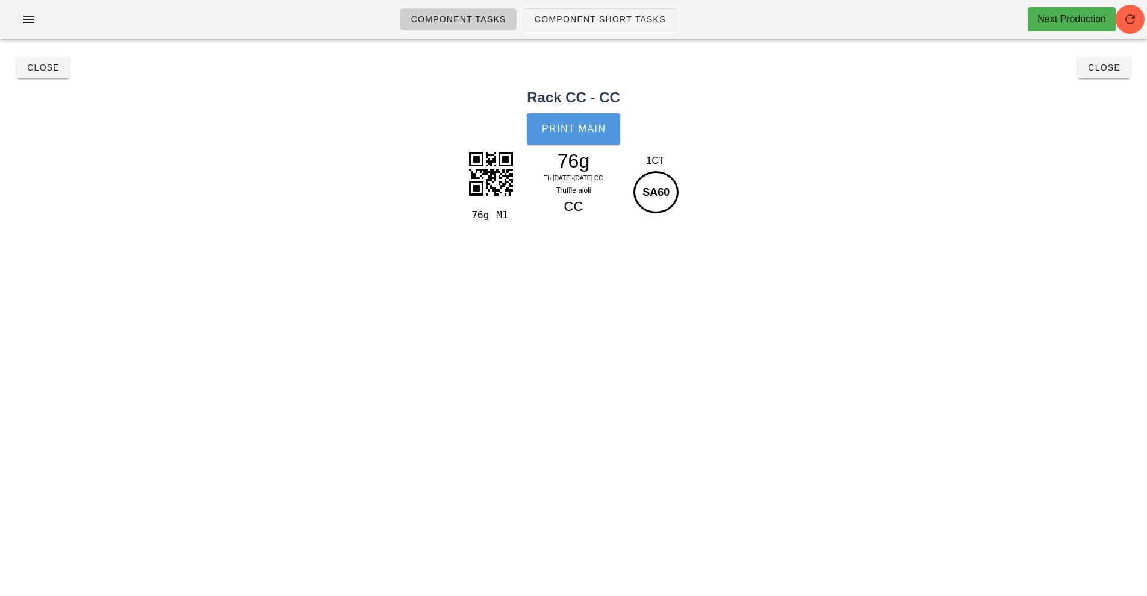
click at [569, 131] on span "Print Main" at bounding box center [573, 128] width 65 height 11
click at [45, 72] on span "Close" at bounding box center [42, 68] width 33 height 10
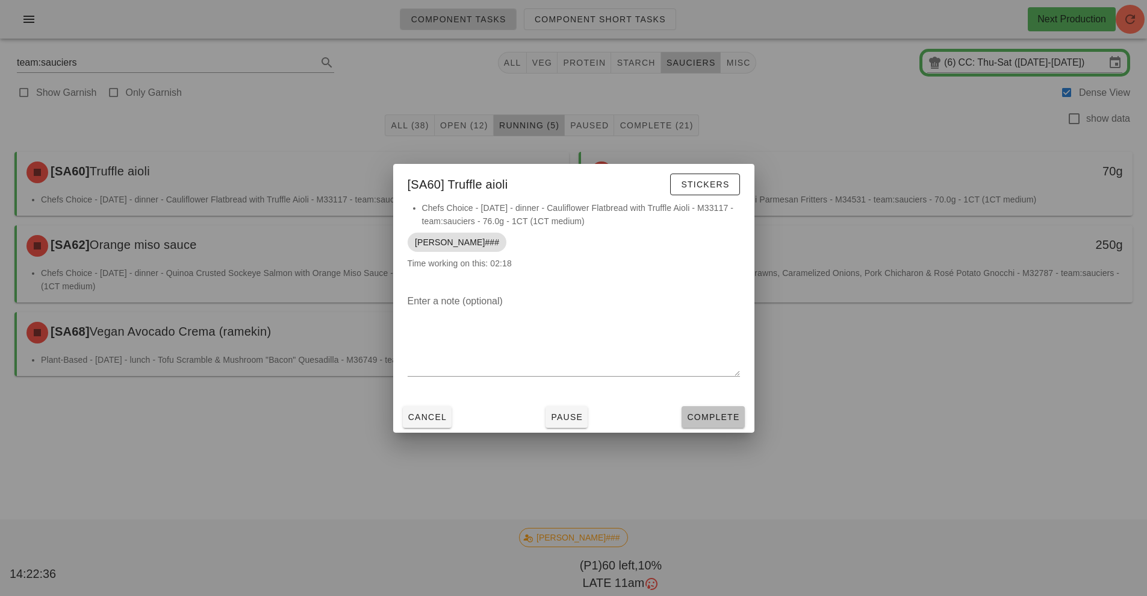
click at [720, 417] on span "Complete" at bounding box center [712, 417] width 53 height 10
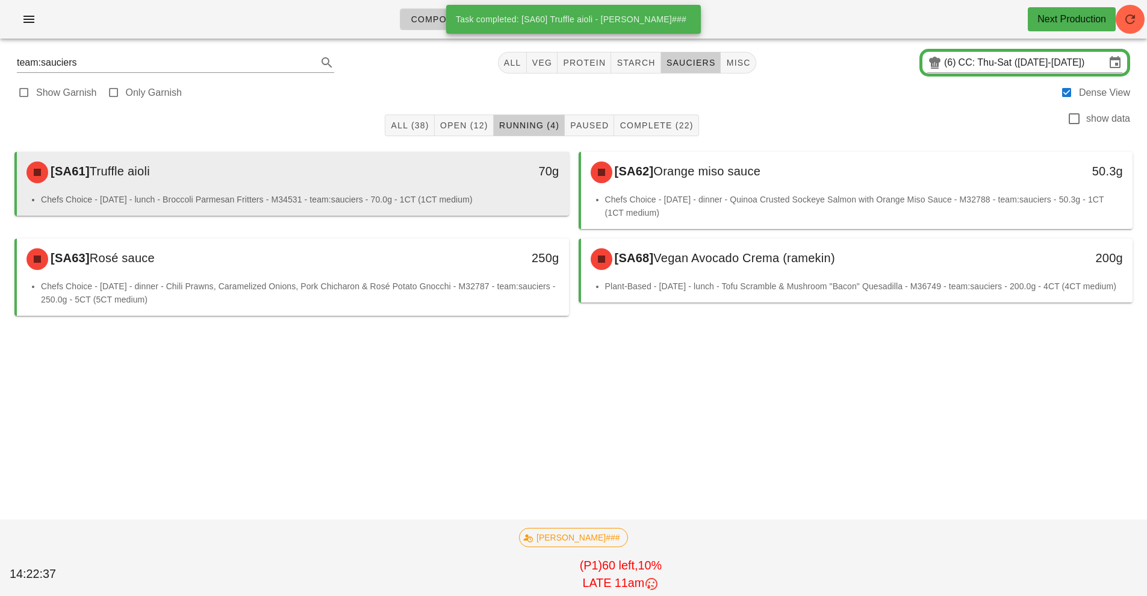
click at [399, 183] on div "[SA61] Truffle aioli" at bounding box center [224, 172] width 410 height 36
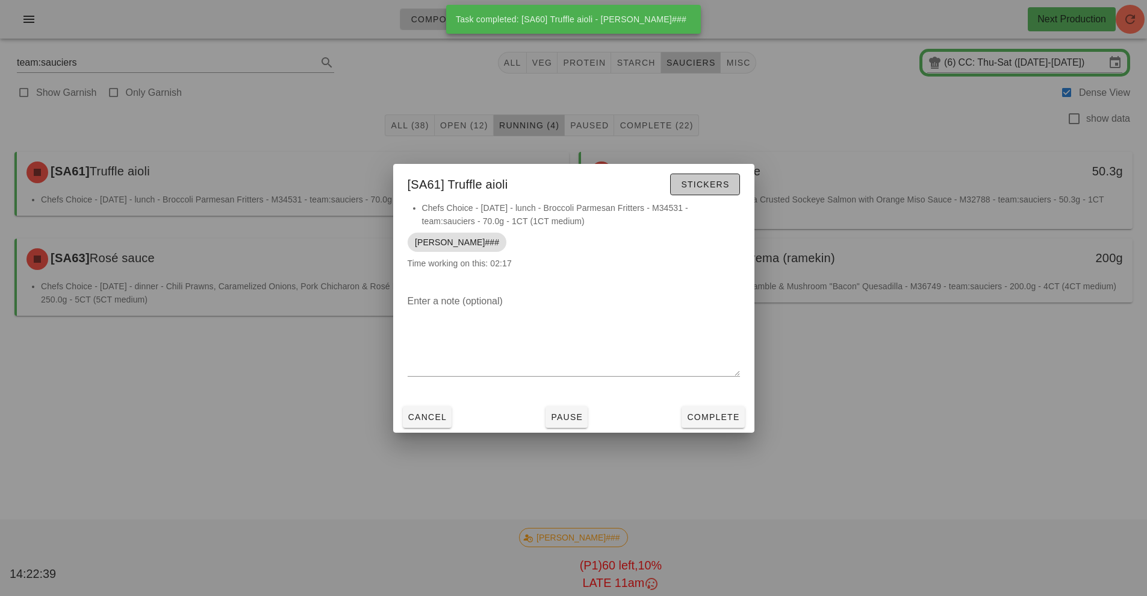
click at [699, 188] on span "Stickers" at bounding box center [704, 184] width 49 height 10
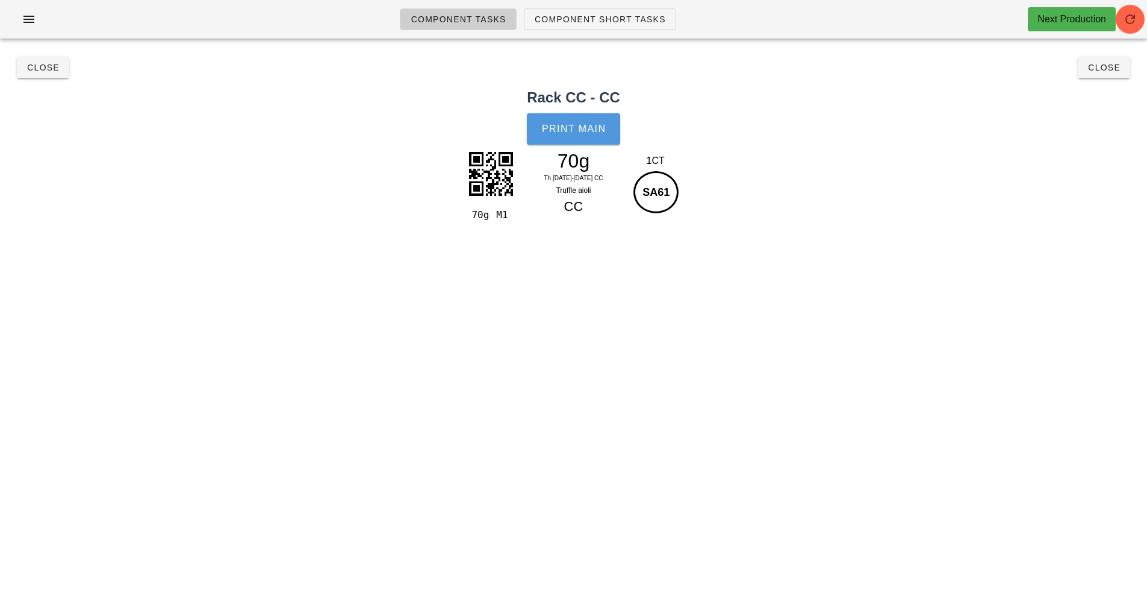
click at [576, 129] on span "Print Main" at bounding box center [573, 128] width 65 height 11
click at [48, 68] on span "Close" at bounding box center [42, 68] width 33 height 10
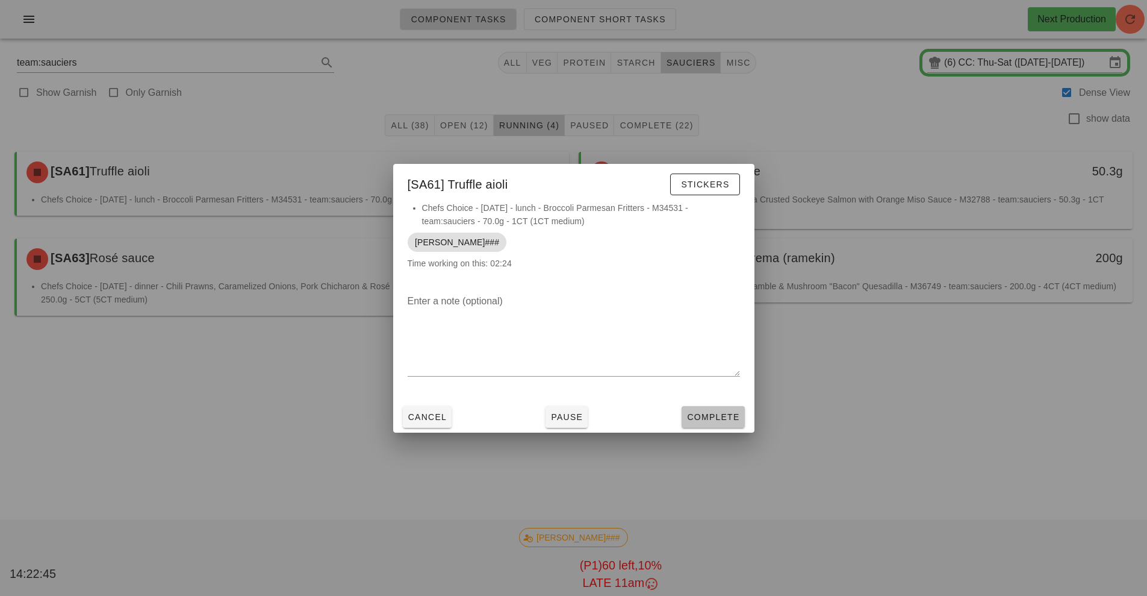
click at [710, 417] on span "Complete" at bounding box center [712, 417] width 53 height 10
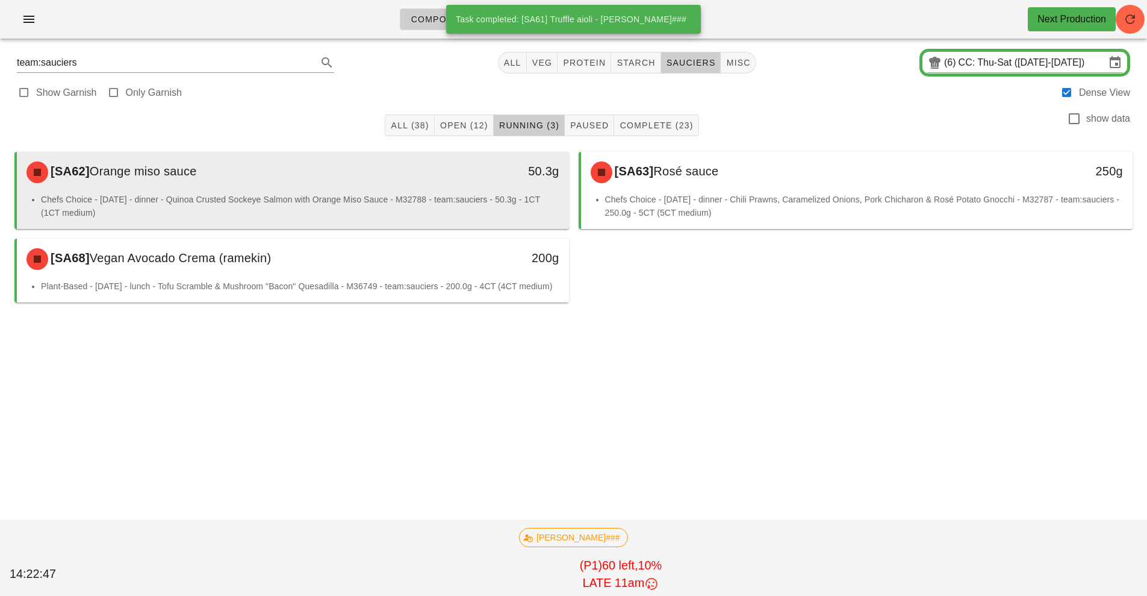
click at [401, 188] on div "[SA62] Orange miso sauce" at bounding box center [224, 172] width 410 height 36
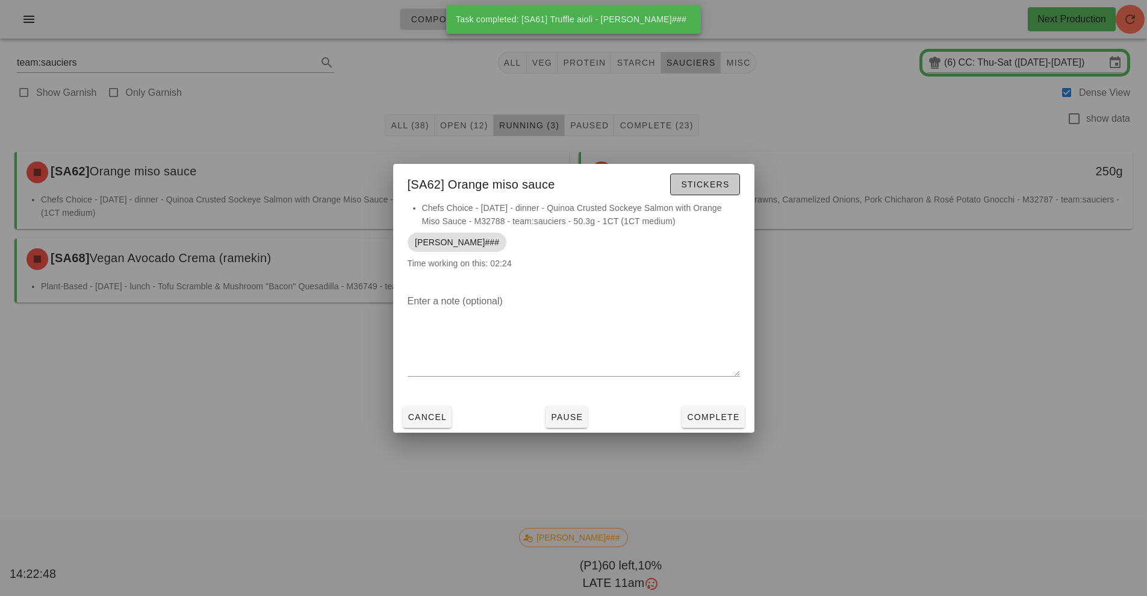
click at [710, 181] on span "Stickers" at bounding box center [704, 184] width 49 height 10
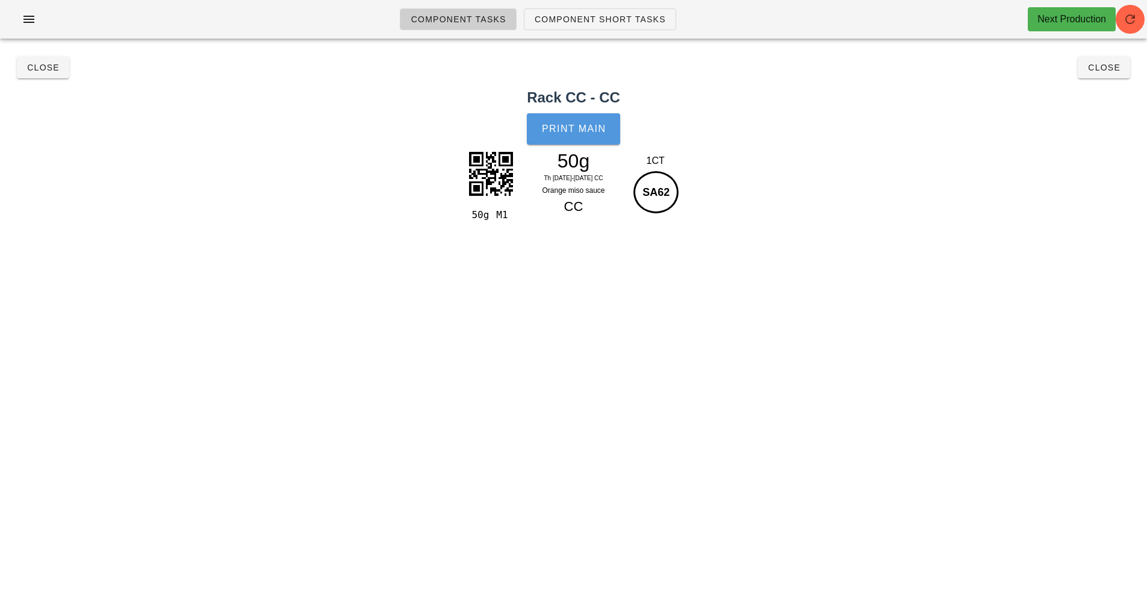
click at [585, 131] on span "Print Main" at bounding box center [573, 128] width 65 height 11
click at [52, 76] on div "Close Close" at bounding box center [573, 67] width 1133 height 39
click at [52, 76] on button "Close" at bounding box center [43, 68] width 52 height 22
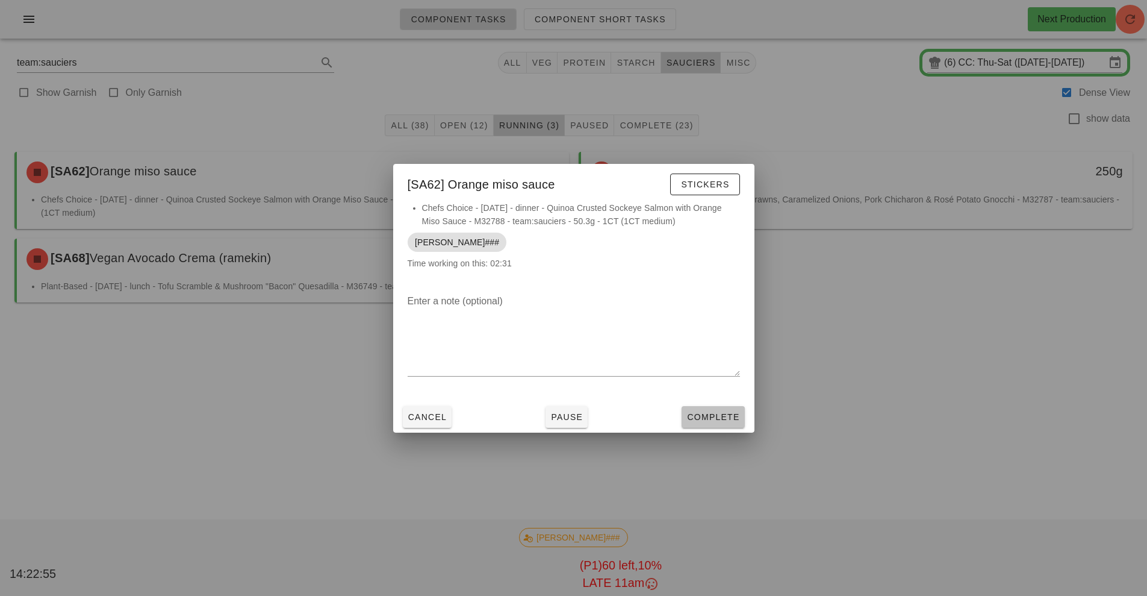
click at [725, 417] on span "Complete" at bounding box center [712, 417] width 53 height 10
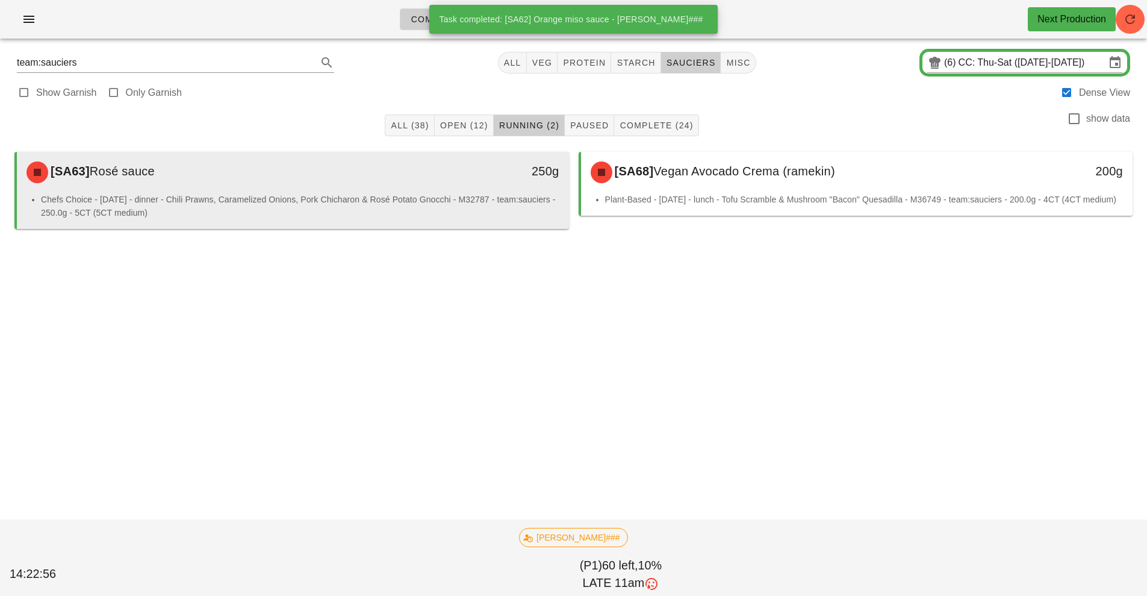
click at [444, 201] on li "Chefs Choice - [DATE] - dinner - Chili Prawns, Caramelized Onions, Pork Chichar…" at bounding box center [300, 206] width 518 height 26
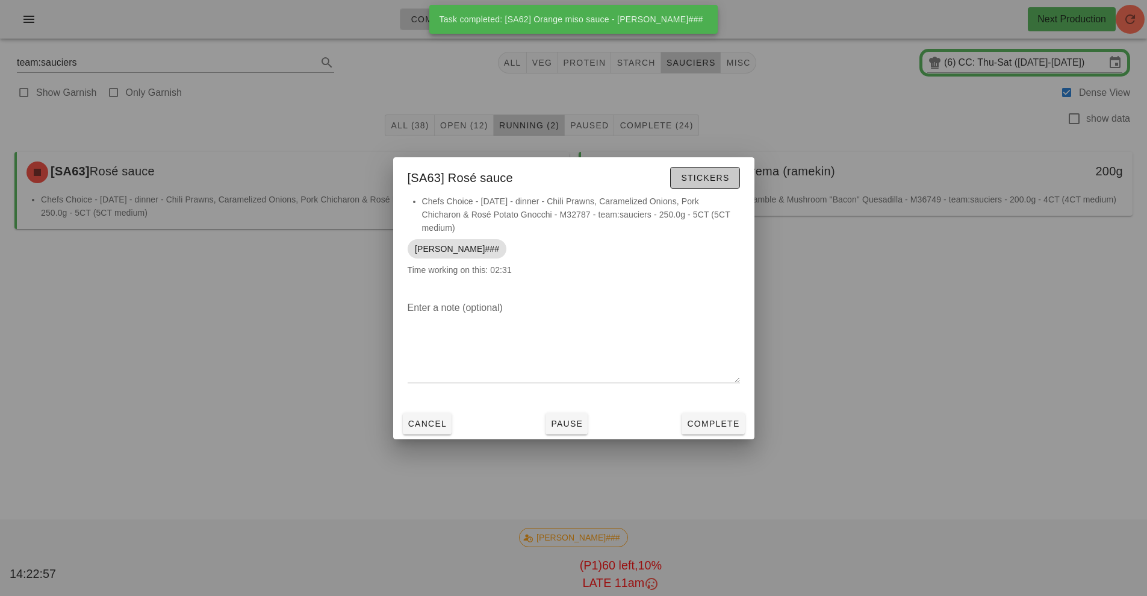
click at [717, 178] on span "Stickers" at bounding box center [704, 178] width 49 height 10
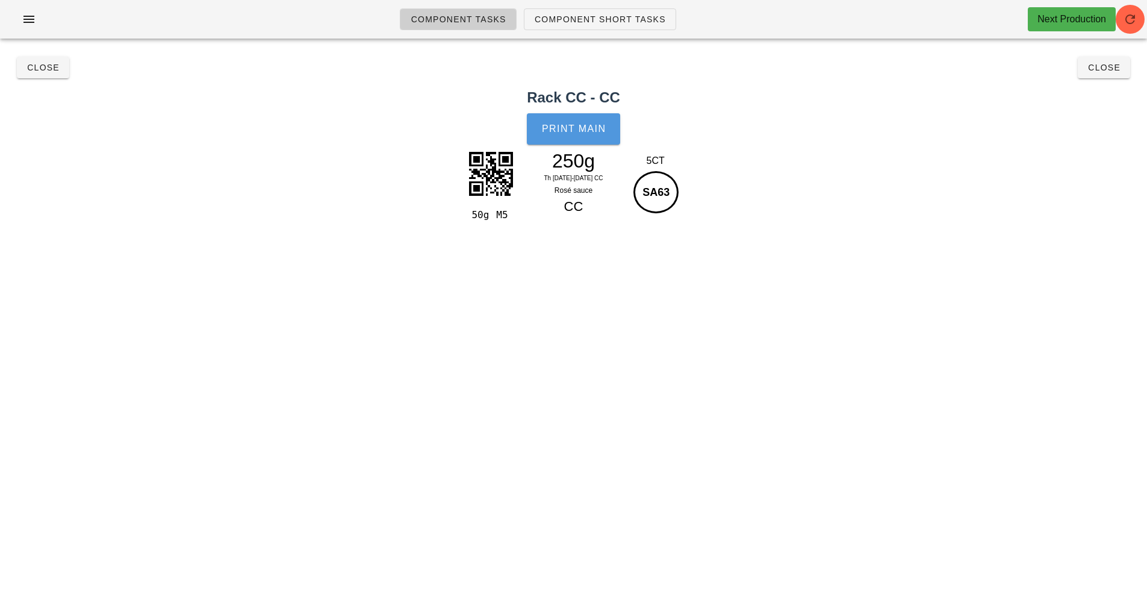
click at [567, 141] on button "Print Main" at bounding box center [573, 128] width 93 height 31
click at [48, 77] on button "Close" at bounding box center [43, 68] width 52 height 22
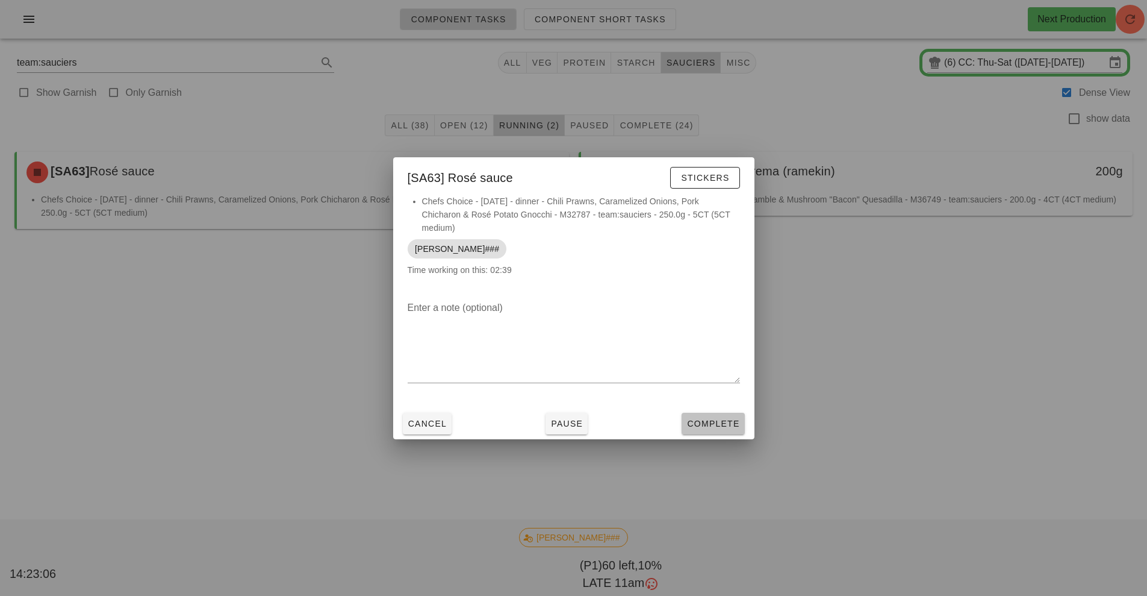
click at [724, 412] on button "Complete" at bounding box center [713, 423] width 63 height 22
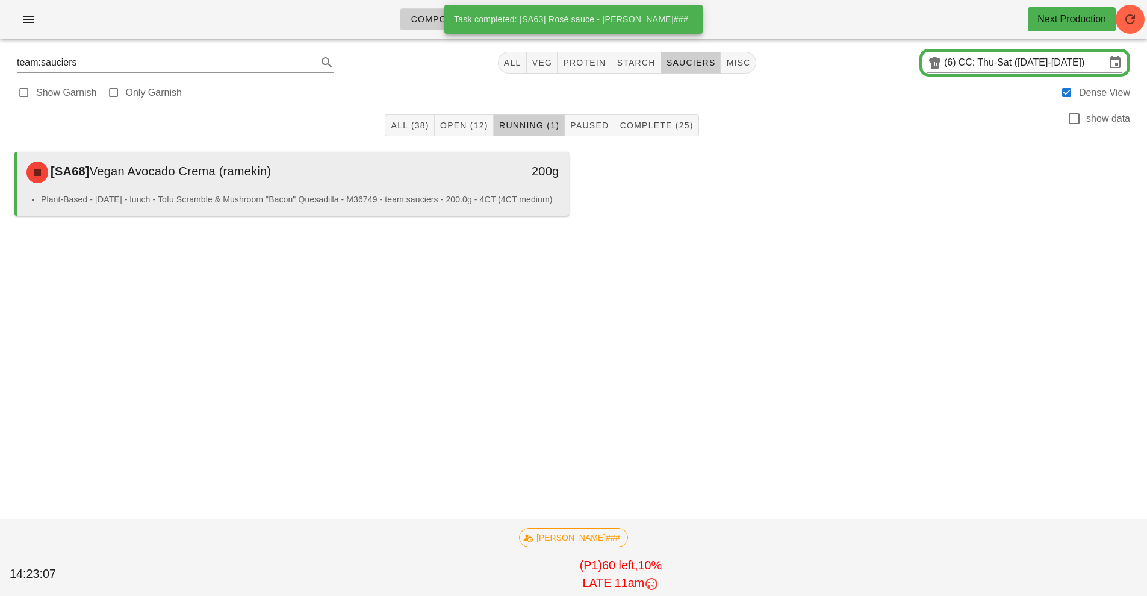
click at [441, 186] on div "200g" at bounding box center [497, 172] width 137 height 36
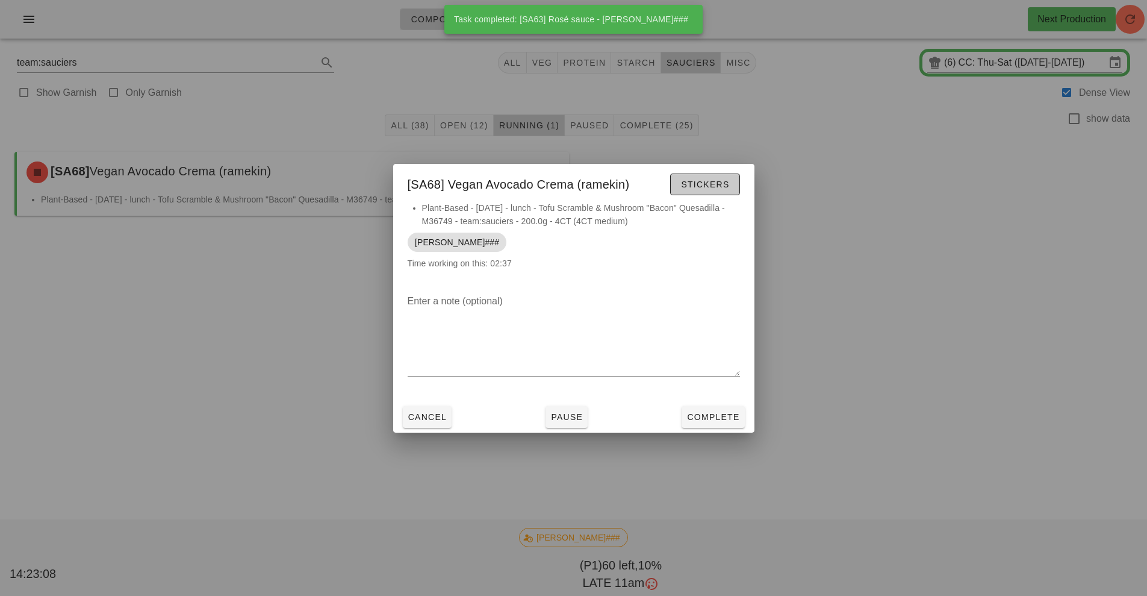
click at [712, 184] on span "Stickers" at bounding box center [704, 184] width 49 height 10
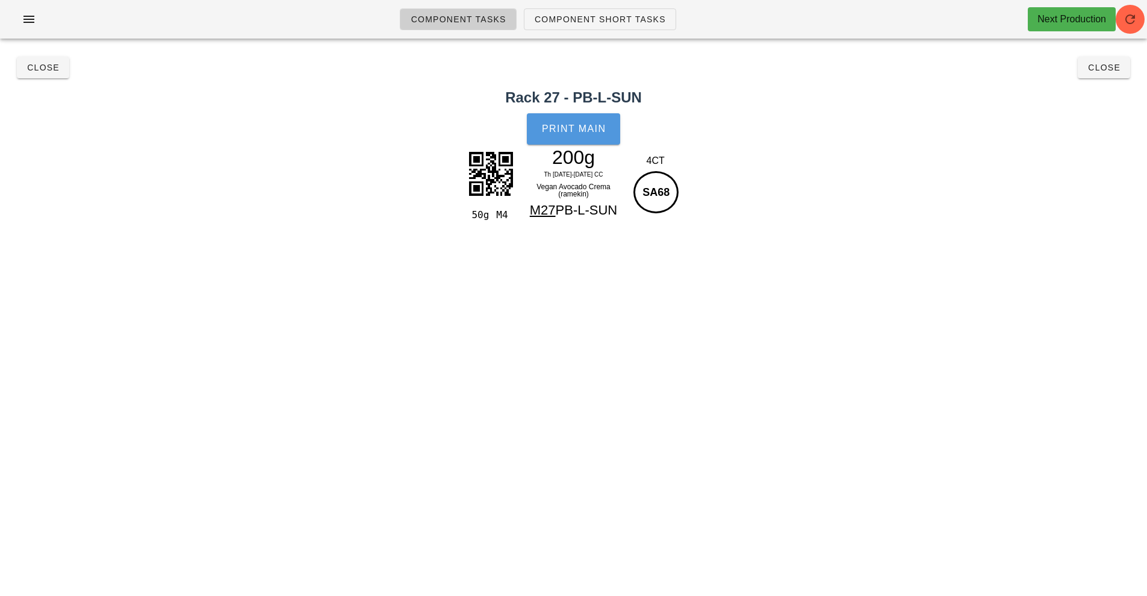
click at [558, 134] on span "Print Main" at bounding box center [573, 128] width 65 height 11
click at [38, 75] on button "Close" at bounding box center [43, 68] width 52 height 22
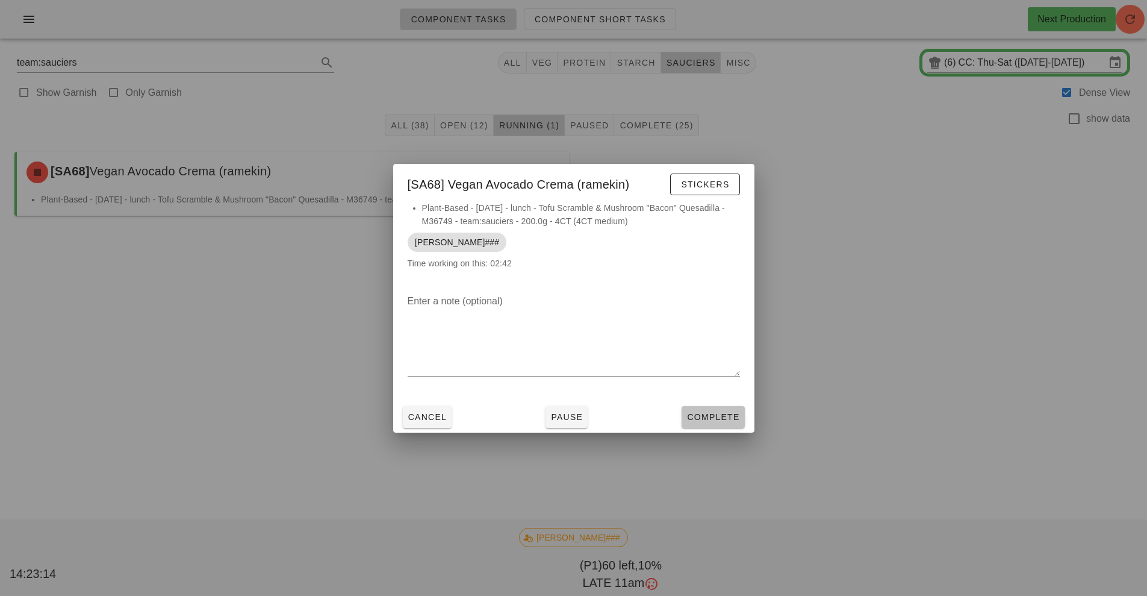
click at [719, 417] on span "Complete" at bounding box center [712, 417] width 53 height 10
